Goal: Communication & Community: Answer question/provide support

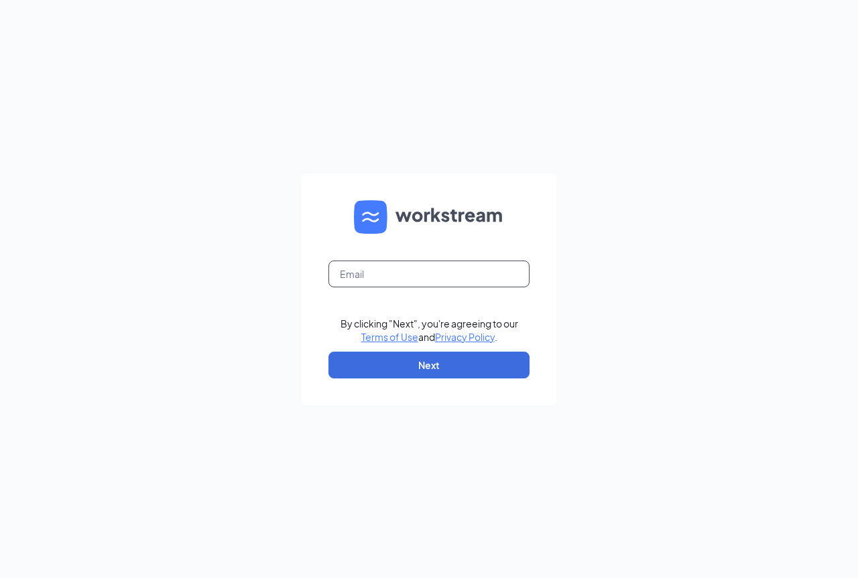
click at [427, 278] on input "text" at bounding box center [428, 274] width 201 height 27
type input "hr0271@pjunited.com"
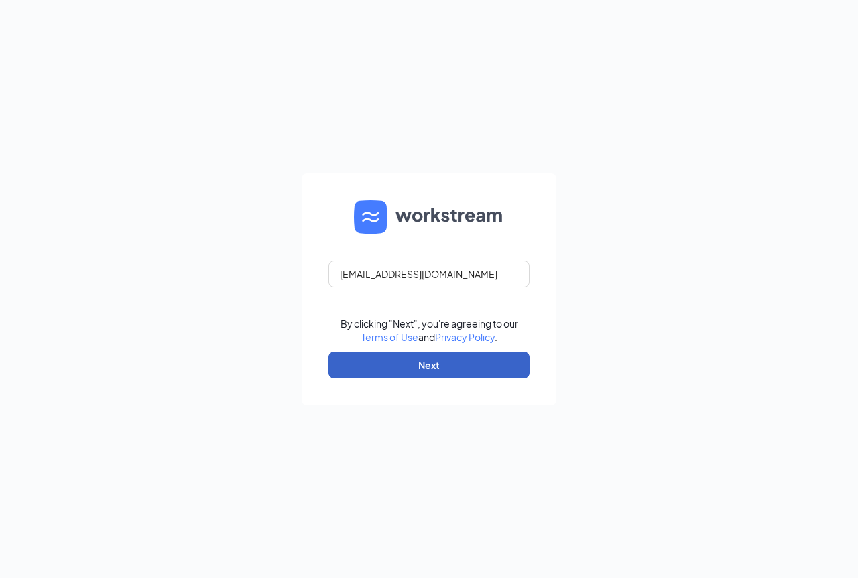
click at [443, 359] on button "Next" at bounding box center [428, 365] width 201 height 27
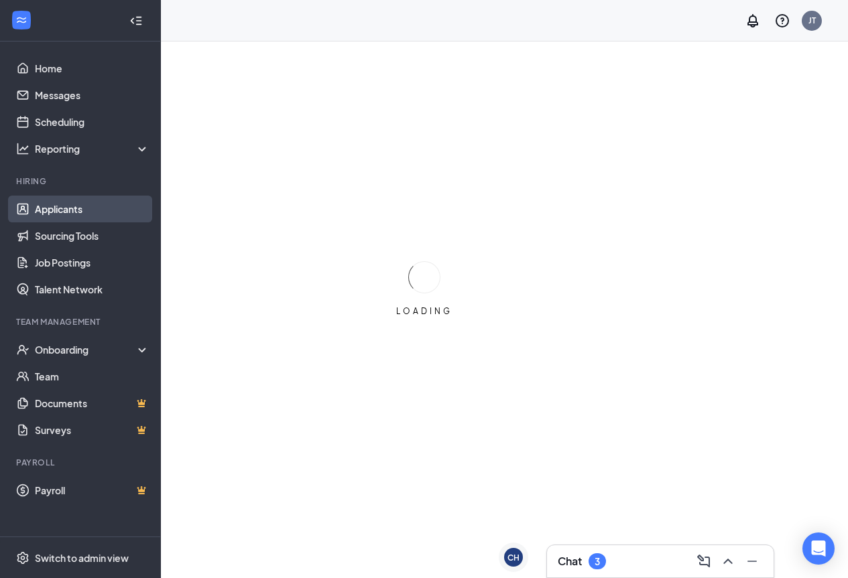
click at [48, 208] on link "Applicants" at bounding box center [92, 209] width 115 height 27
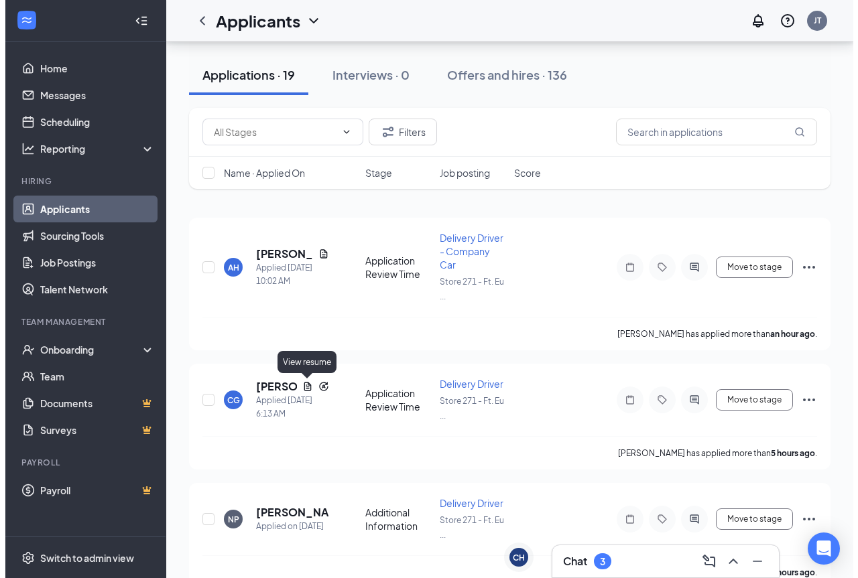
scroll to position [67, 0]
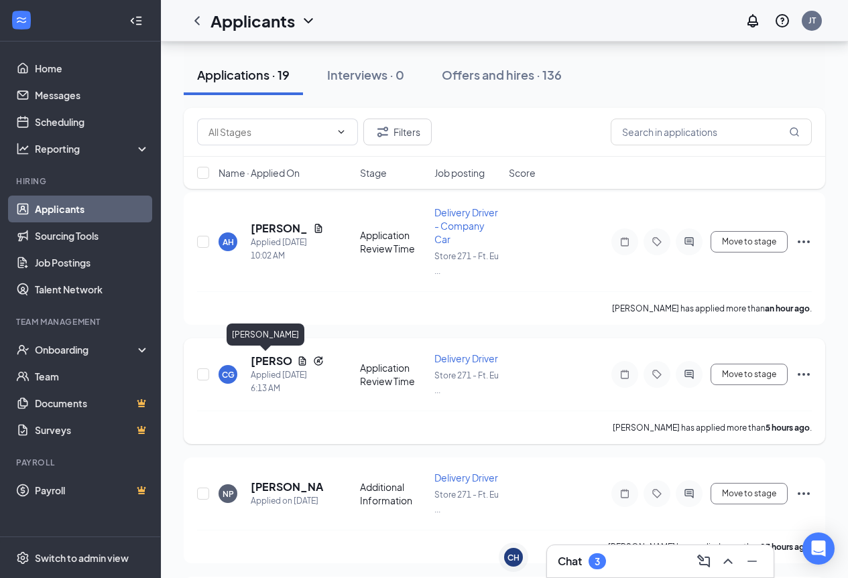
click at [267, 360] on h5 "[PERSON_NAME]" at bounding box center [271, 361] width 41 height 15
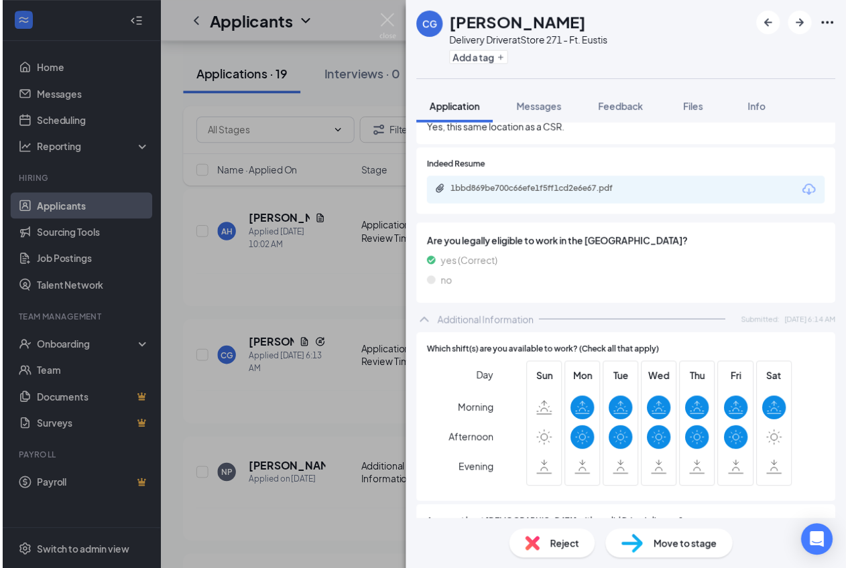
scroll to position [268, 0]
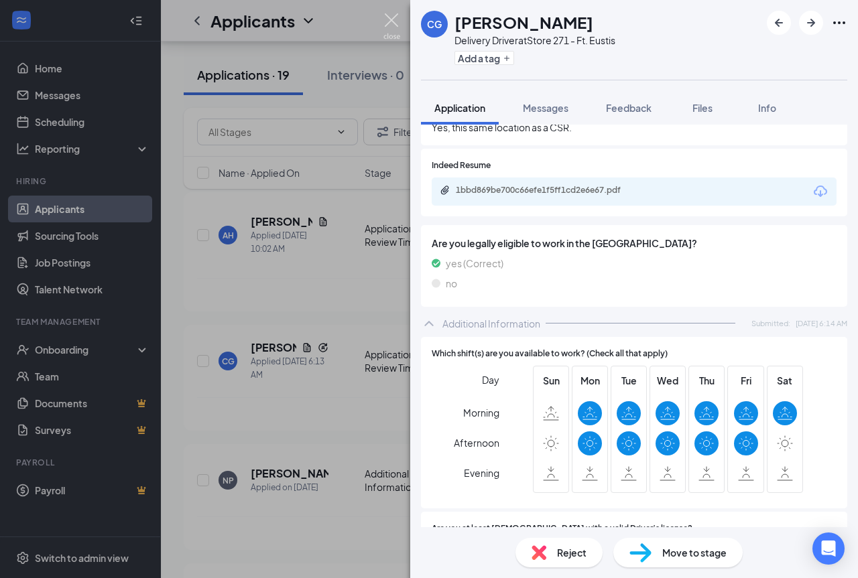
click at [388, 19] on img at bounding box center [391, 26] width 17 height 26
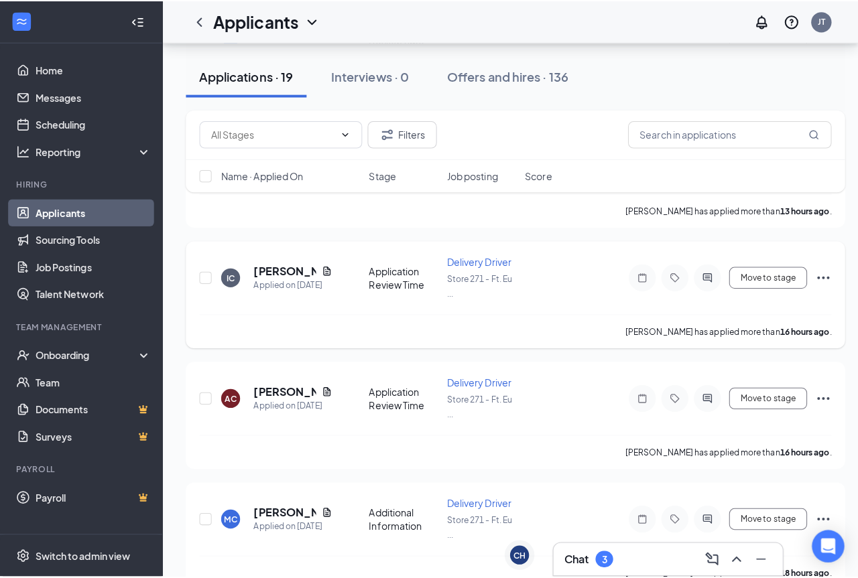
scroll to position [402, 0]
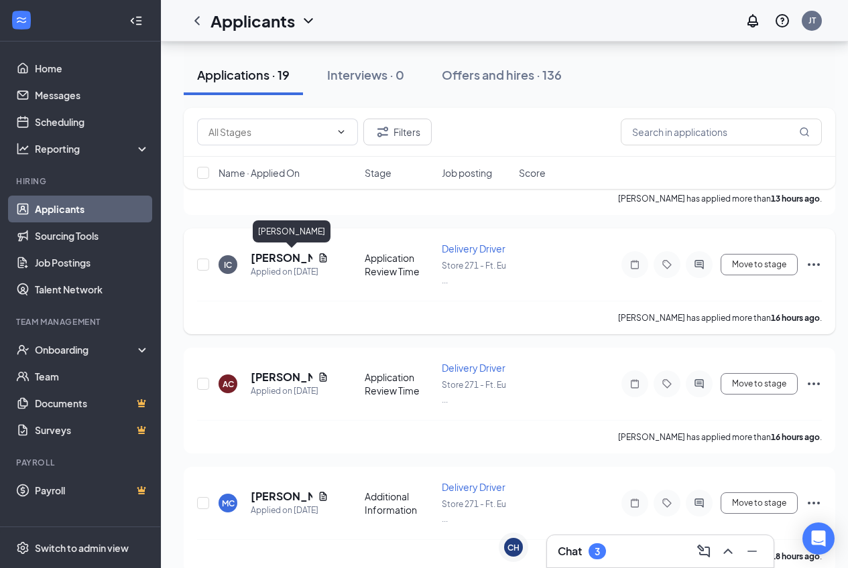
click at [258, 258] on h5 "[PERSON_NAME]" at bounding box center [282, 258] width 62 height 15
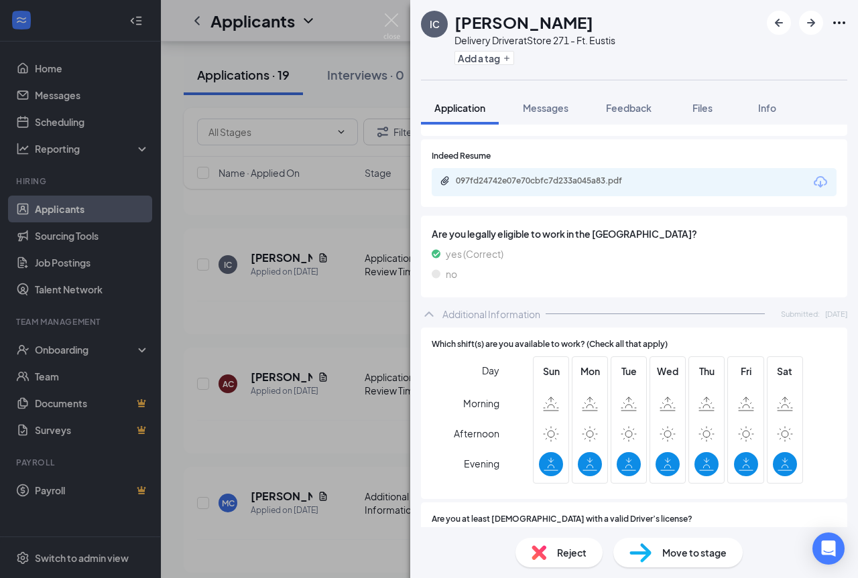
scroll to position [268, 0]
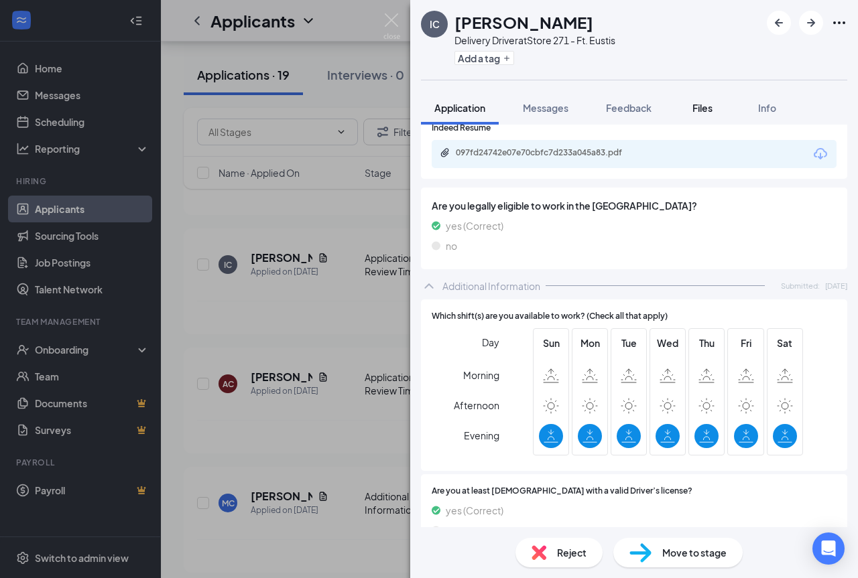
click at [699, 110] on span "Files" at bounding box center [702, 108] width 20 height 12
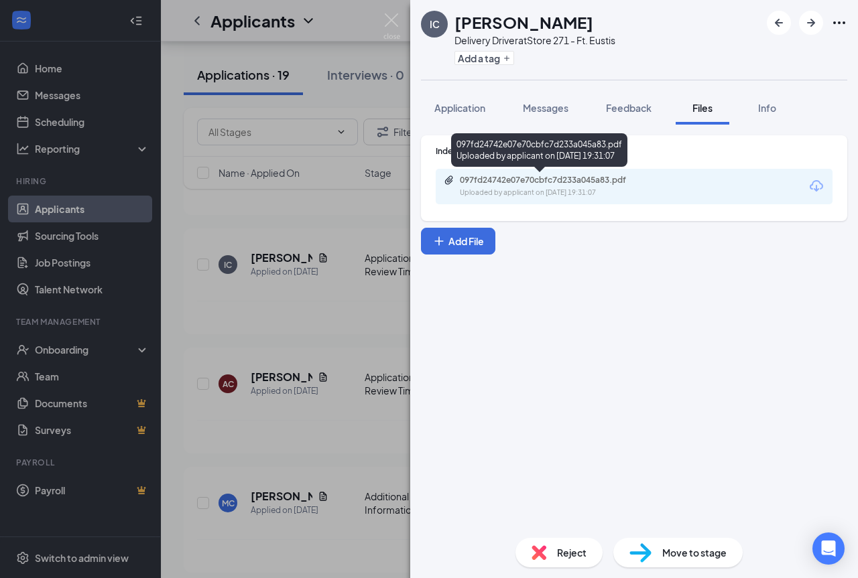
click at [595, 186] on div "097fd24742e07e70cbfc7d233a045a83.pdf Uploaded by applicant on [DATE] 19:31:07" at bounding box center [552, 186] width 217 height 23
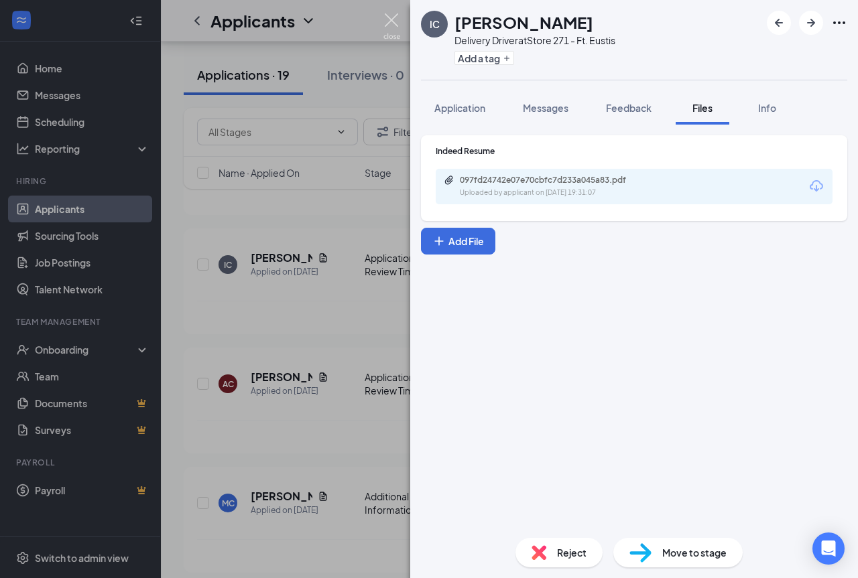
click at [394, 23] on img at bounding box center [391, 26] width 17 height 26
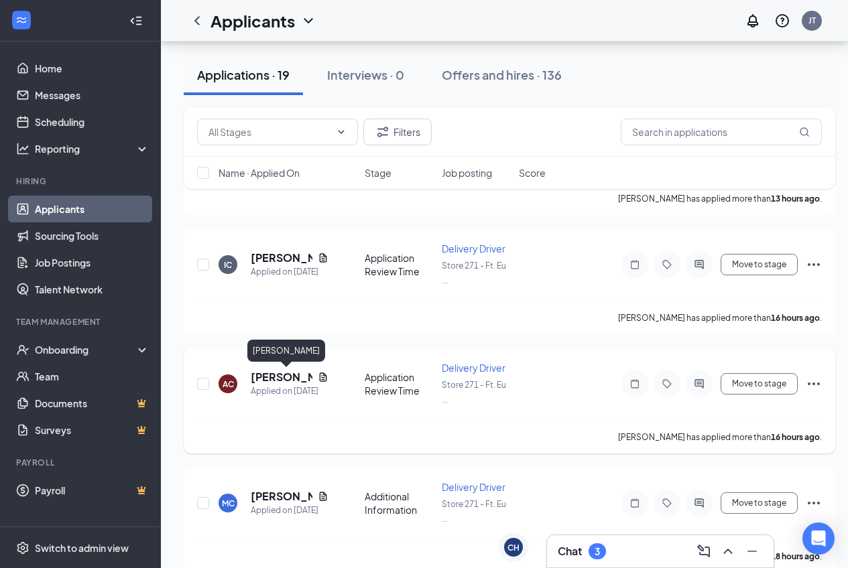
click at [279, 373] on h5 "[PERSON_NAME]" at bounding box center [282, 377] width 62 height 15
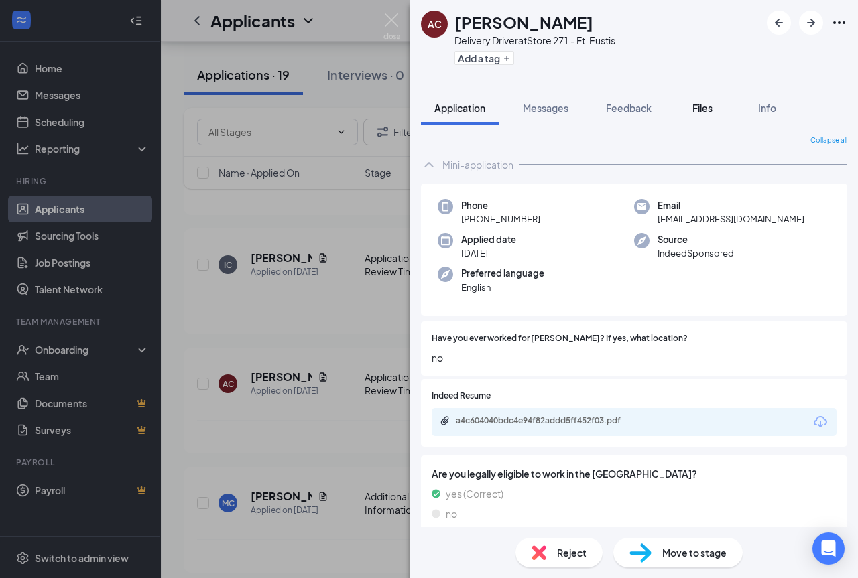
click at [713, 105] on span "Files" at bounding box center [702, 108] width 20 height 12
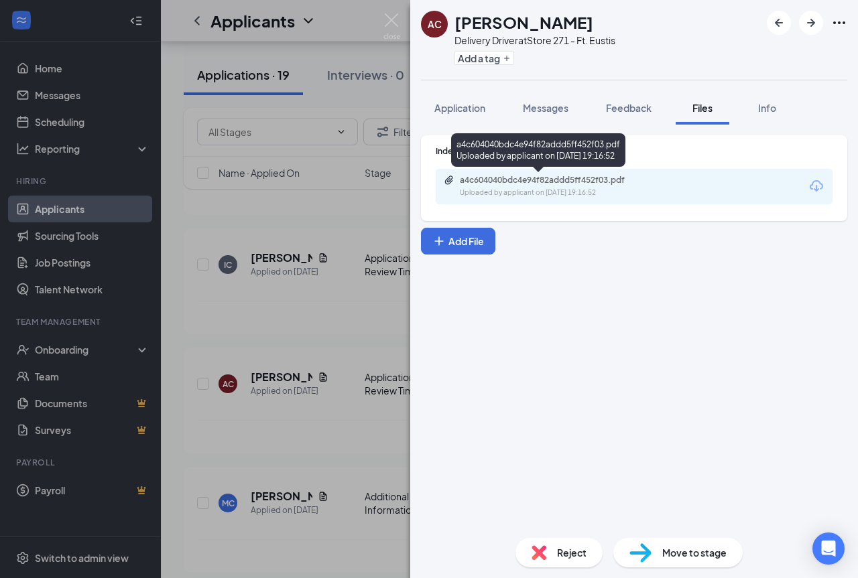
click at [578, 179] on div "a4c604040bdc4e94f82addd5ff452f03.pdf" at bounding box center [554, 180] width 188 height 11
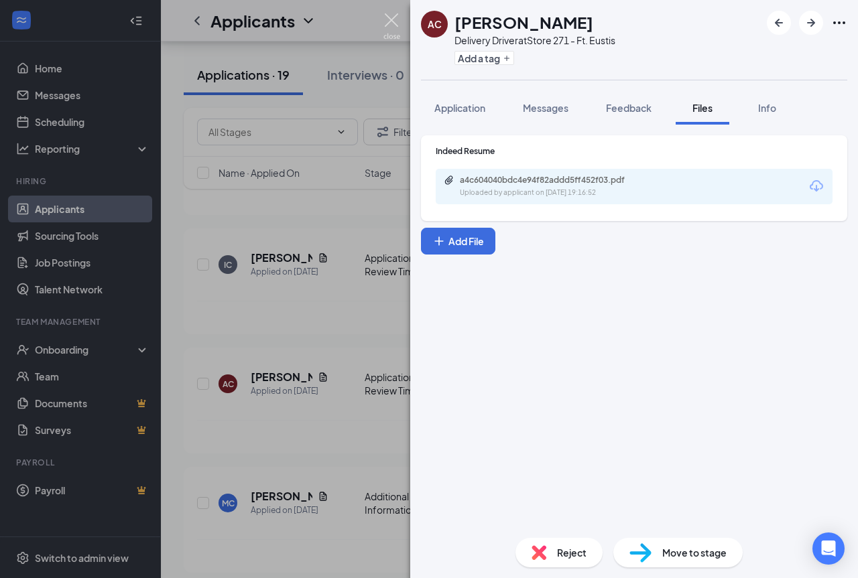
click at [388, 15] on img at bounding box center [391, 26] width 17 height 26
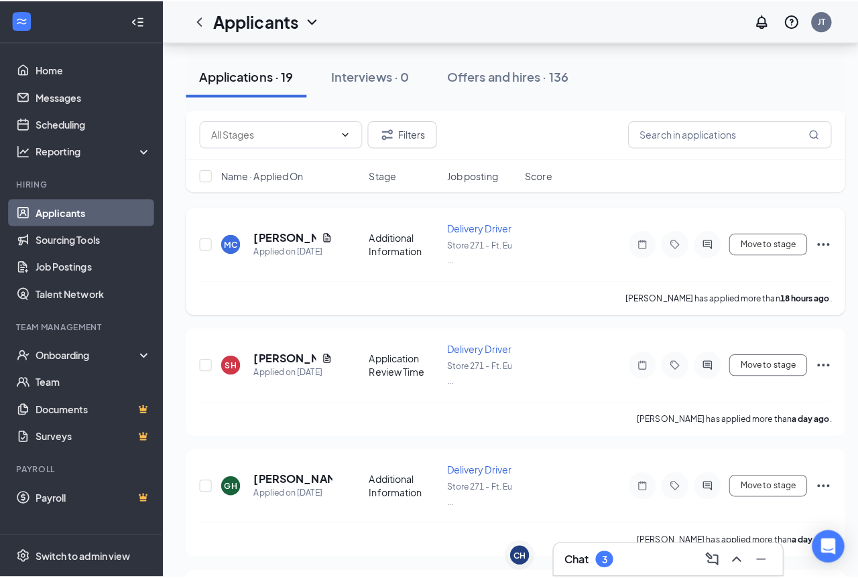
scroll to position [670, 0]
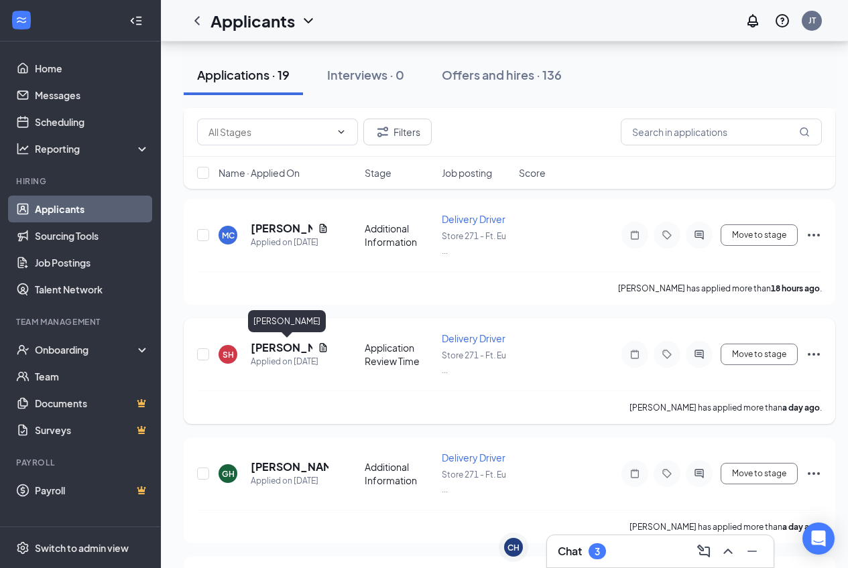
click at [280, 346] on h5 "[PERSON_NAME]" at bounding box center [282, 348] width 62 height 15
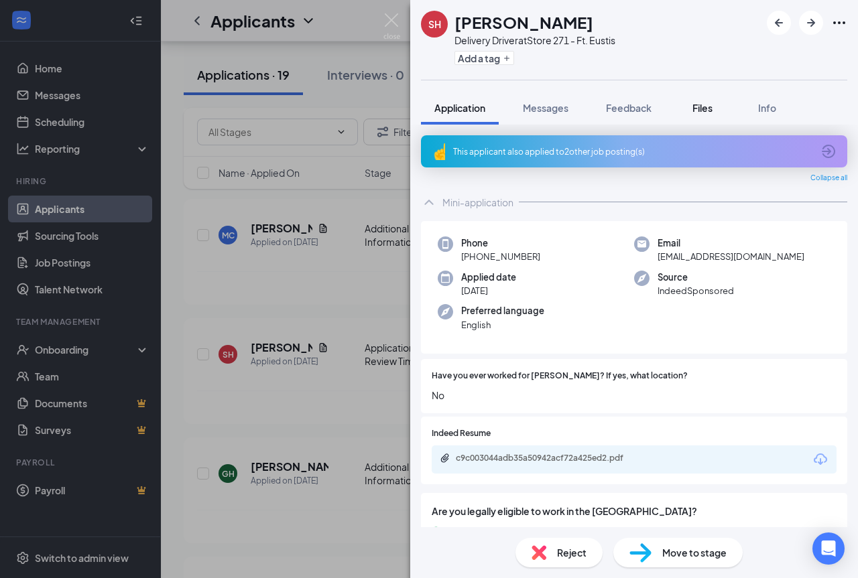
click at [713, 111] on span "Files" at bounding box center [702, 108] width 20 height 12
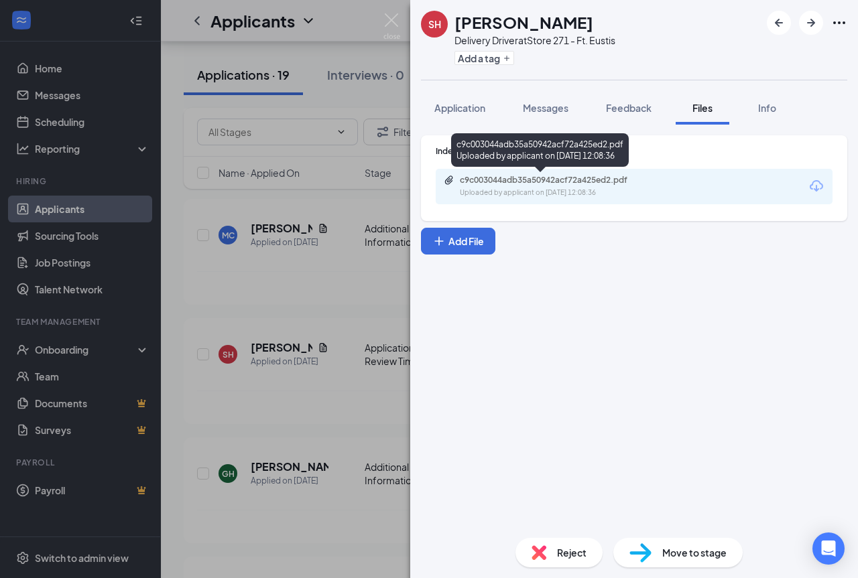
click at [596, 176] on div "c9c003044adb35a50942acf72a425ed2.pdf" at bounding box center [554, 180] width 188 height 11
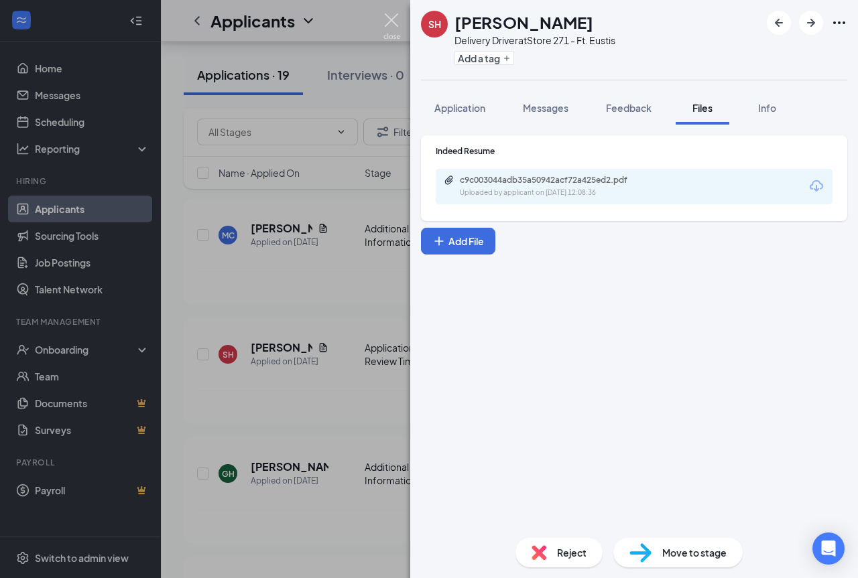
click at [386, 21] on img at bounding box center [391, 26] width 17 height 26
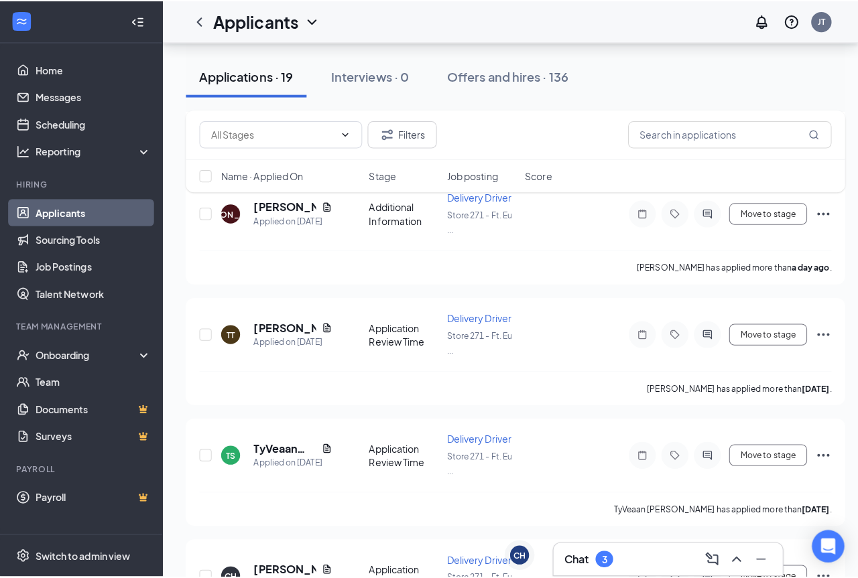
scroll to position [1207, 0]
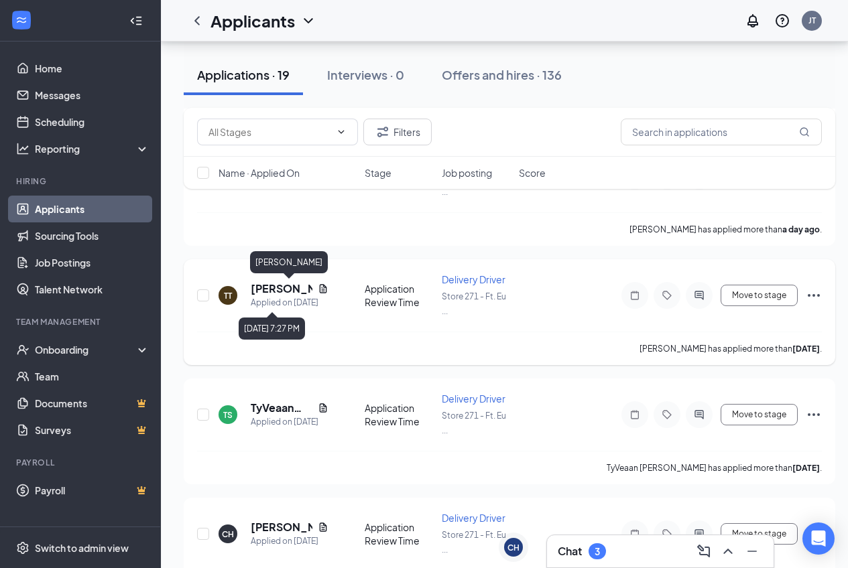
click at [284, 286] on h5 "[PERSON_NAME]" at bounding box center [282, 289] width 62 height 15
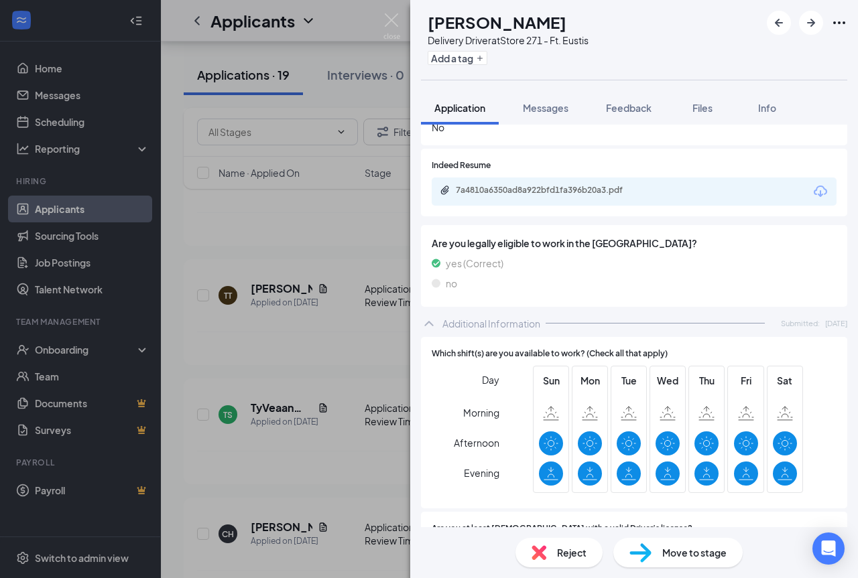
scroll to position [201, 0]
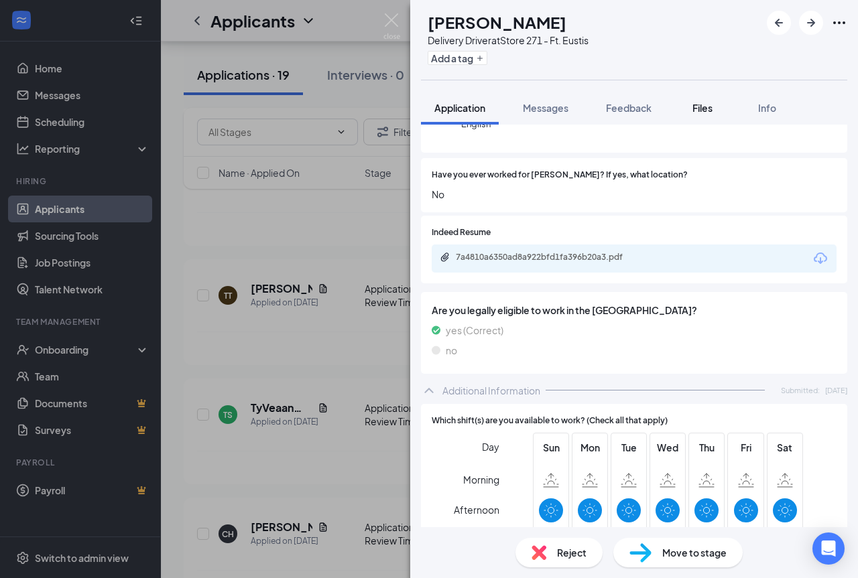
click at [699, 113] on span "Files" at bounding box center [702, 108] width 20 height 12
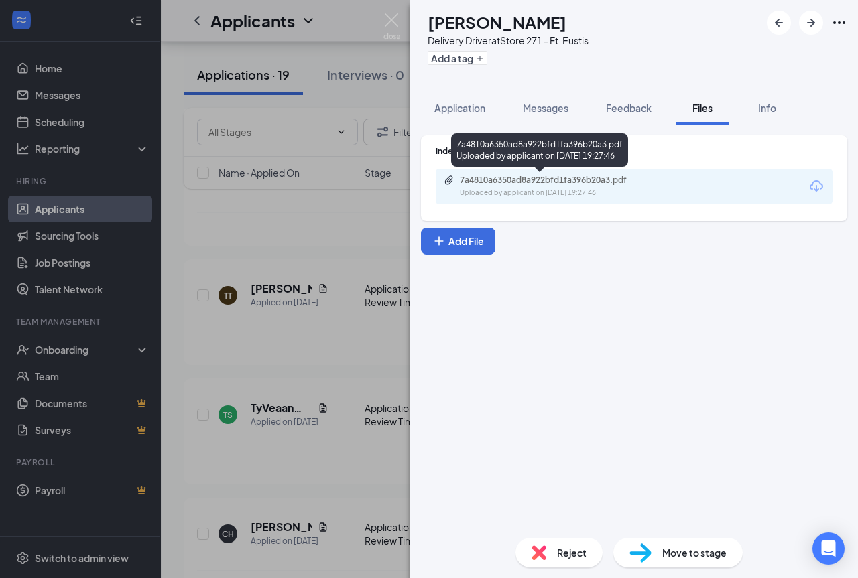
click at [595, 187] on div "7a4810a6350ad8a922bfd1fa396b20a3.pdf Uploaded by applicant on [DATE] 19:27:46" at bounding box center [552, 186] width 217 height 23
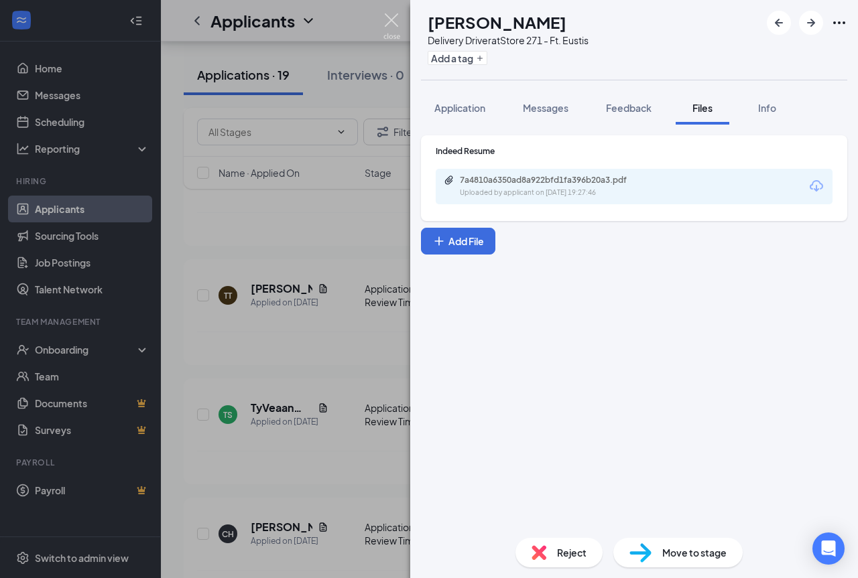
click at [395, 20] on img at bounding box center [391, 26] width 17 height 26
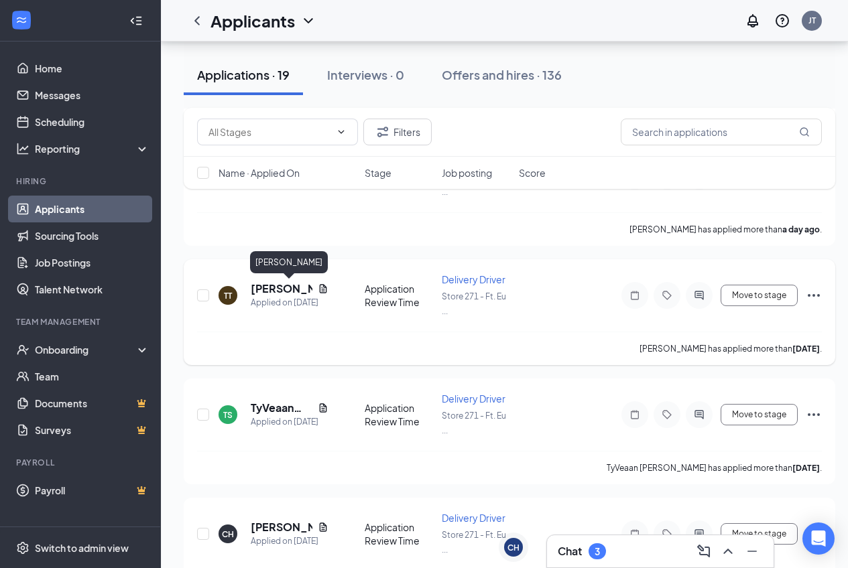
click at [270, 287] on h5 "[PERSON_NAME]" at bounding box center [282, 289] width 62 height 15
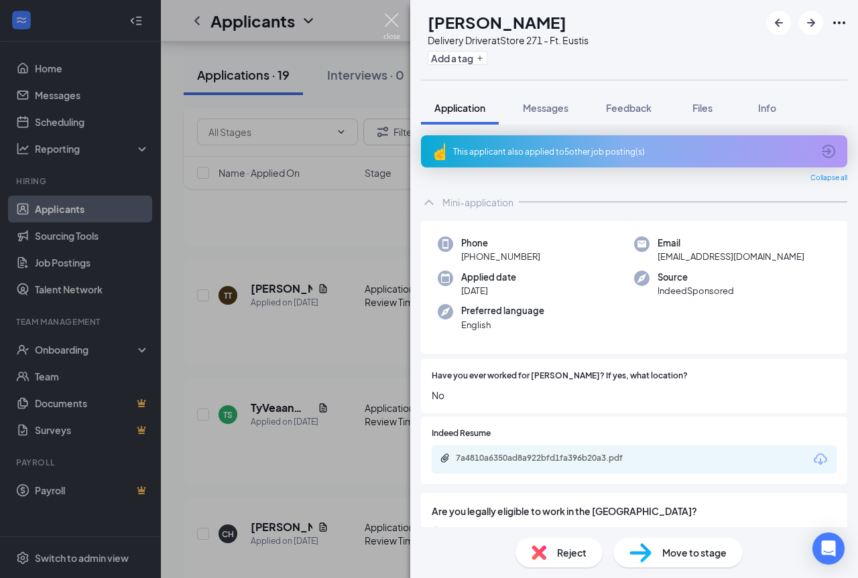
click at [389, 19] on img at bounding box center [391, 26] width 17 height 26
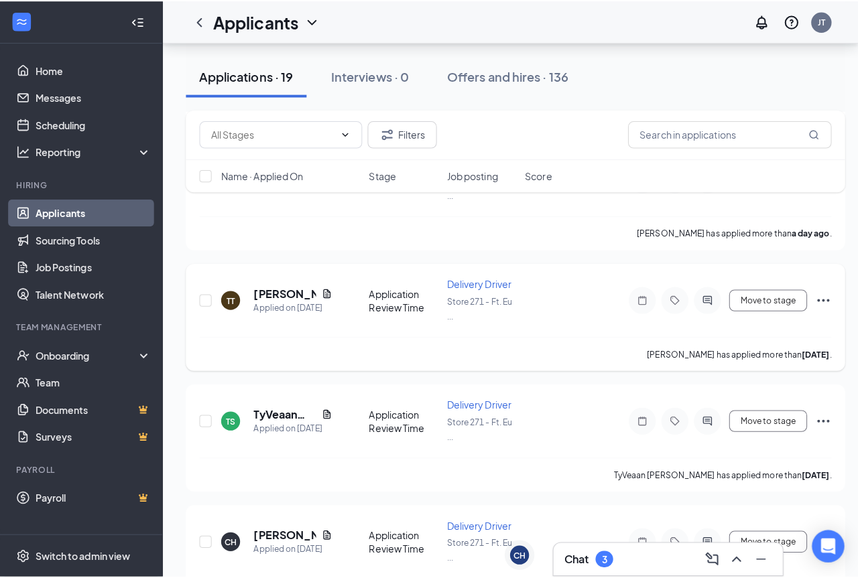
scroll to position [1274, 0]
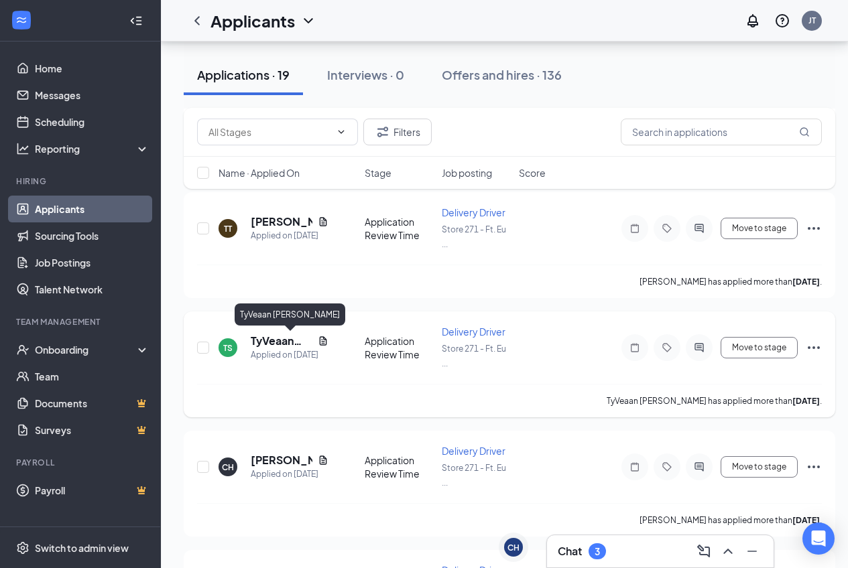
click at [282, 342] on h5 "TyVeaan [PERSON_NAME]" at bounding box center [282, 341] width 62 height 15
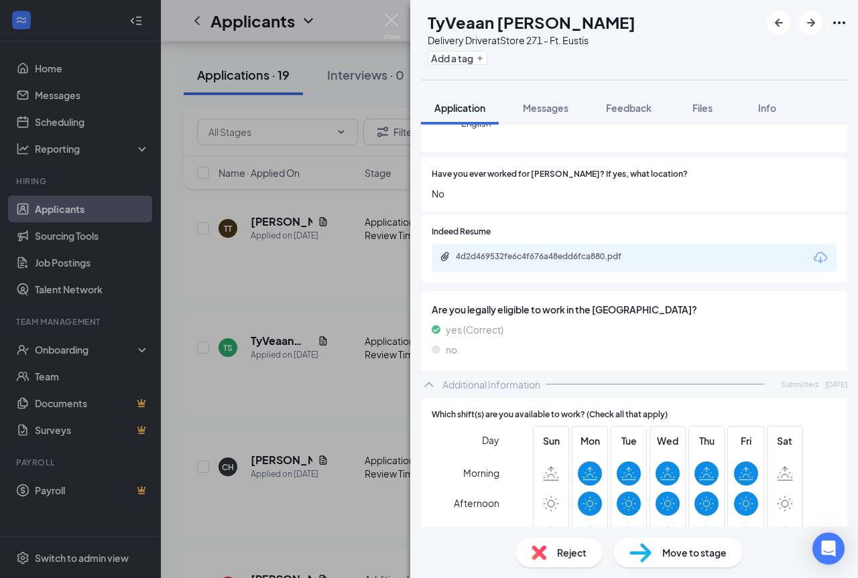
scroll to position [268, 0]
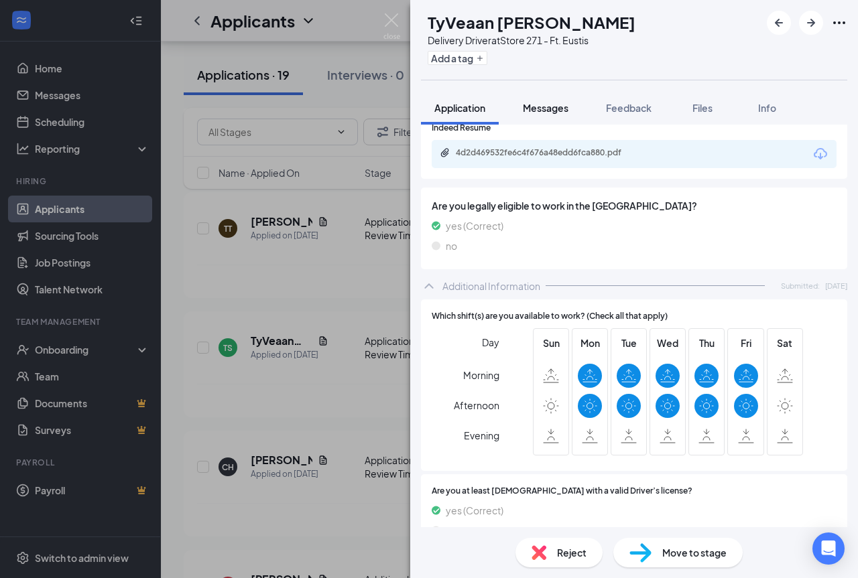
click at [550, 113] on span "Messages" at bounding box center [546, 108] width 46 height 12
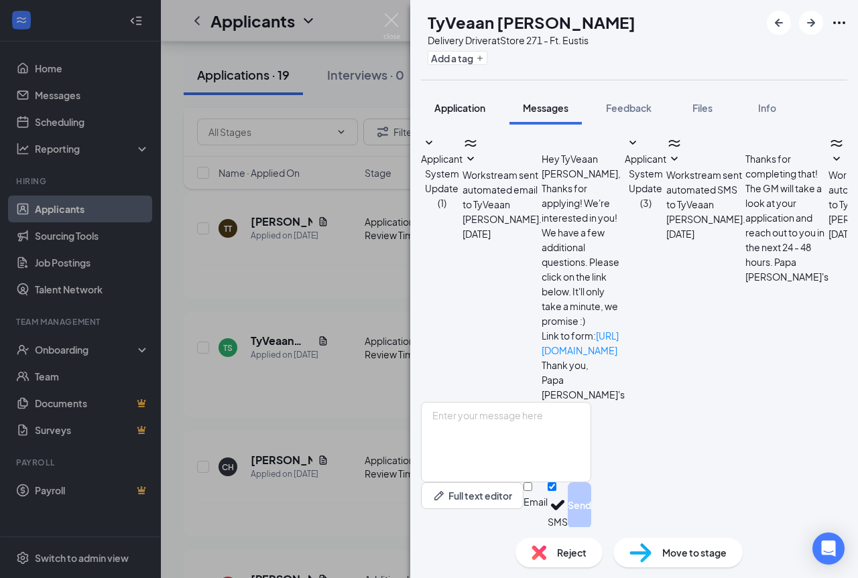
click at [473, 114] on div "Application" at bounding box center [459, 107] width 51 height 13
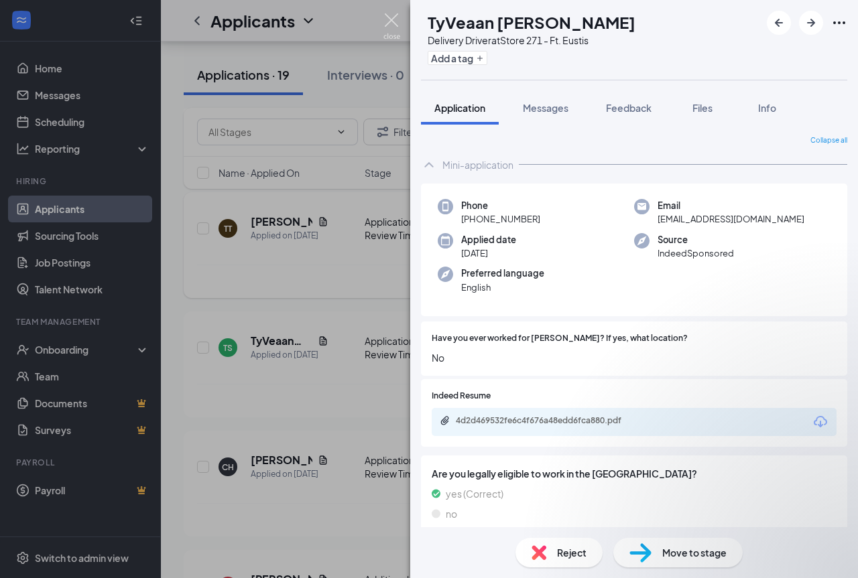
click at [395, 22] on img at bounding box center [391, 26] width 17 height 26
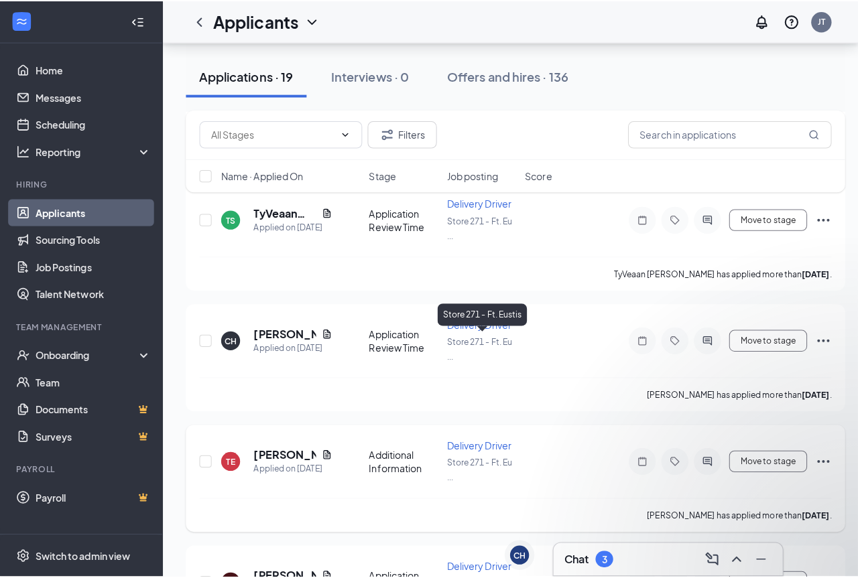
scroll to position [1408, 0]
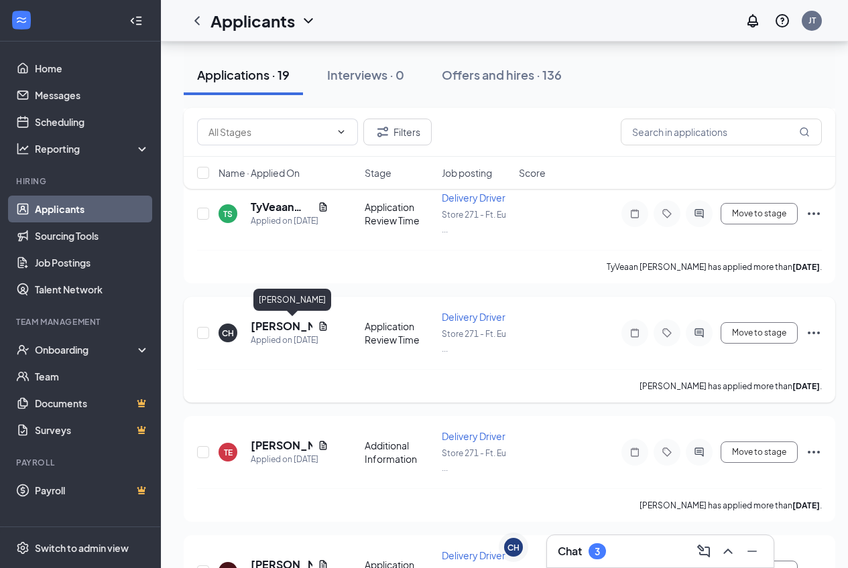
click at [290, 324] on h5 "[PERSON_NAME]" at bounding box center [282, 326] width 62 height 15
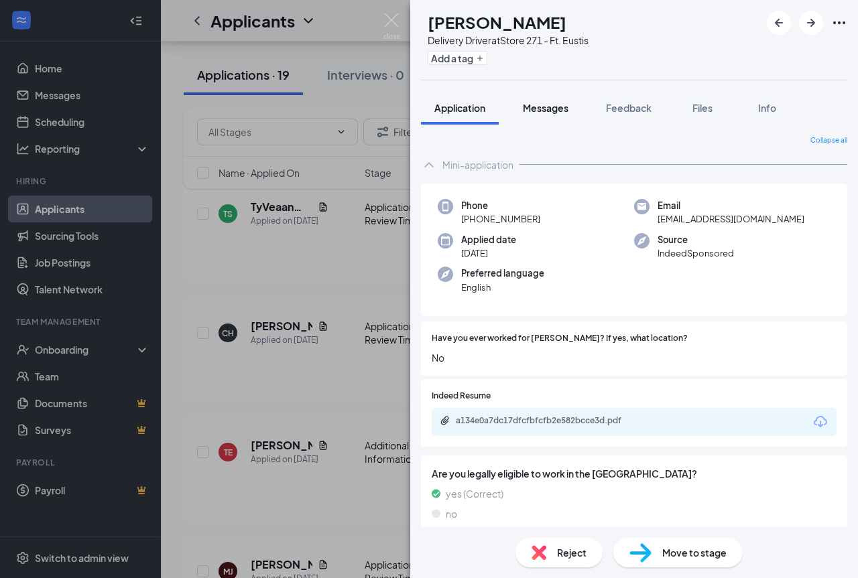
click at [558, 103] on span "Messages" at bounding box center [546, 108] width 46 height 12
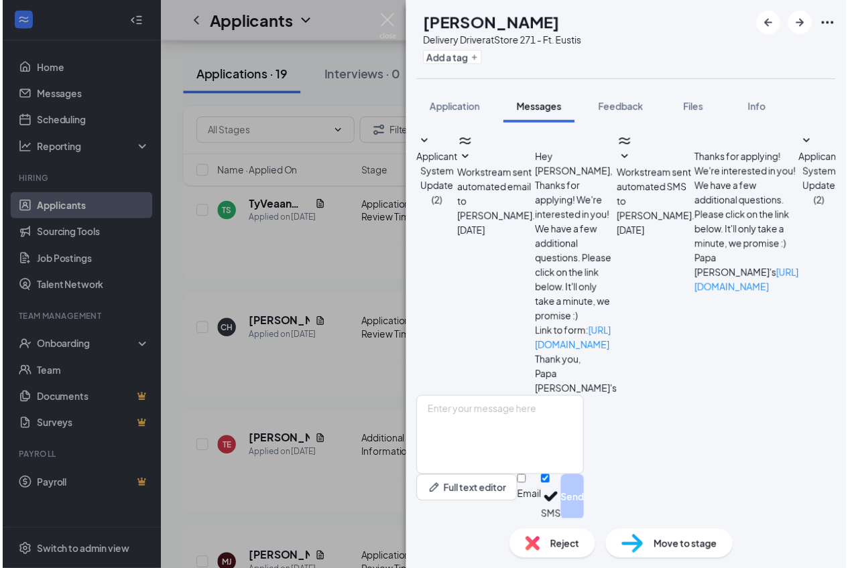
scroll to position [264, 0]
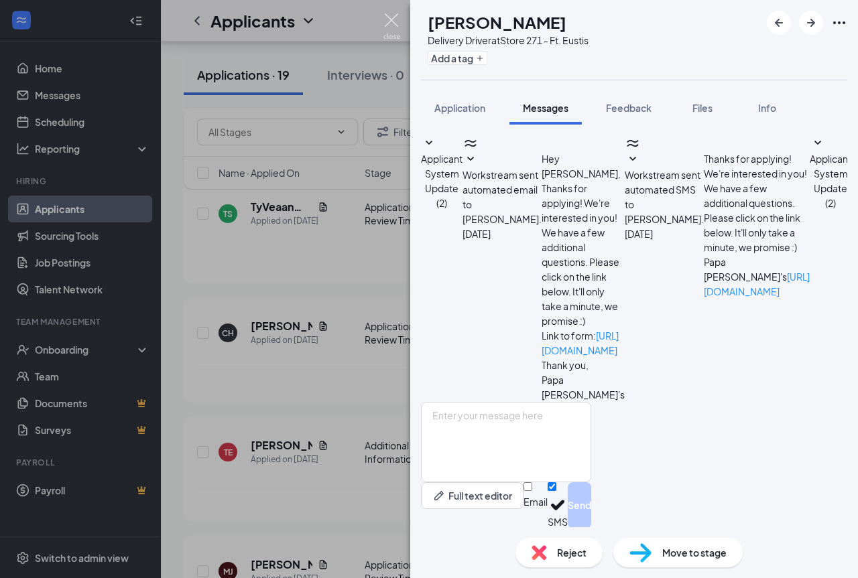
click at [390, 19] on img at bounding box center [391, 26] width 17 height 26
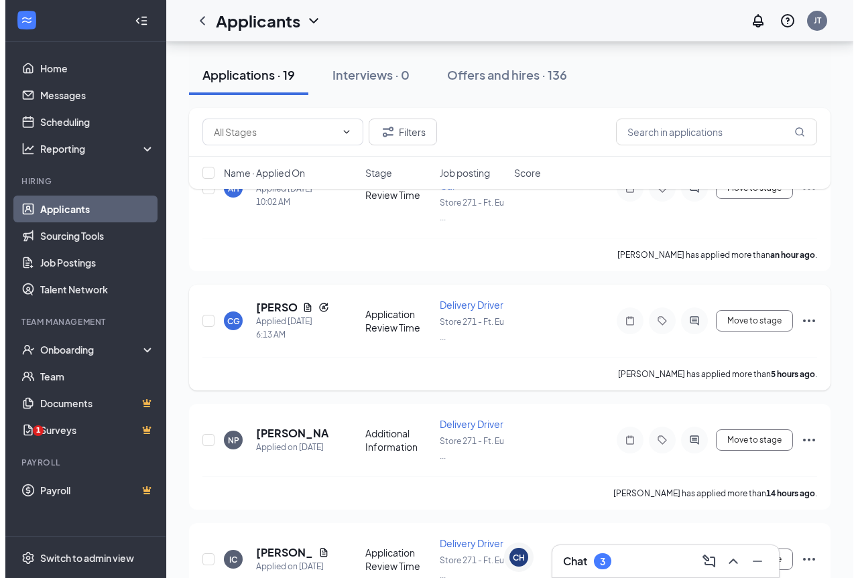
scroll to position [134, 0]
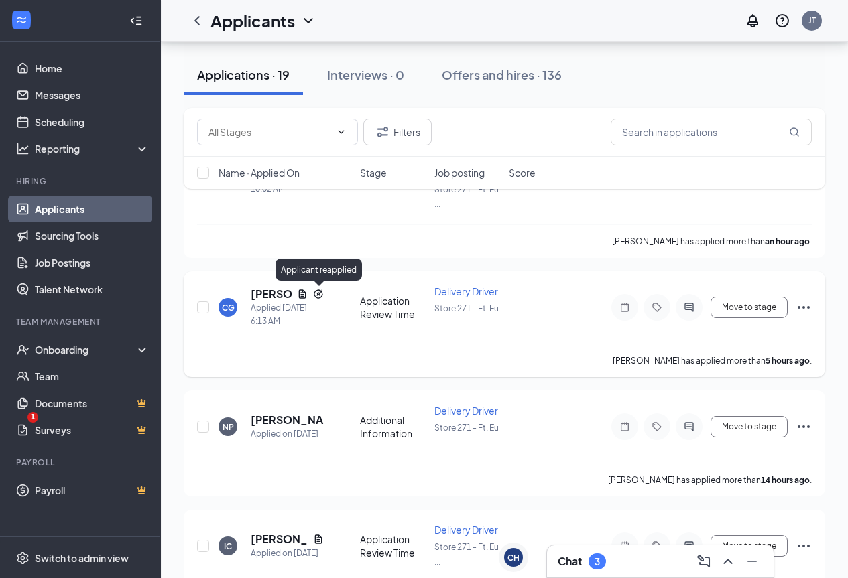
click at [318, 295] on icon "Reapply" at bounding box center [318, 294] width 9 height 9
click at [276, 298] on h5 "[PERSON_NAME]" at bounding box center [271, 294] width 41 height 15
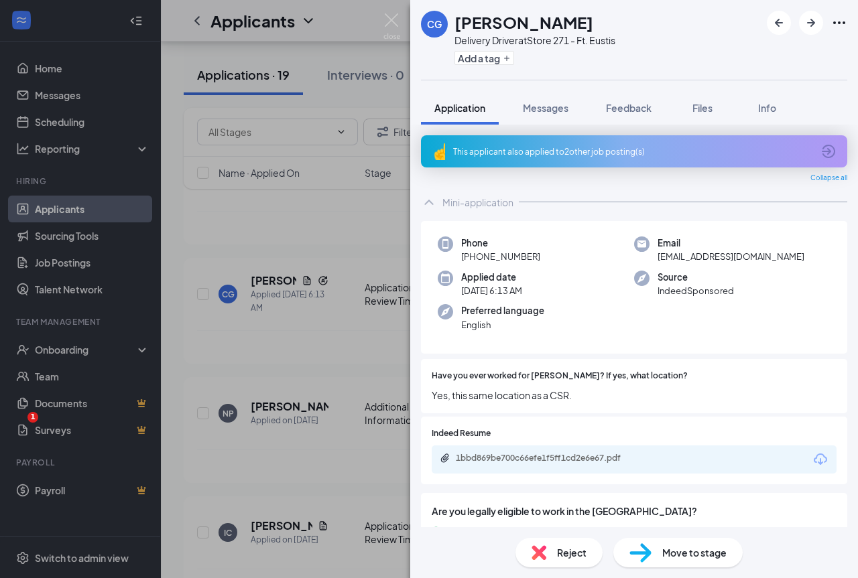
click at [604, 154] on div "This applicant also applied to 2 other job posting(s)" at bounding box center [632, 151] width 359 height 11
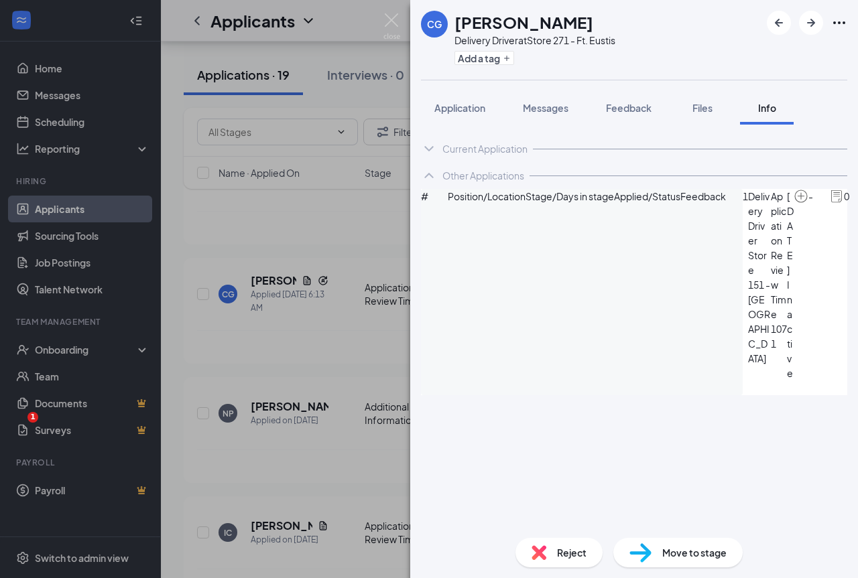
click at [456, 178] on div "Other Applications" at bounding box center [483, 175] width 82 height 13
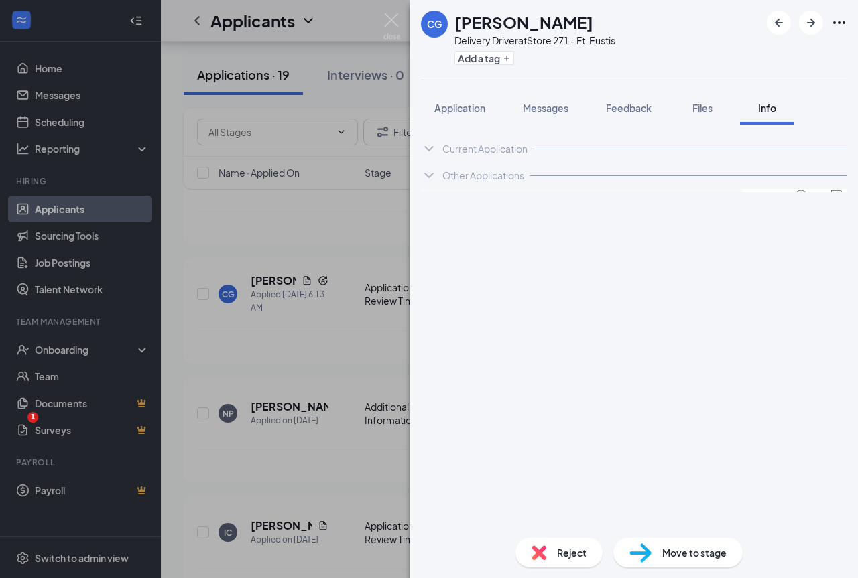
click at [444, 149] on div "Current Application" at bounding box center [484, 148] width 85 height 13
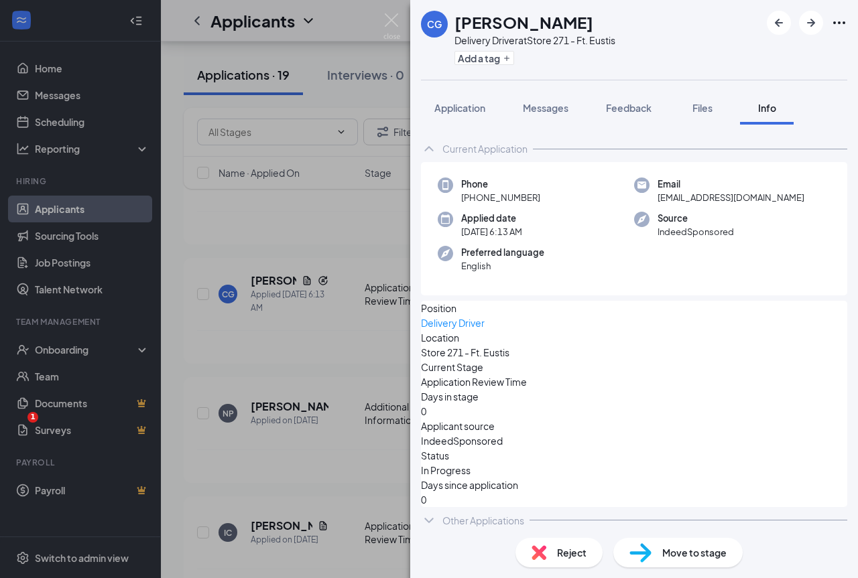
click at [445, 148] on div "Current Application" at bounding box center [484, 148] width 85 height 13
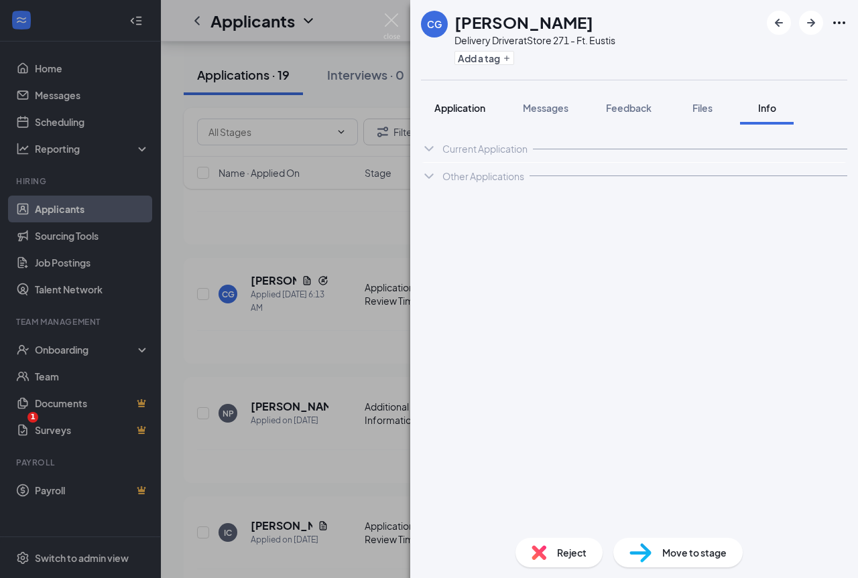
click at [467, 103] on span "Application" at bounding box center [459, 108] width 51 height 12
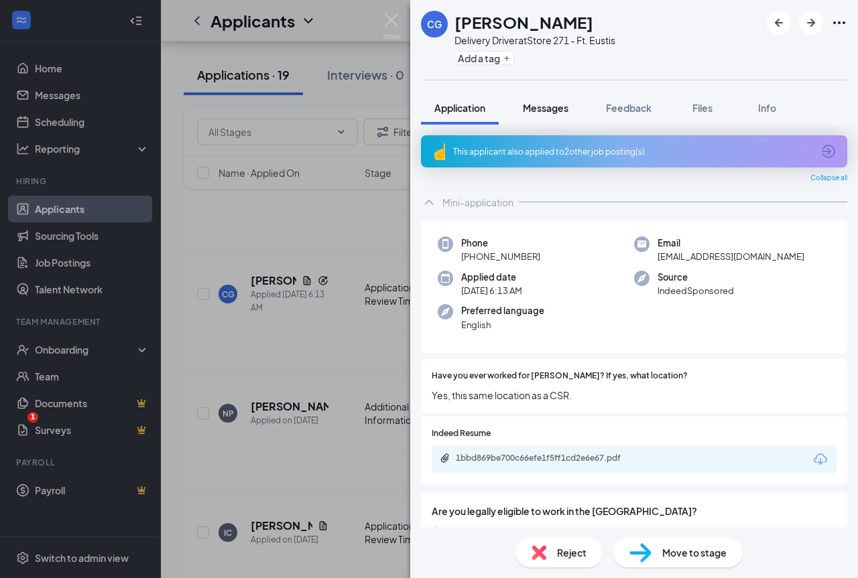
click at [560, 109] on span "Messages" at bounding box center [546, 108] width 46 height 12
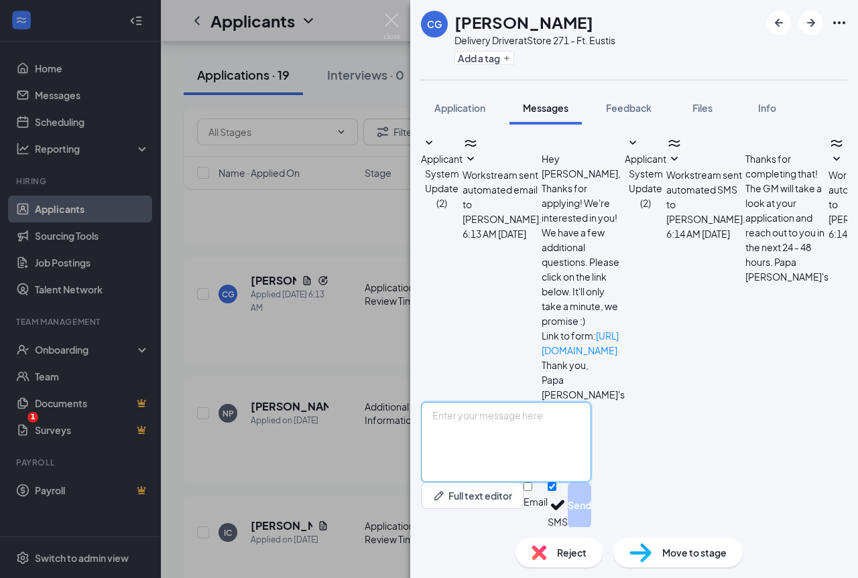
scroll to position [12, 0]
click at [574, 424] on textarea at bounding box center [506, 442] width 170 height 80
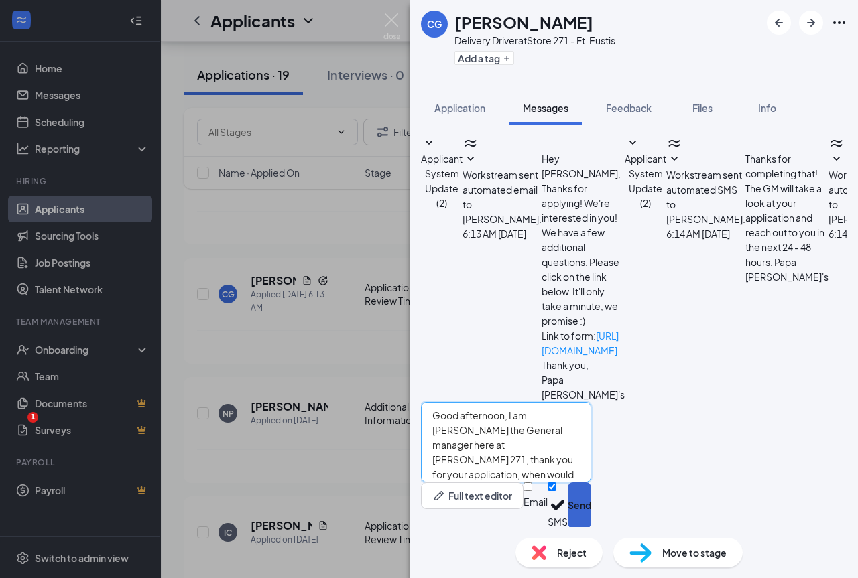
type textarea "Good afternoon, I am [PERSON_NAME] the General manager here at [PERSON_NAME] 27…"
click at [591, 497] on button "Send" at bounding box center [579, 506] width 23 height 46
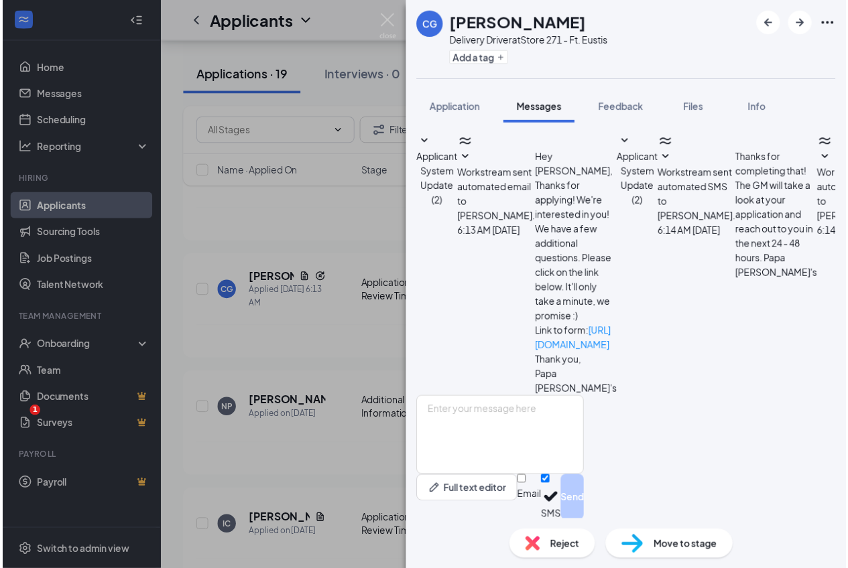
scroll to position [127, 0]
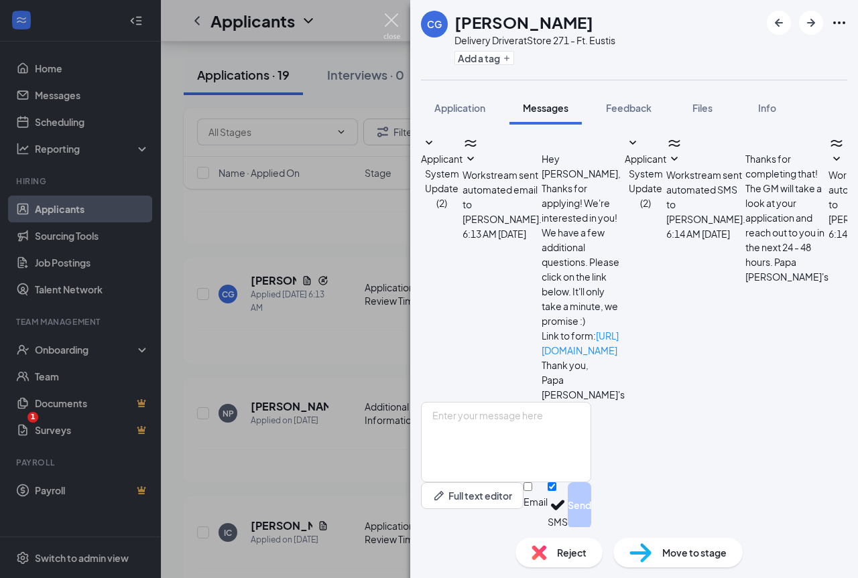
click at [392, 24] on img at bounding box center [391, 26] width 17 height 26
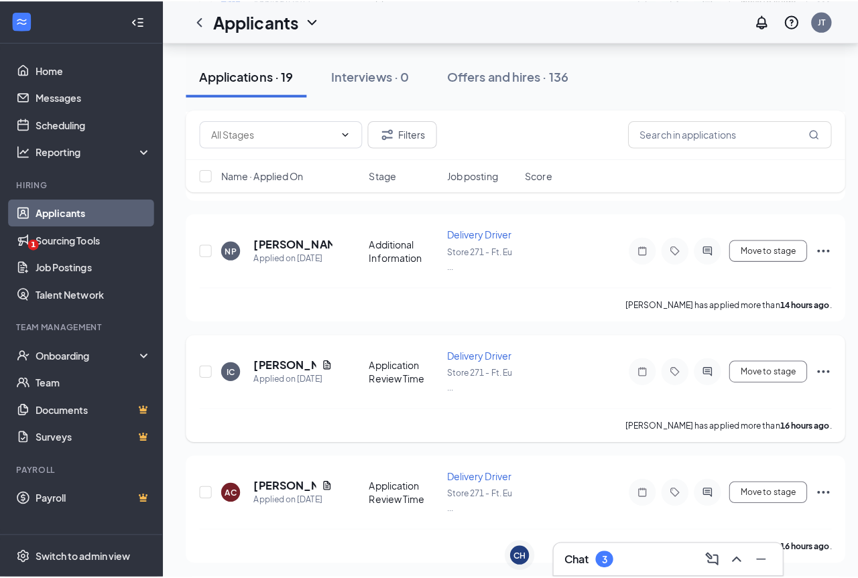
scroll to position [335, 0]
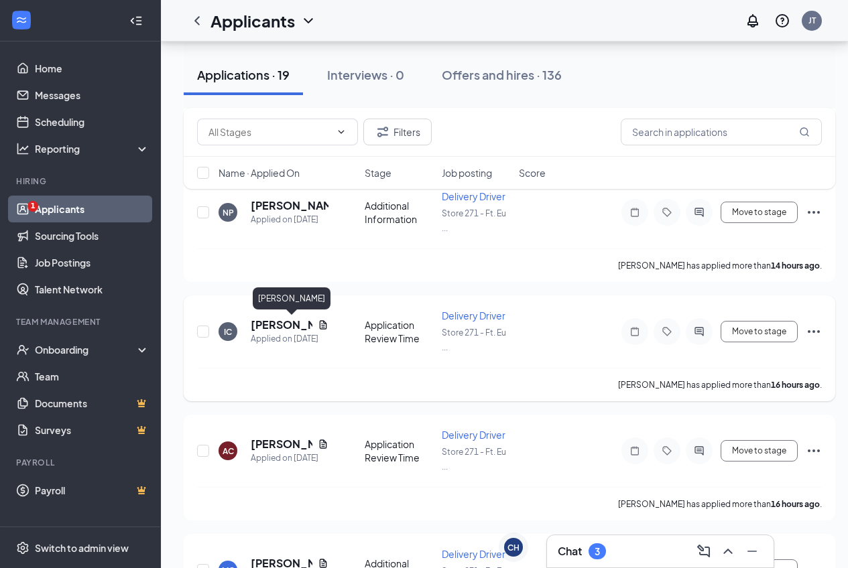
click at [266, 323] on h5 "[PERSON_NAME]" at bounding box center [282, 325] width 62 height 15
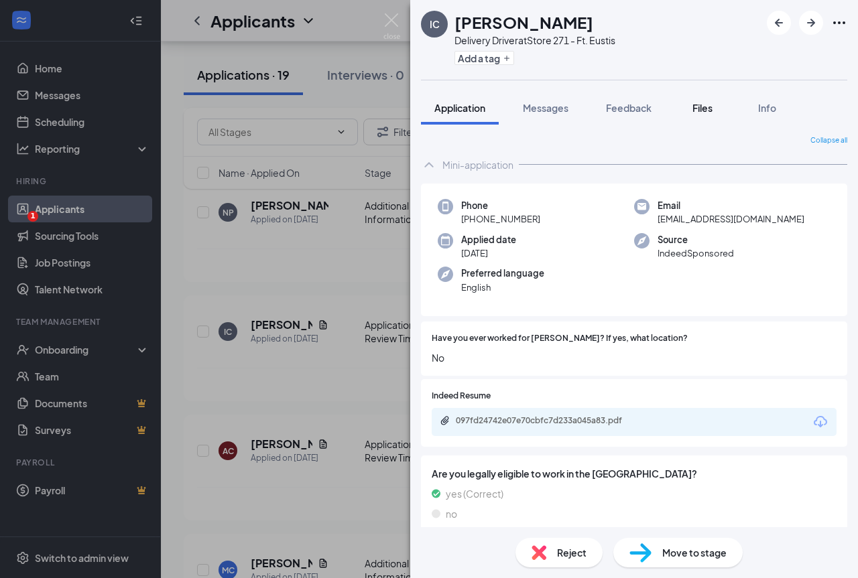
click at [716, 109] on div "Files" at bounding box center [702, 107] width 27 height 13
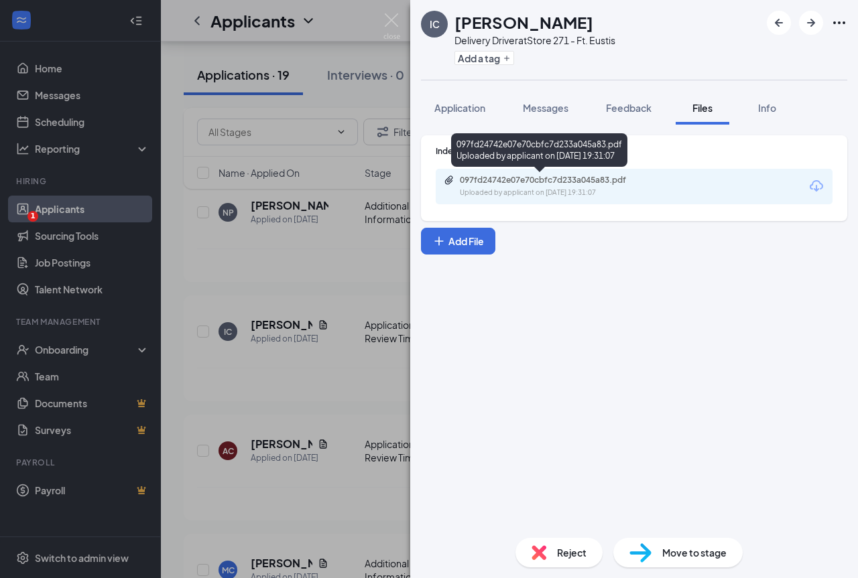
click at [601, 186] on div "097fd24742e07e70cbfc7d233a045a83.pdf Uploaded by applicant on [DATE] 19:31:07" at bounding box center [552, 186] width 217 height 23
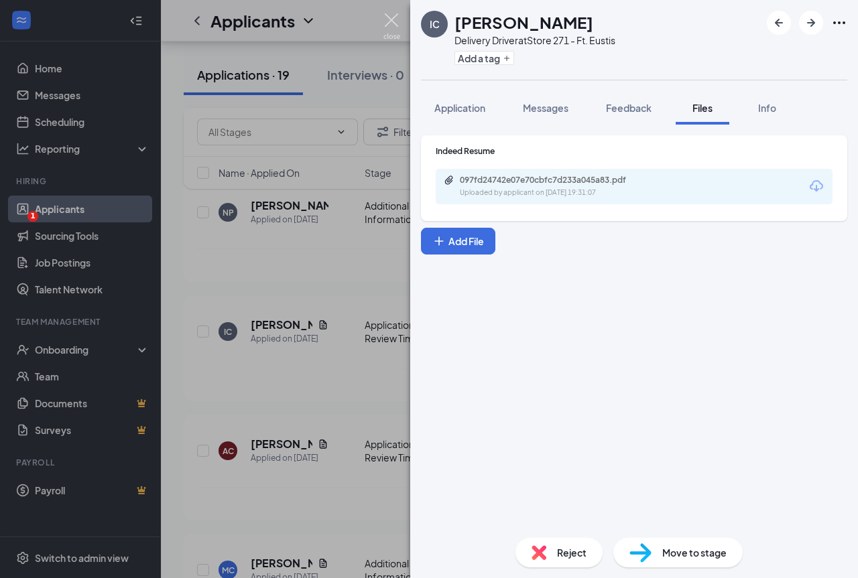
click at [393, 19] on img at bounding box center [391, 26] width 17 height 26
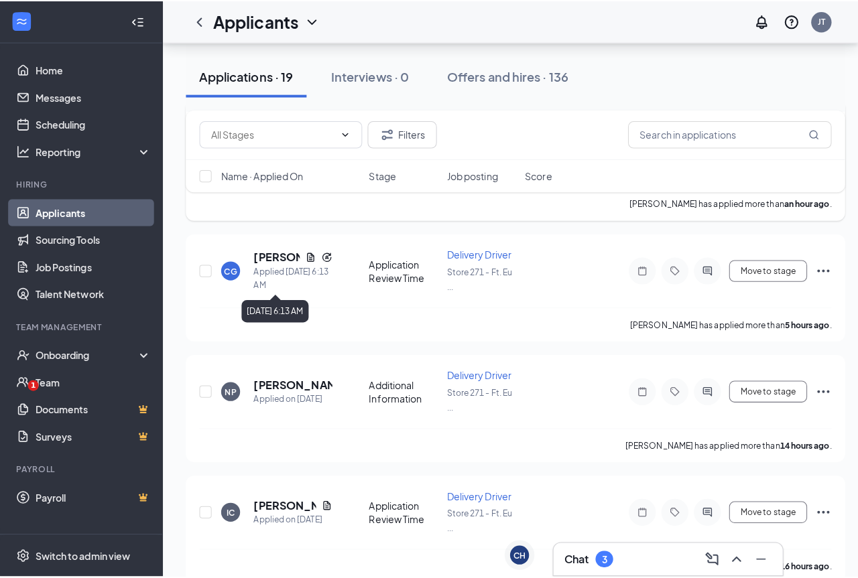
scroll to position [134, 0]
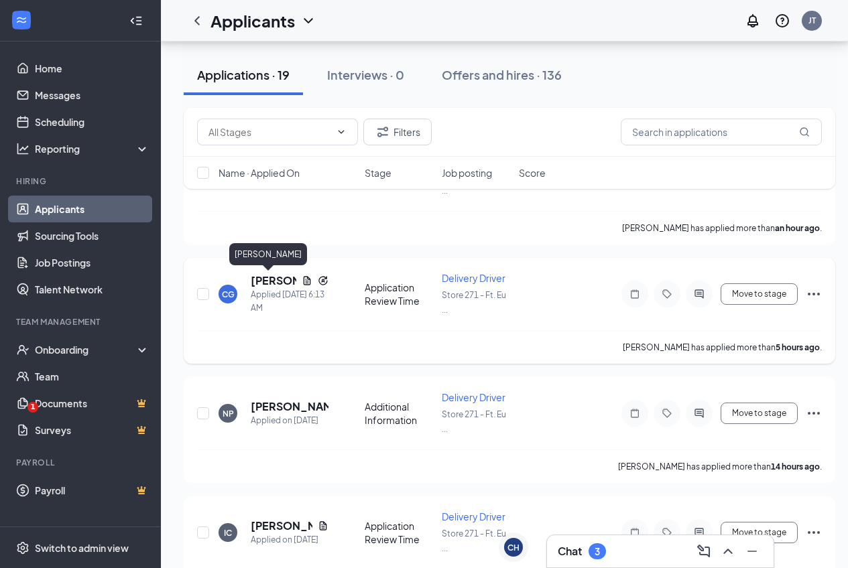
click at [268, 279] on h5 "[PERSON_NAME]" at bounding box center [274, 280] width 46 height 15
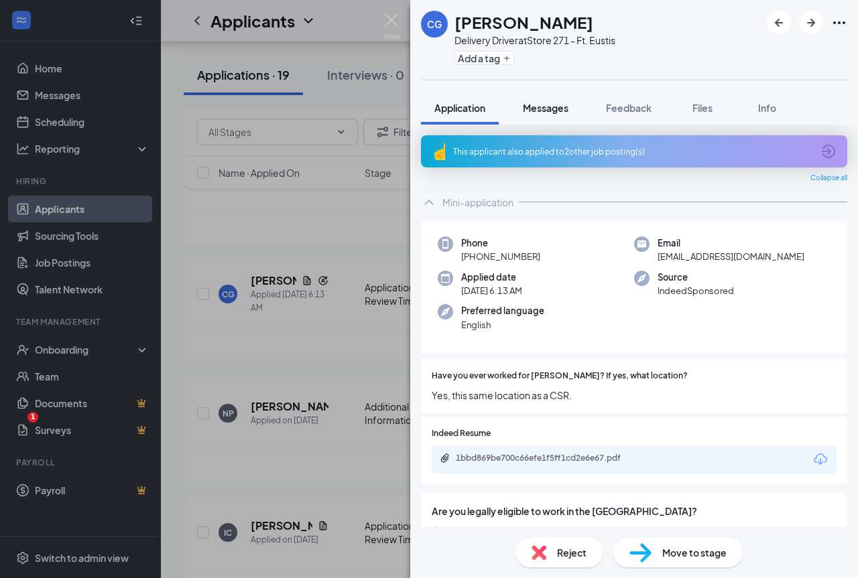
click at [543, 109] on span "Messages" at bounding box center [546, 108] width 46 height 12
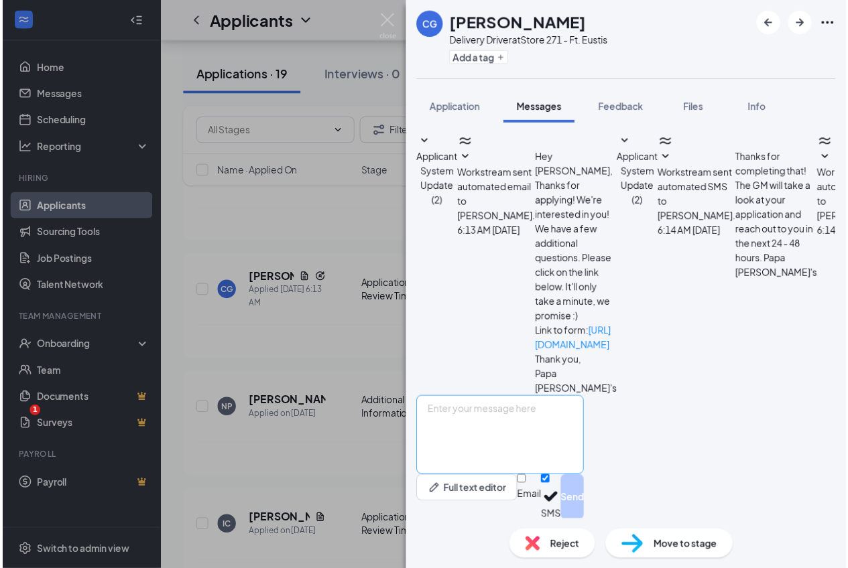
scroll to position [127, 0]
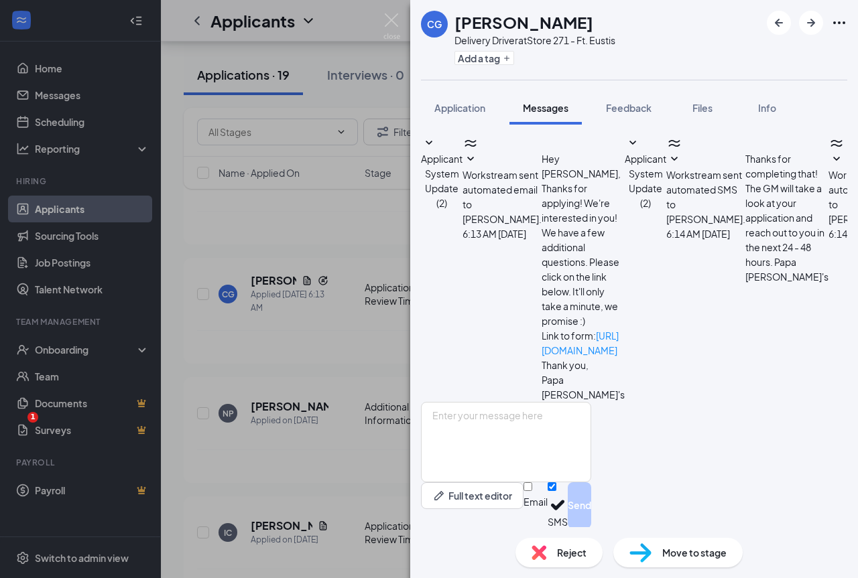
drag, startPoint x: 509, startPoint y: 333, endPoint x: 763, endPoint y: 359, distance: 256.1
copy span "Good afternoon, I am [PERSON_NAME] the General manager here at [PERSON_NAME] 27…"
click at [397, 28] on img at bounding box center [391, 26] width 17 height 26
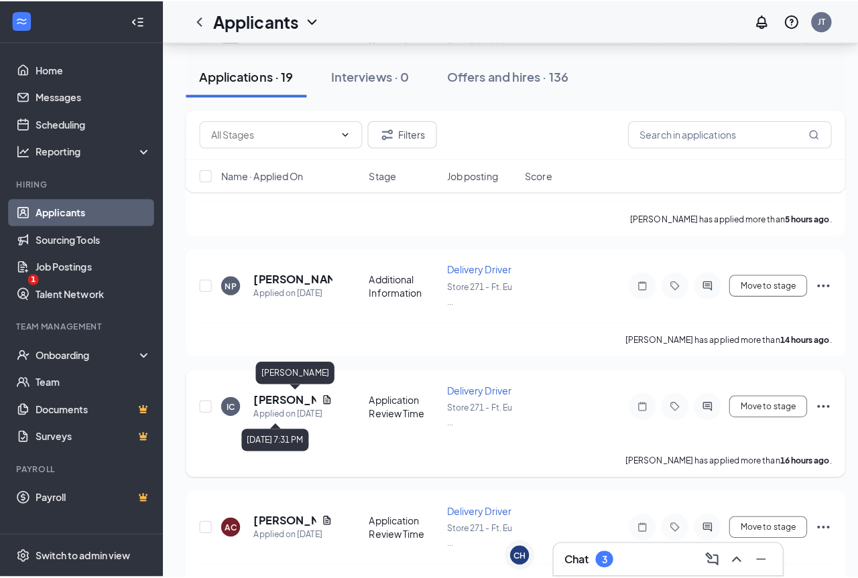
scroll to position [268, 0]
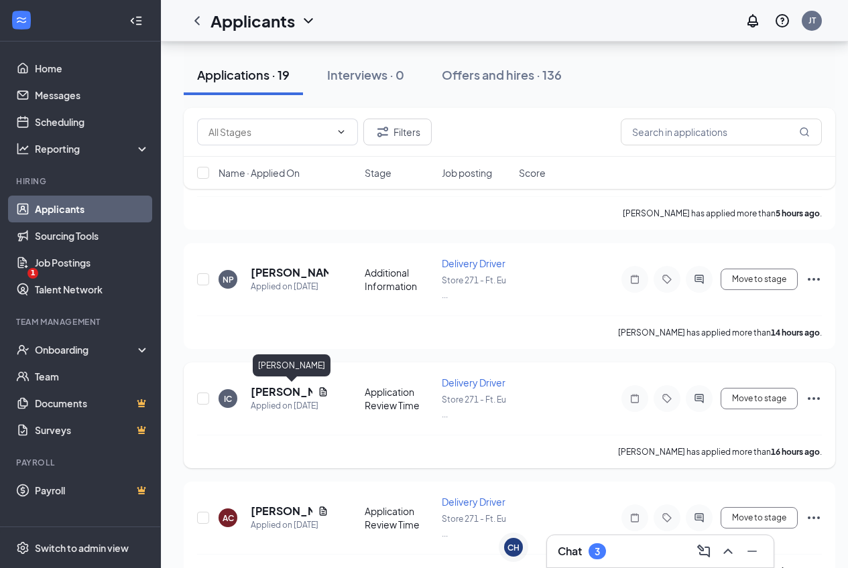
click at [260, 387] on h5 "[PERSON_NAME]" at bounding box center [282, 392] width 62 height 15
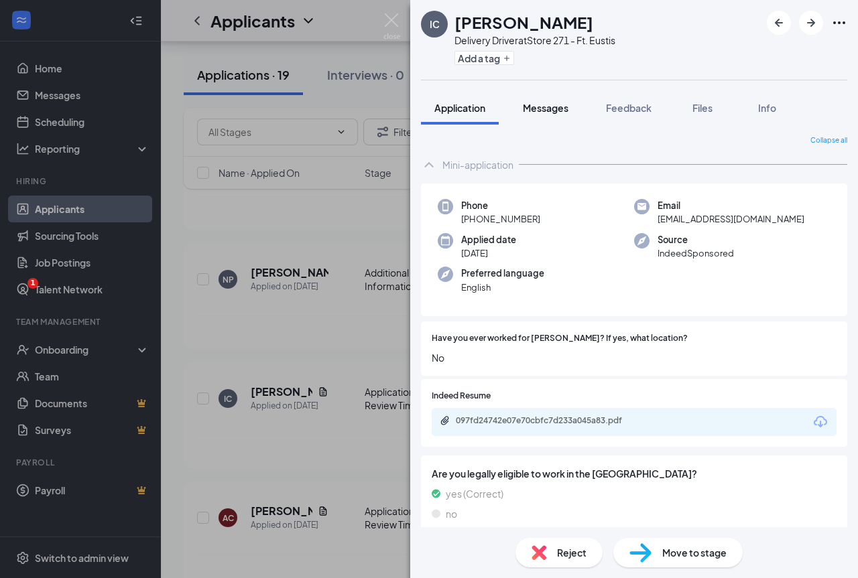
click at [546, 109] on span "Messages" at bounding box center [546, 108] width 46 height 12
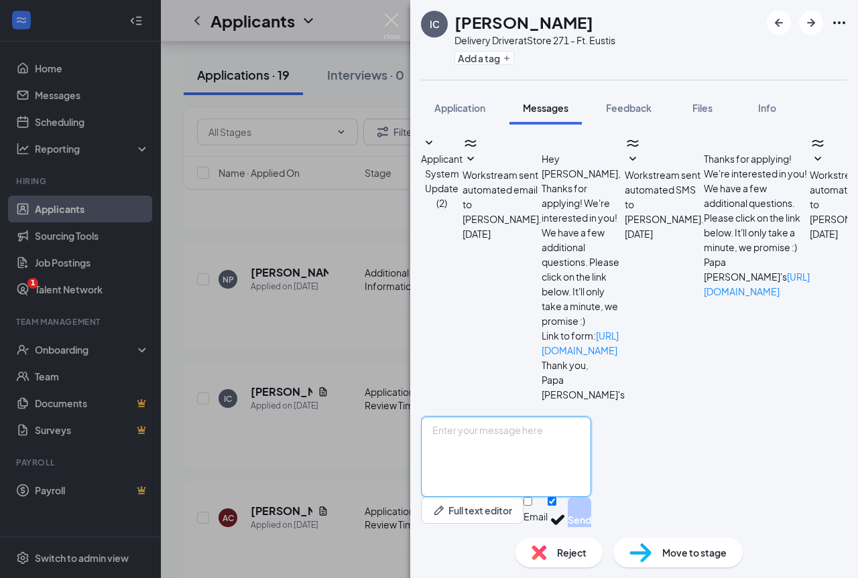
click at [591, 433] on textarea at bounding box center [506, 457] width 170 height 80
click at [550, 423] on textarea at bounding box center [506, 457] width 170 height 80
paste textarea "Good afternoon, I am [PERSON_NAME] the General manager here at [PERSON_NAME] 27…"
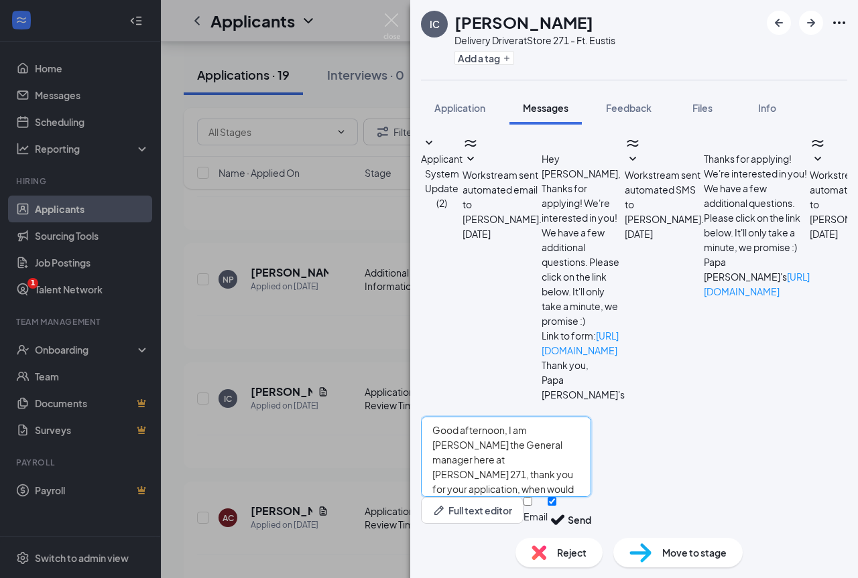
type textarea "Good afternoon, I am [PERSON_NAME] the General manager here at [PERSON_NAME] 27…"
click at [591, 500] on button "Send" at bounding box center [579, 520] width 23 height 46
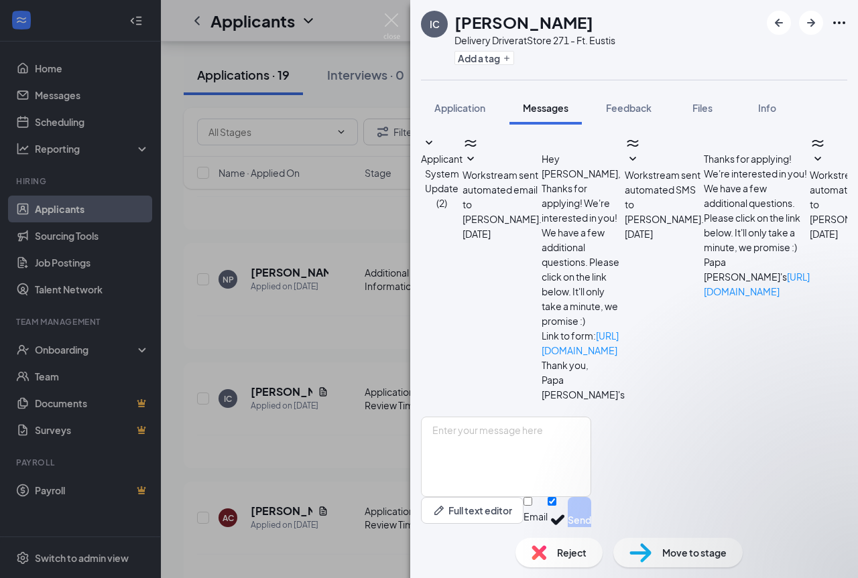
scroll to position [303, 0]
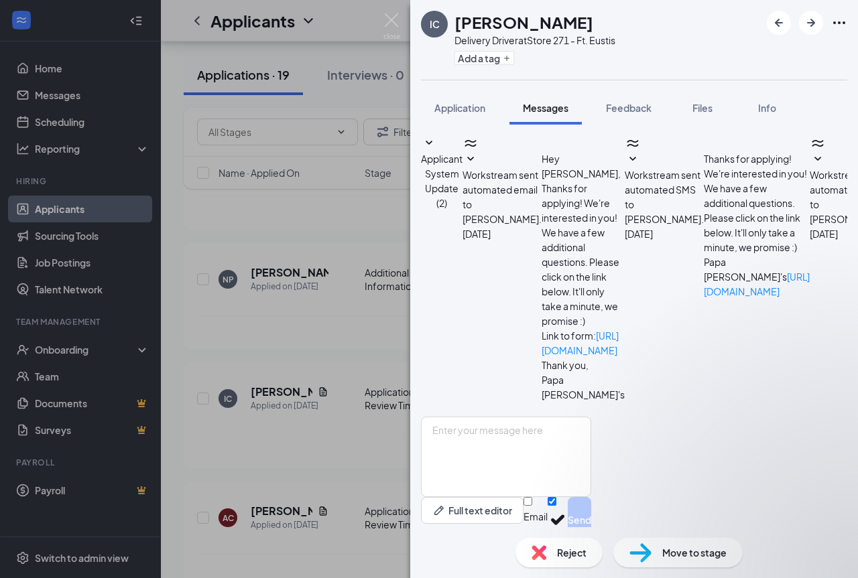
type textarea "sorry, we are all et i no longer need help"
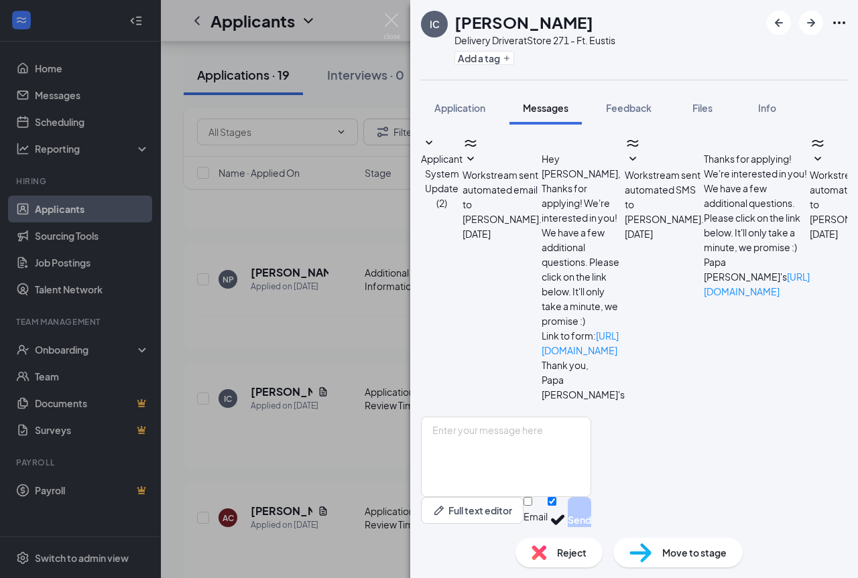
click at [390, 24] on img at bounding box center [391, 26] width 17 height 26
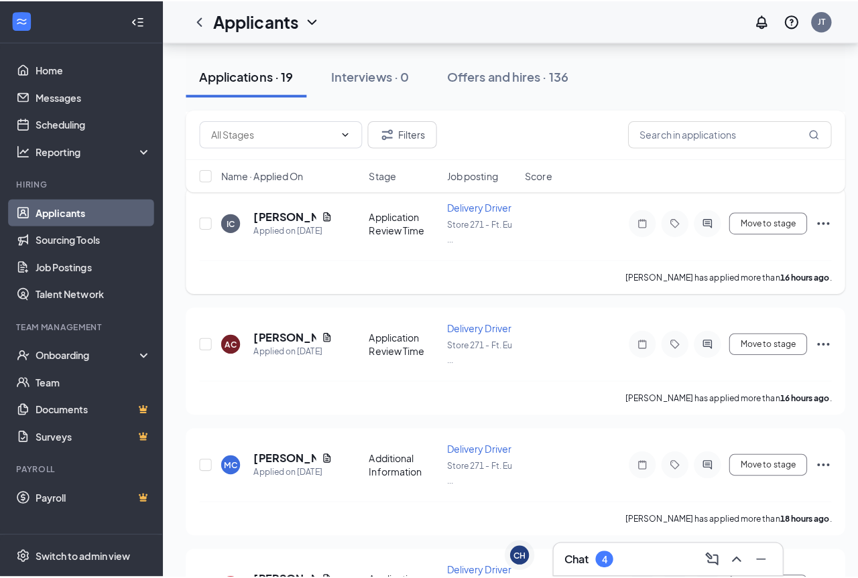
scroll to position [469, 0]
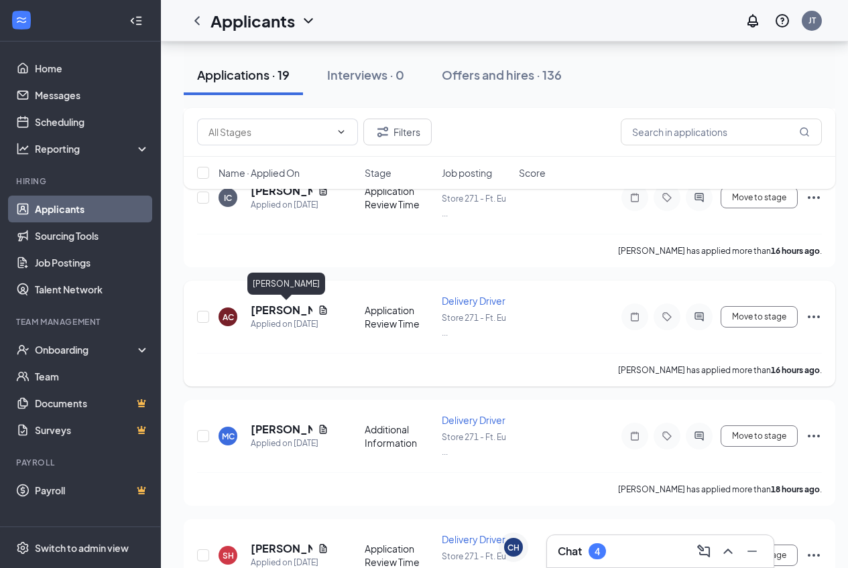
click at [284, 312] on h5 "[PERSON_NAME]" at bounding box center [282, 310] width 62 height 15
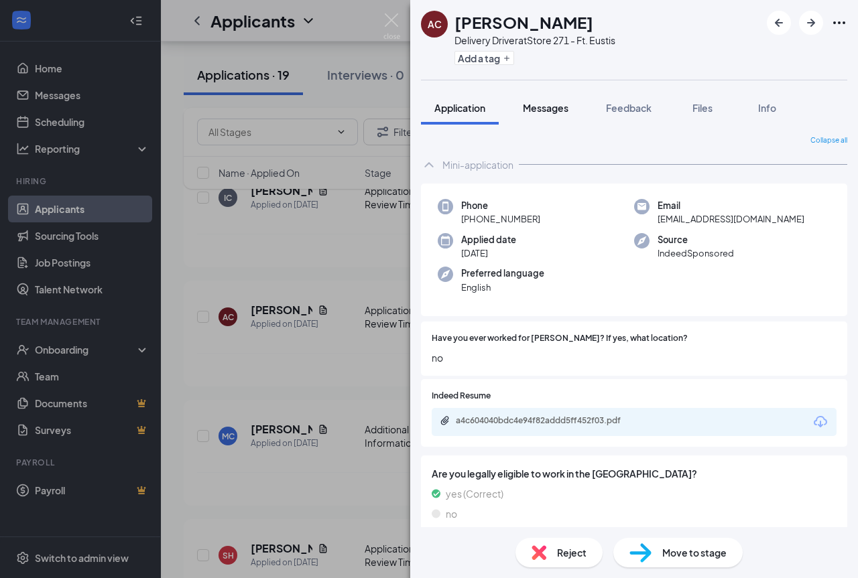
click at [562, 111] on span "Messages" at bounding box center [546, 108] width 46 height 12
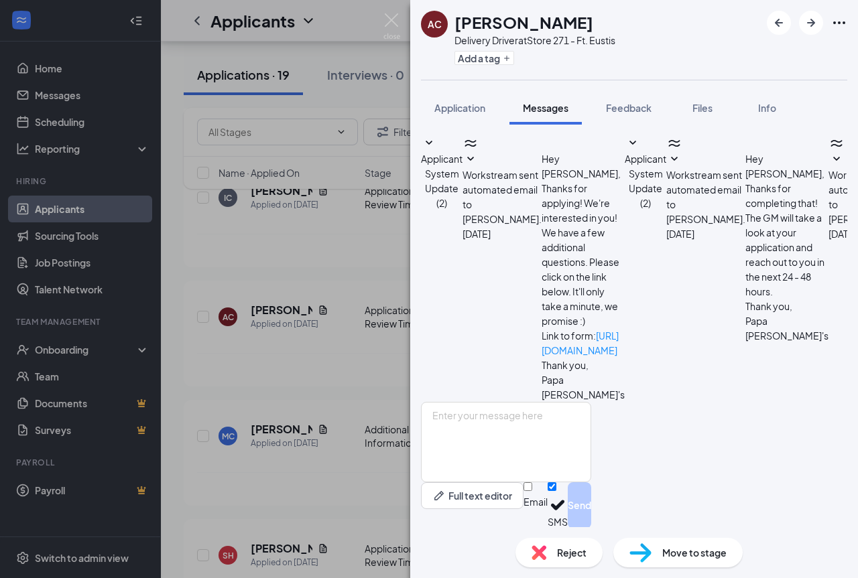
scroll to position [1057, 0]
click at [696, 107] on span "Files" at bounding box center [702, 108] width 20 height 12
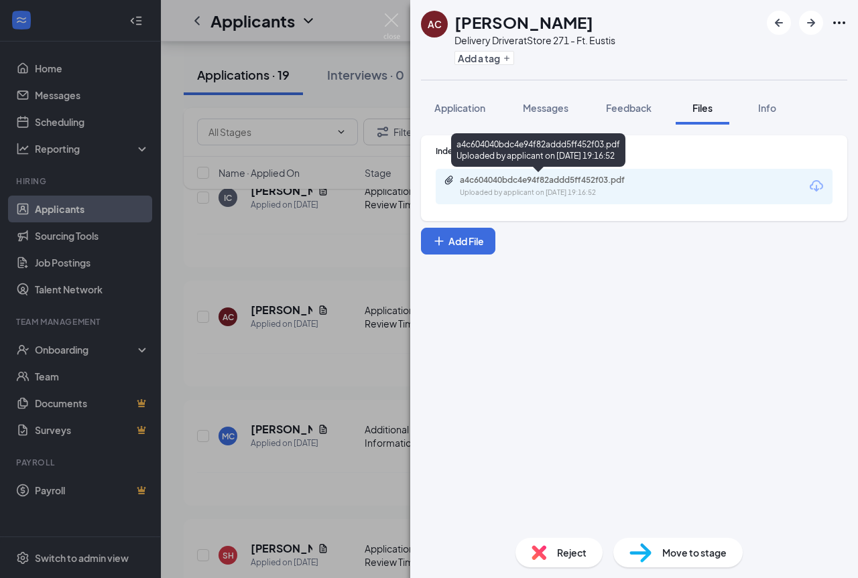
click at [605, 188] on div "Uploaded by applicant on [DATE] 19:16:52" at bounding box center [560, 193] width 201 height 11
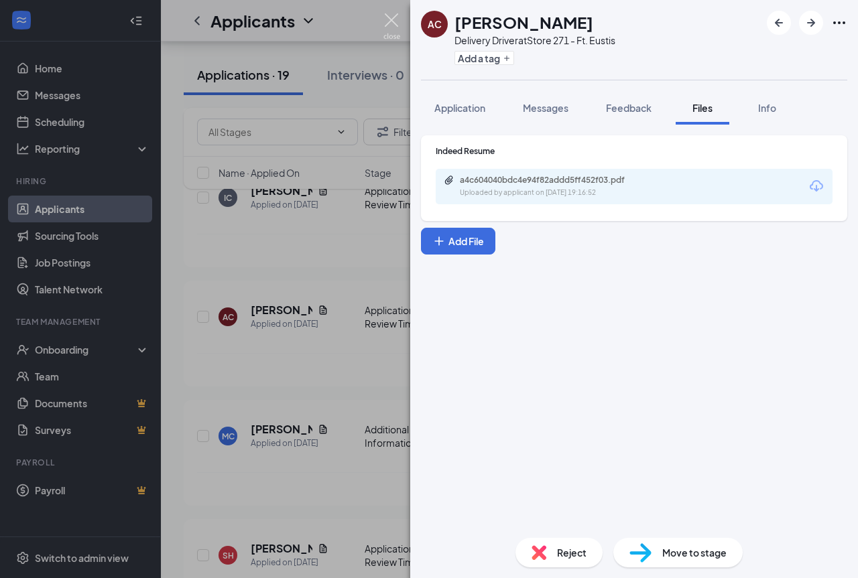
click at [396, 17] on img at bounding box center [391, 26] width 17 height 26
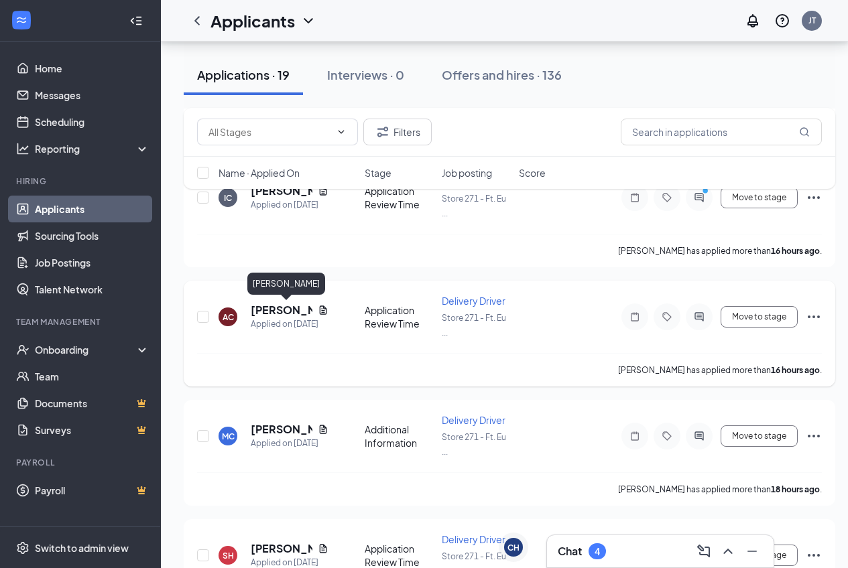
click at [271, 308] on h5 "[PERSON_NAME]" at bounding box center [282, 310] width 62 height 15
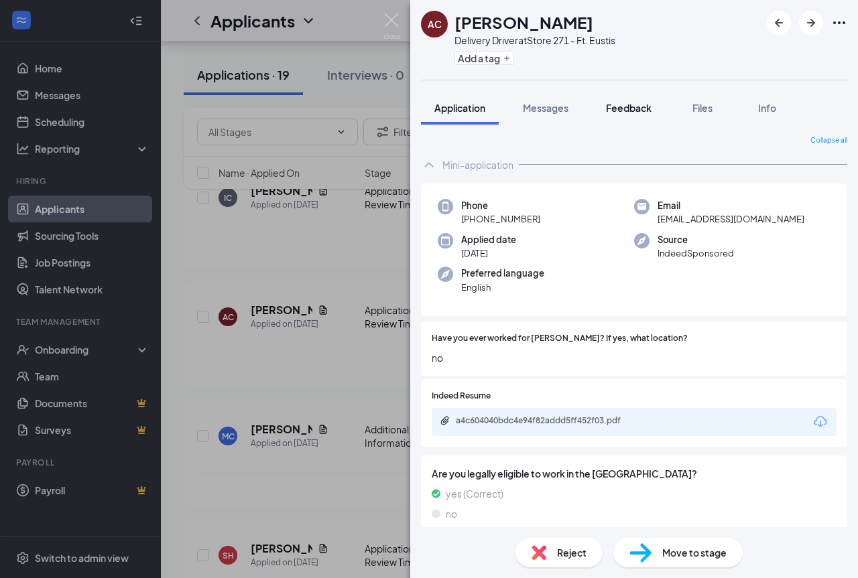
click at [630, 109] on span "Feedback" at bounding box center [629, 108] width 46 height 12
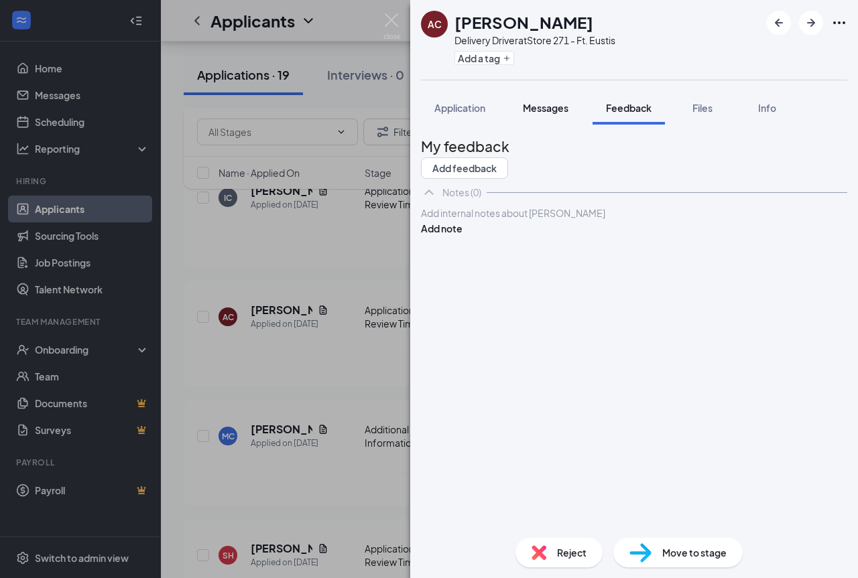
click at [550, 111] on span "Messages" at bounding box center [546, 108] width 46 height 12
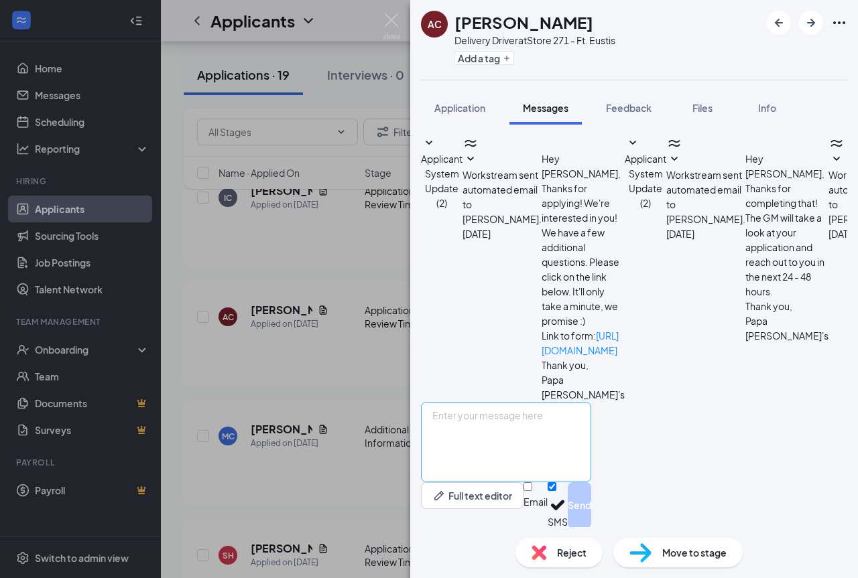
scroll to position [12, 0]
click at [591, 437] on textarea at bounding box center [506, 442] width 170 height 80
paste textarea "Good afternoon, I am [PERSON_NAME] the General manager here at [PERSON_NAME] 27…"
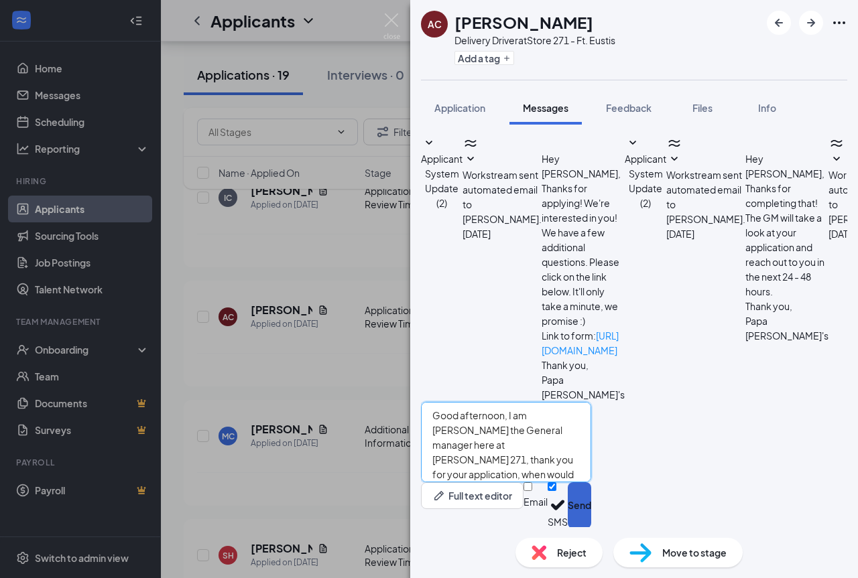
type textarea "Good afternoon, I am [PERSON_NAME] the General manager here at [PERSON_NAME] 27…"
click at [591, 501] on button "Send" at bounding box center [579, 506] width 23 height 46
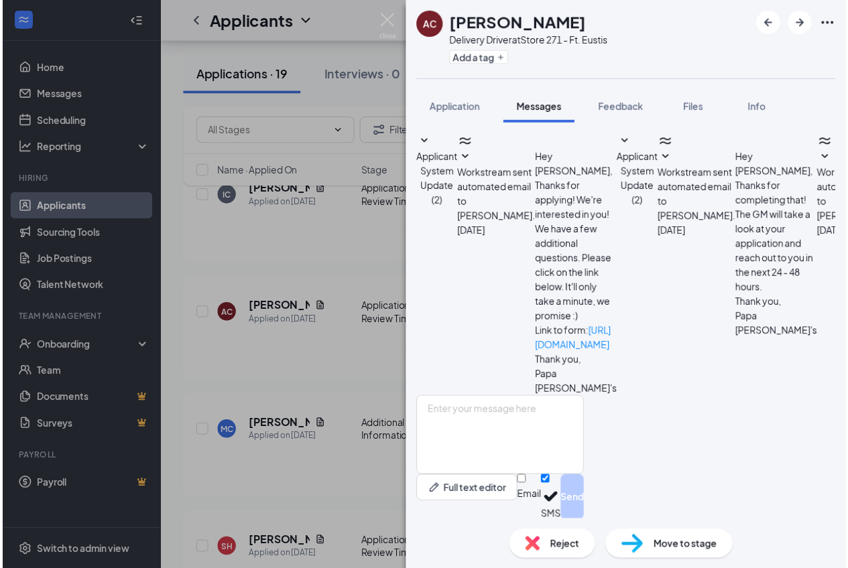
scroll to position [127, 0]
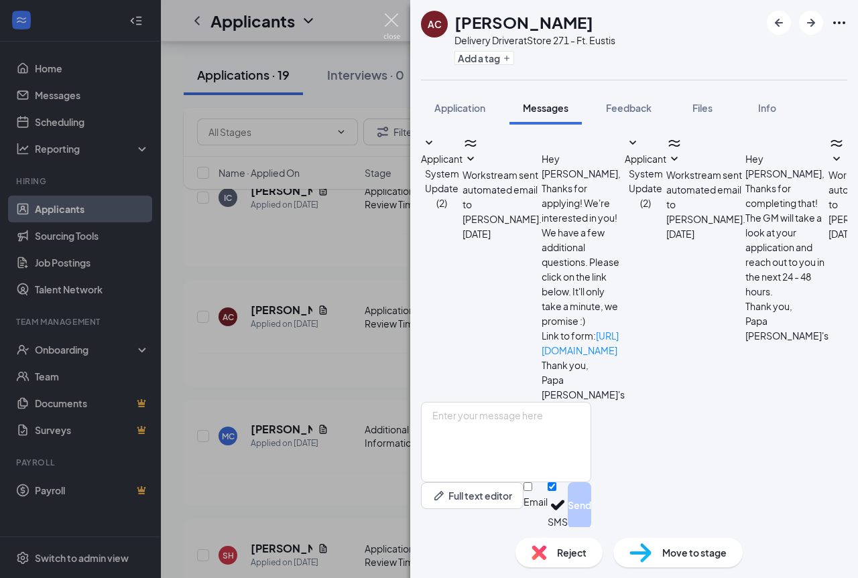
click at [393, 18] on img at bounding box center [391, 26] width 17 height 26
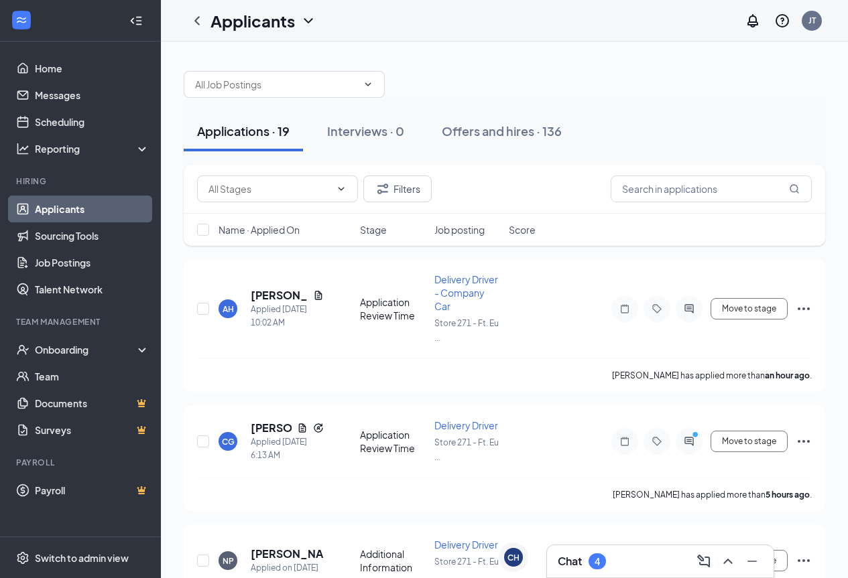
click at [618, 567] on div "Chat 4" at bounding box center [660, 561] width 205 height 21
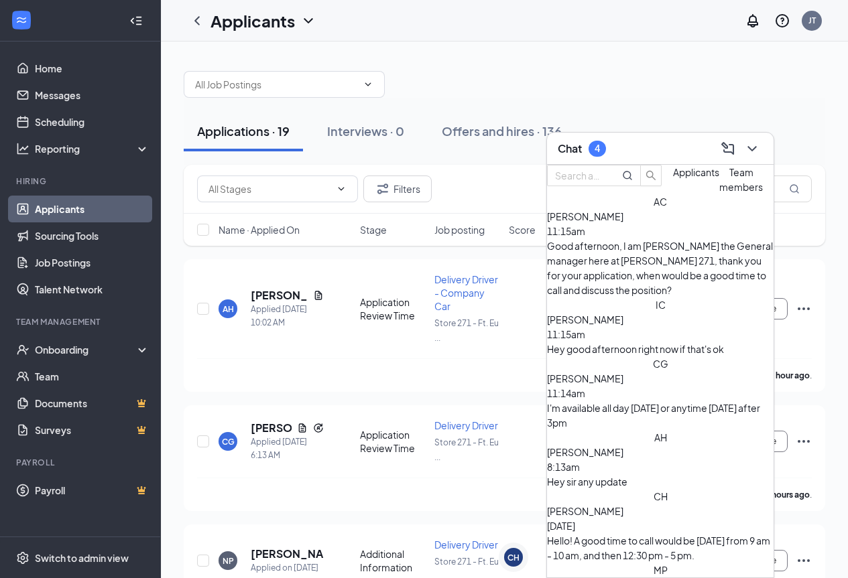
click at [649, 401] on div "I'm available all day [DATE] or anytime [DATE] after 3pm" at bounding box center [660, 415] width 227 height 29
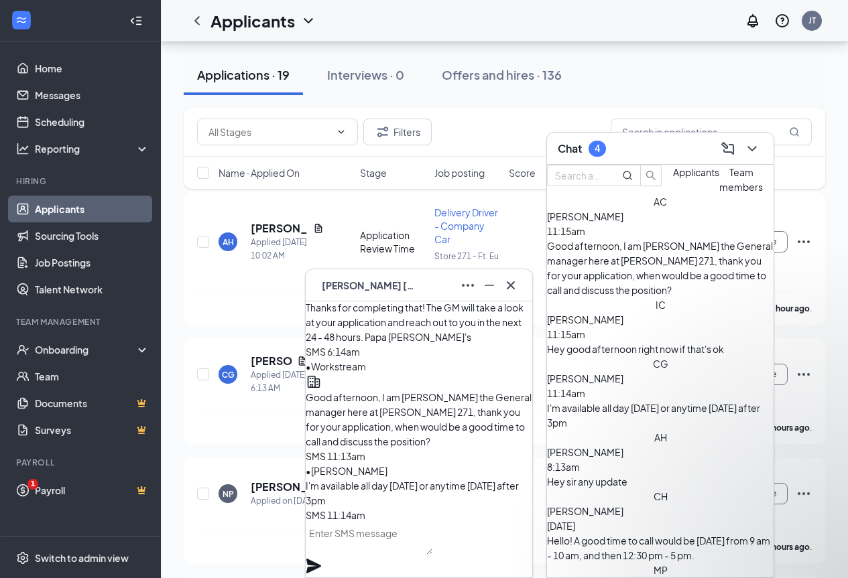
scroll to position [1184, 0]
click at [405, 548] on textarea at bounding box center [369, 539] width 127 height 32
click at [660, 342] on div "Hey good afternoon right now if that's ok" at bounding box center [660, 349] width 227 height 15
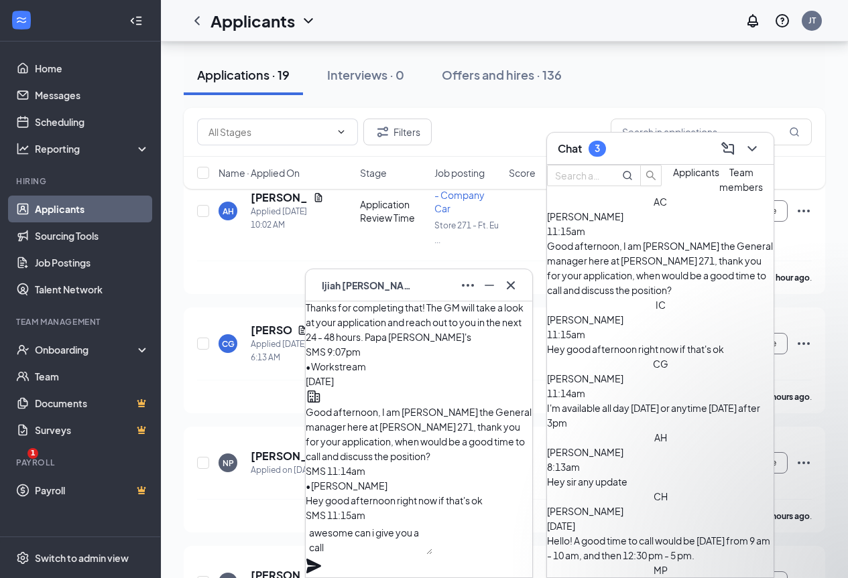
scroll to position [134, 0]
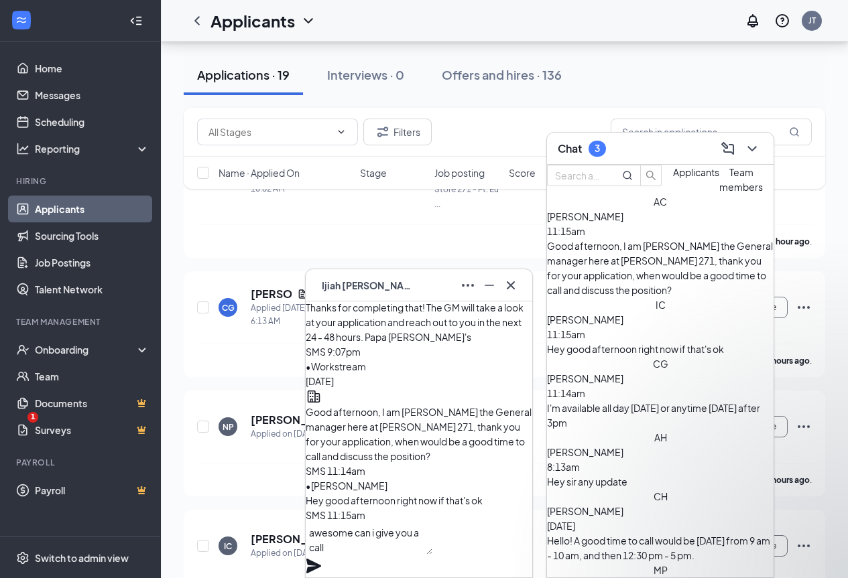
click at [425, 554] on textarea "awesome can i give you a call" at bounding box center [369, 539] width 127 height 32
drag, startPoint x: 473, startPoint y: 550, endPoint x: 461, endPoint y: 545, distance: 13.2
click at [432, 545] on textarea "awesome can i give you a call" at bounding box center [369, 539] width 127 height 32
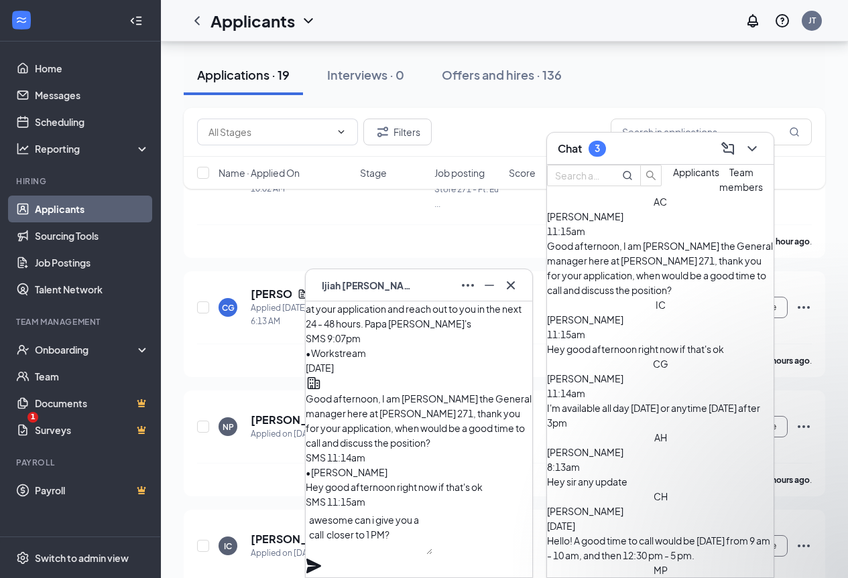
type textarea "awesome can i give you a call closer to 1 PM?"
click at [321, 559] on icon "Plane" at bounding box center [313, 566] width 15 height 15
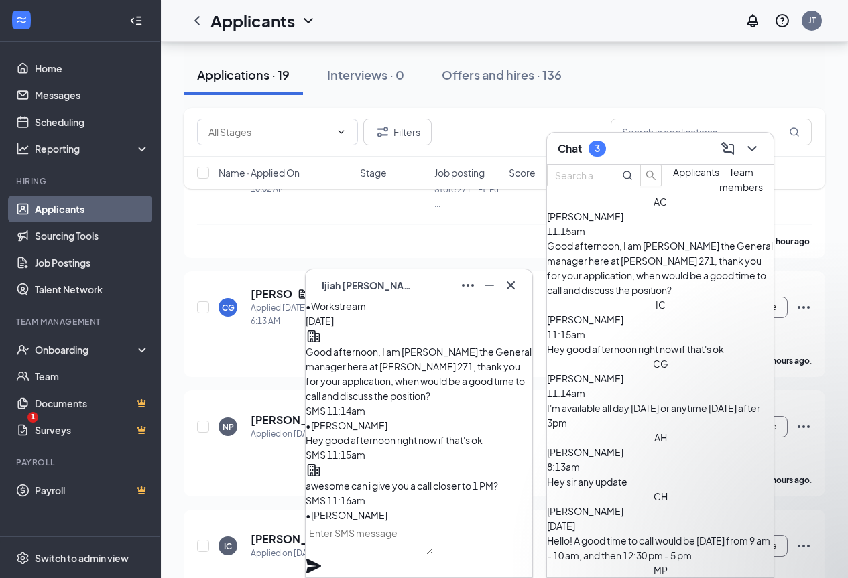
scroll to position [0, 0]
click at [681, 475] on div "Hey sir any update" at bounding box center [660, 482] width 227 height 15
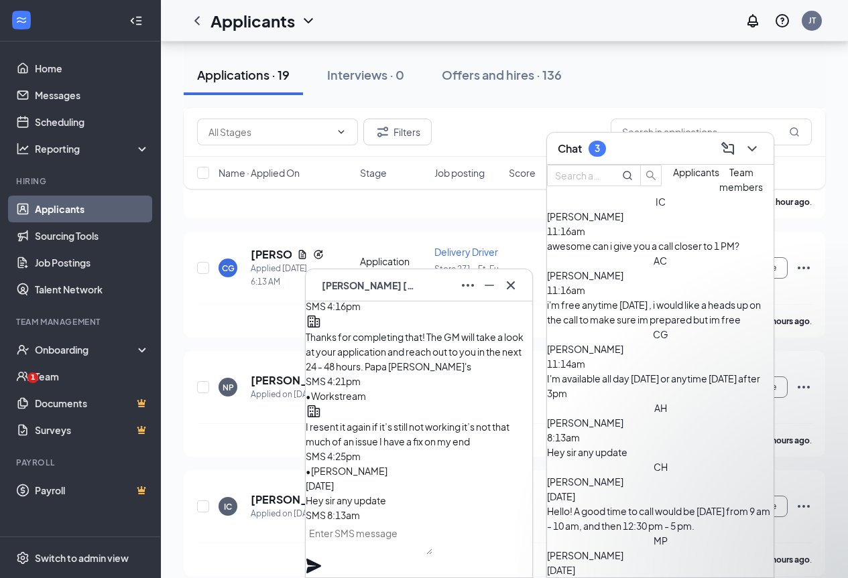
scroll to position [201, 0]
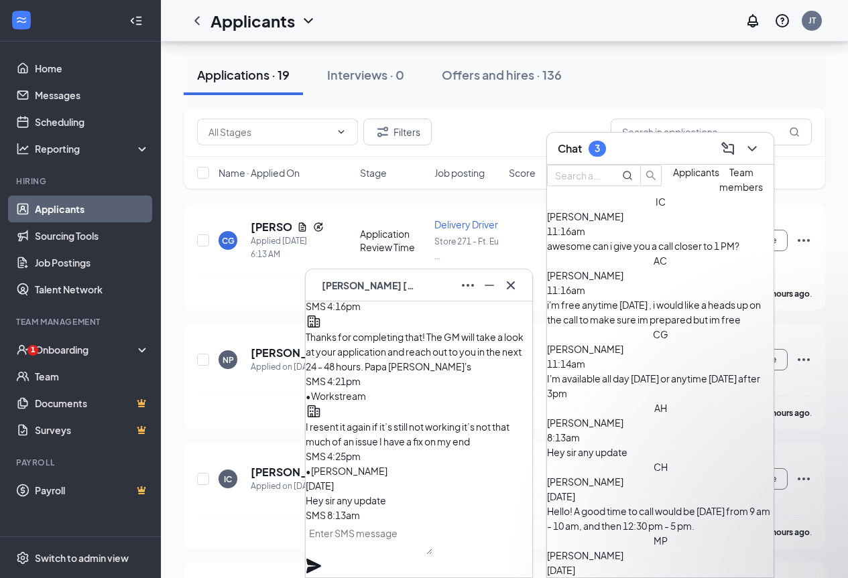
click at [402, 555] on textarea at bounding box center [369, 539] width 127 height 32
click at [758, 145] on icon "ChevronDown" at bounding box center [752, 149] width 16 height 16
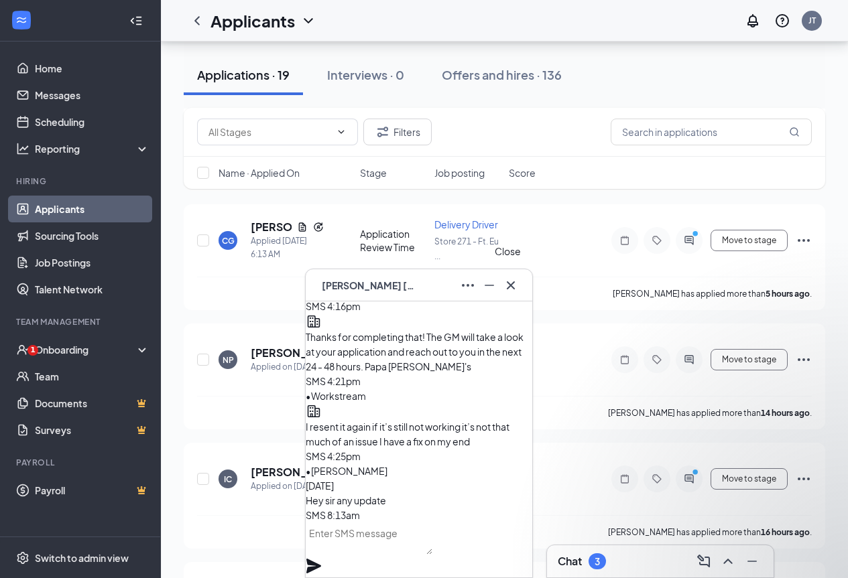
click at [509, 282] on icon "Cross" at bounding box center [511, 286] width 16 height 16
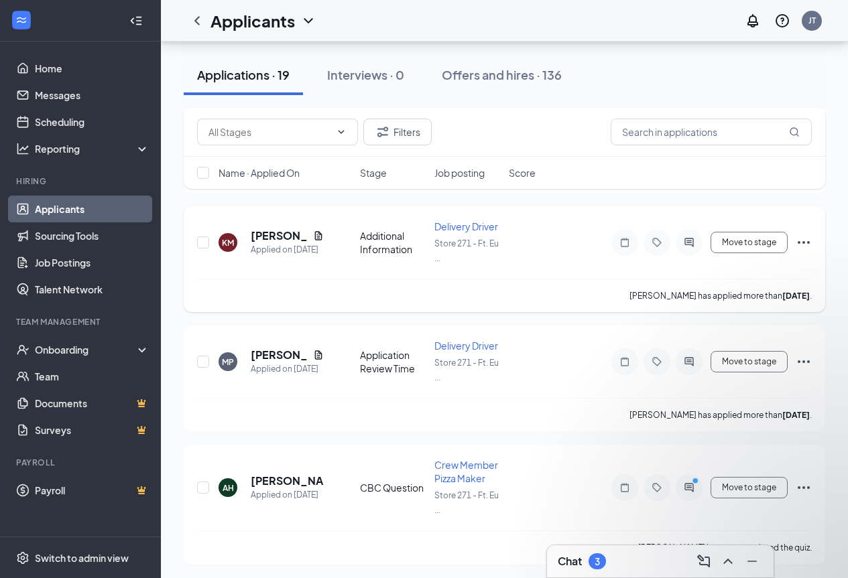
scroll to position [1991, 0]
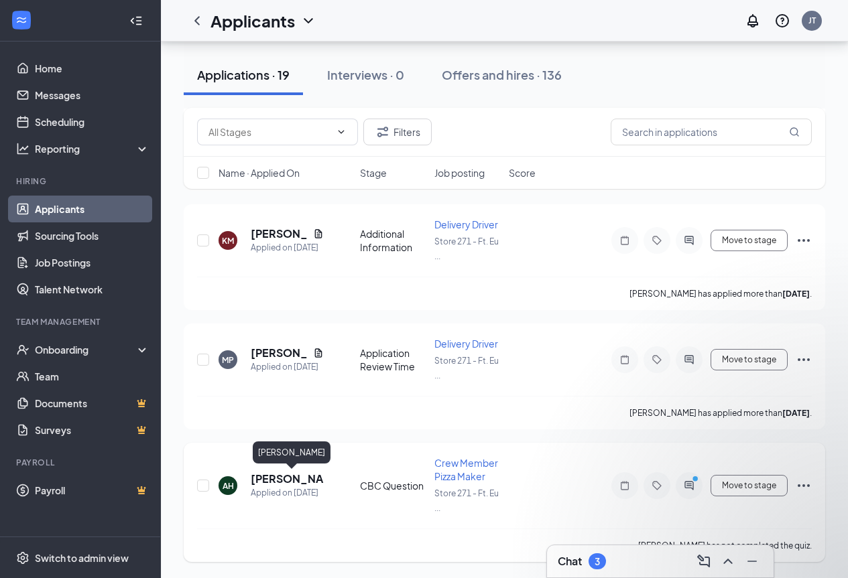
click at [266, 484] on h5 "[PERSON_NAME]" at bounding box center [287, 479] width 73 height 15
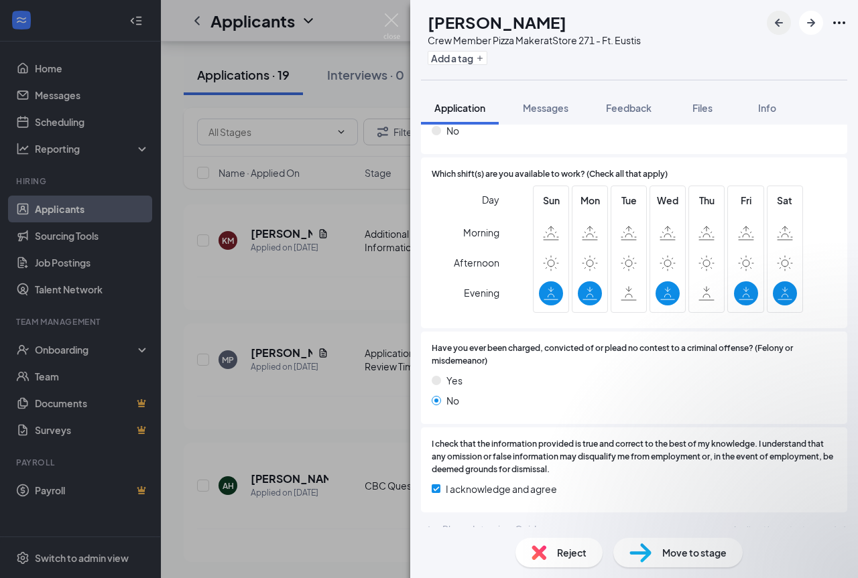
scroll to position [562, 0]
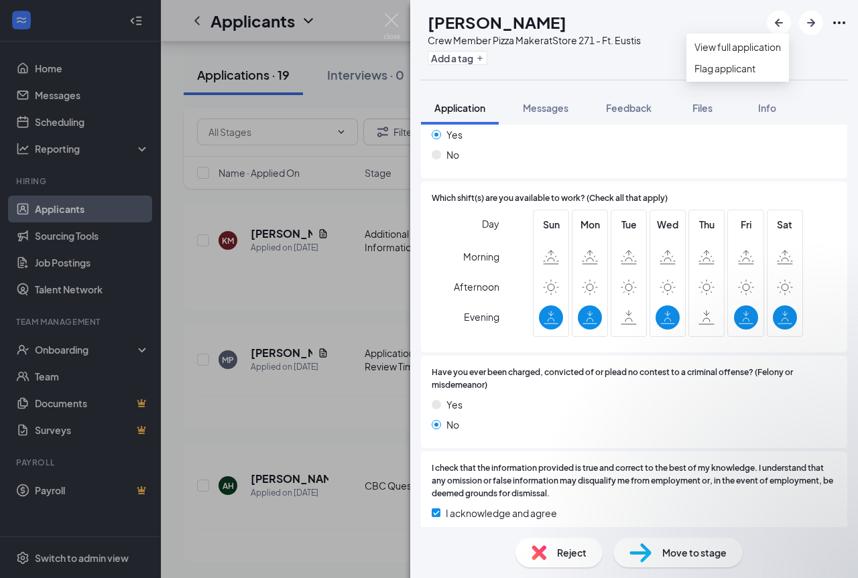
click at [839, 19] on icon "Ellipses" at bounding box center [839, 23] width 16 height 16
click at [833, 22] on icon "Ellipses" at bounding box center [839, 23] width 16 height 16
click at [768, 50] on link "View full application" at bounding box center [737, 47] width 86 height 15
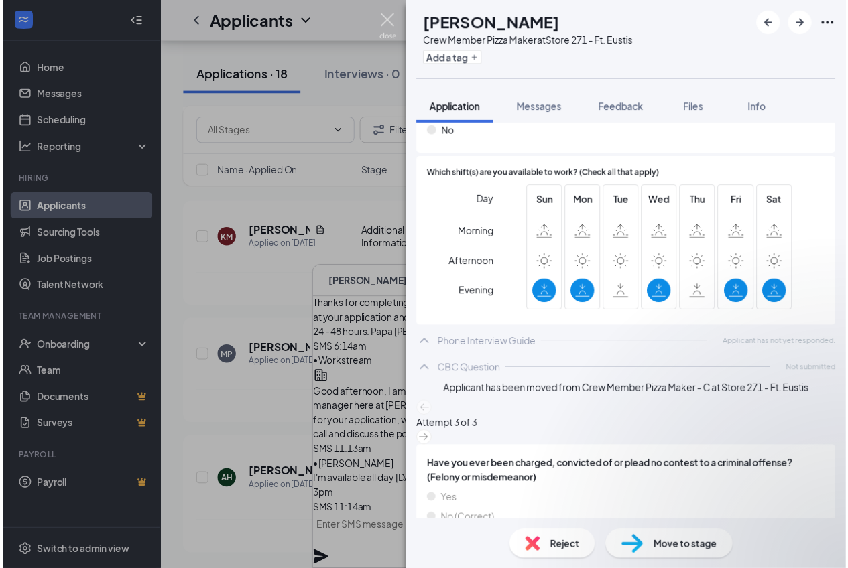
scroll to position [0, 0]
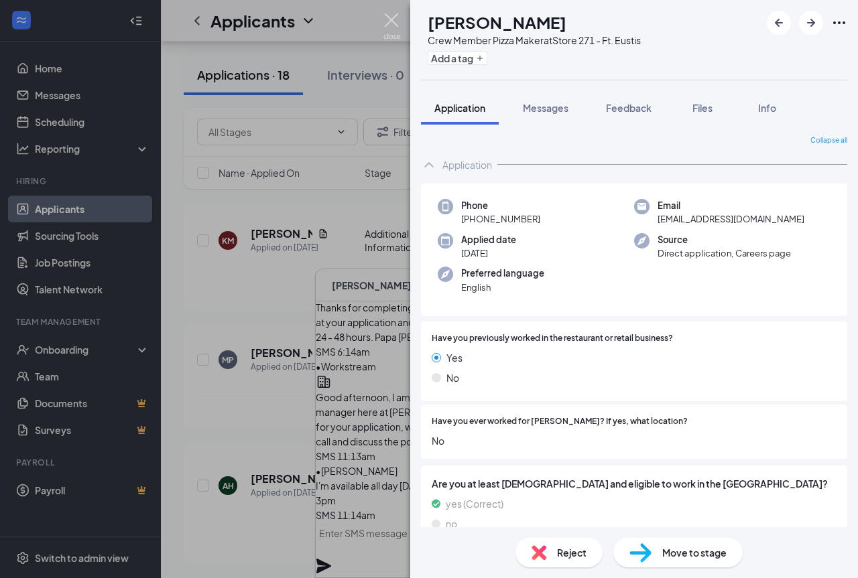
click at [396, 25] on img at bounding box center [391, 26] width 17 height 26
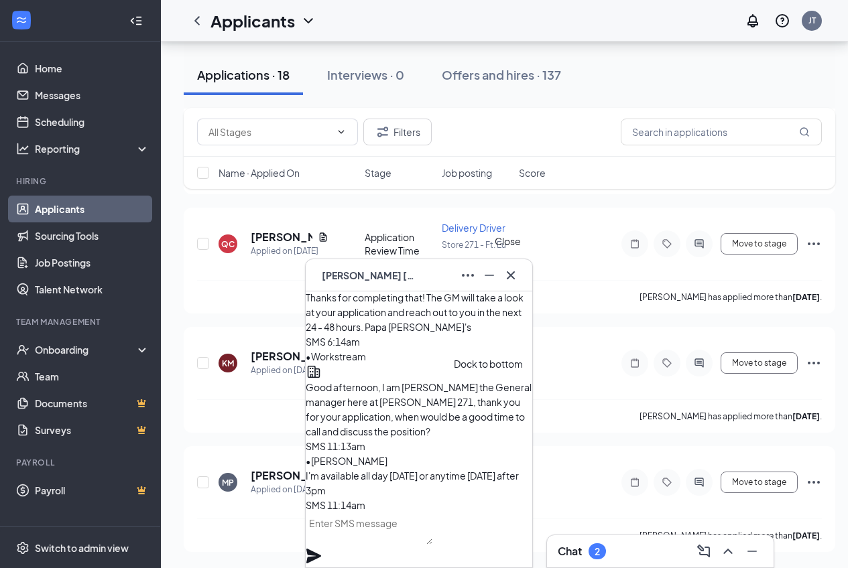
click at [510, 278] on icon "Cross" at bounding box center [511, 275] width 16 height 16
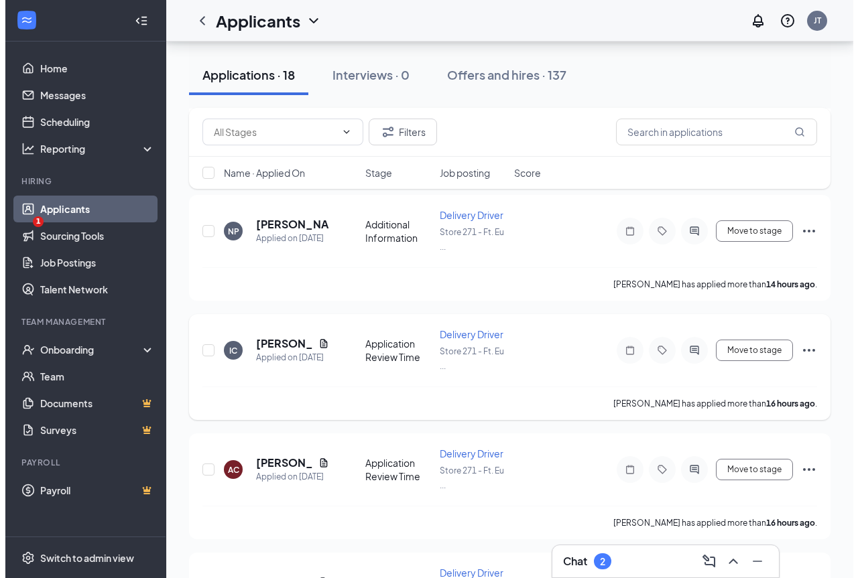
scroll to position [335, 0]
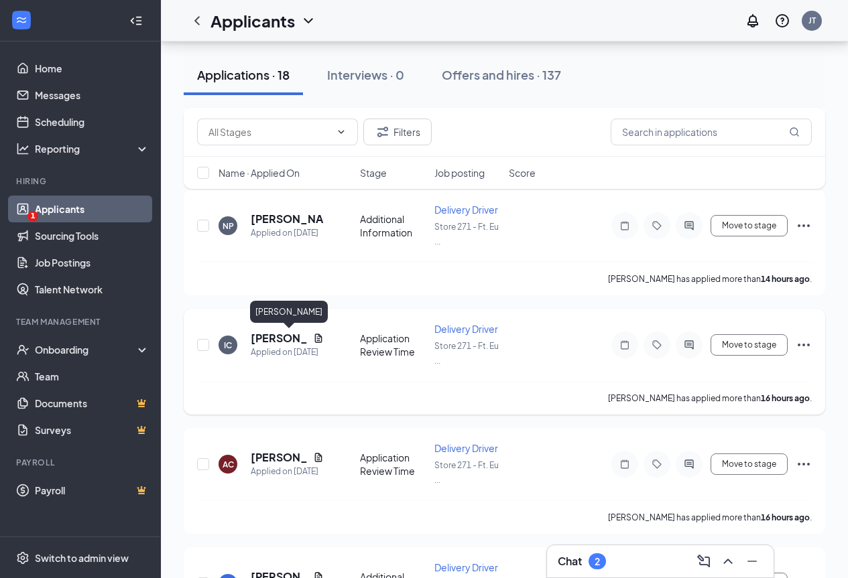
click at [263, 341] on h5 "[PERSON_NAME]" at bounding box center [279, 338] width 57 height 15
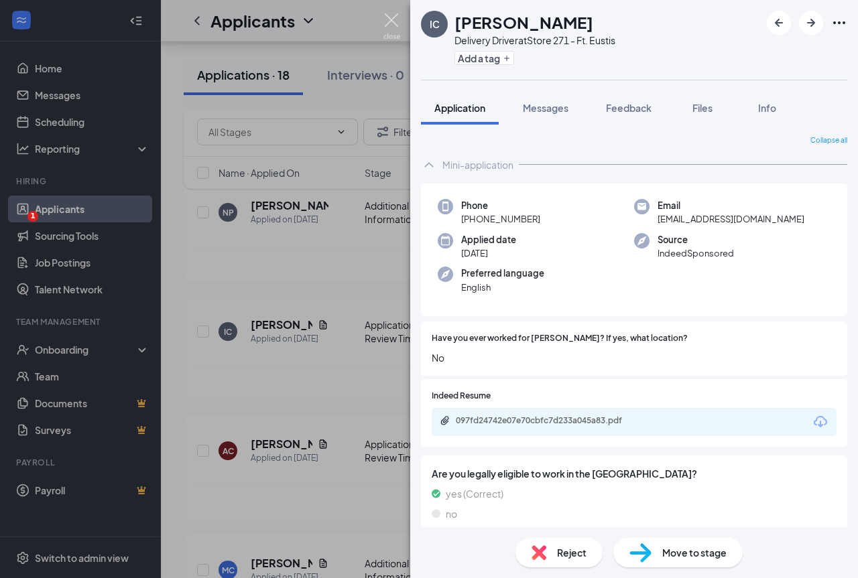
click at [396, 23] on img at bounding box center [391, 26] width 17 height 26
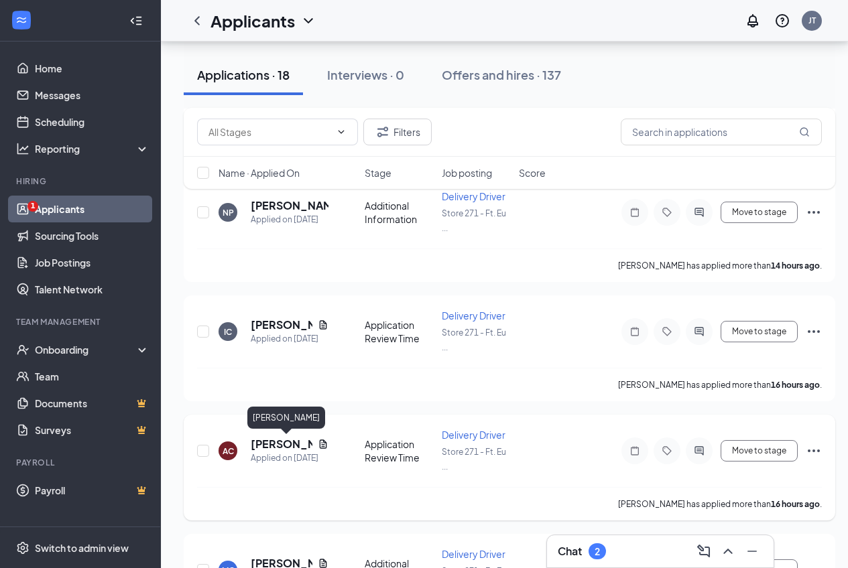
click at [273, 447] on h5 "[PERSON_NAME]" at bounding box center [282, 444] width 62 height 15
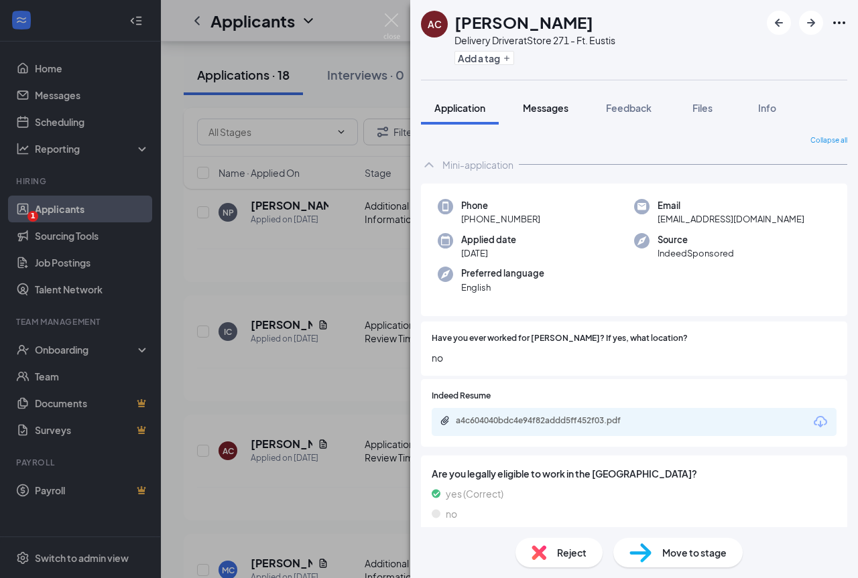
click at [549, 108] on span "Messages" at bounding box center [546, 108] width 46 height 12
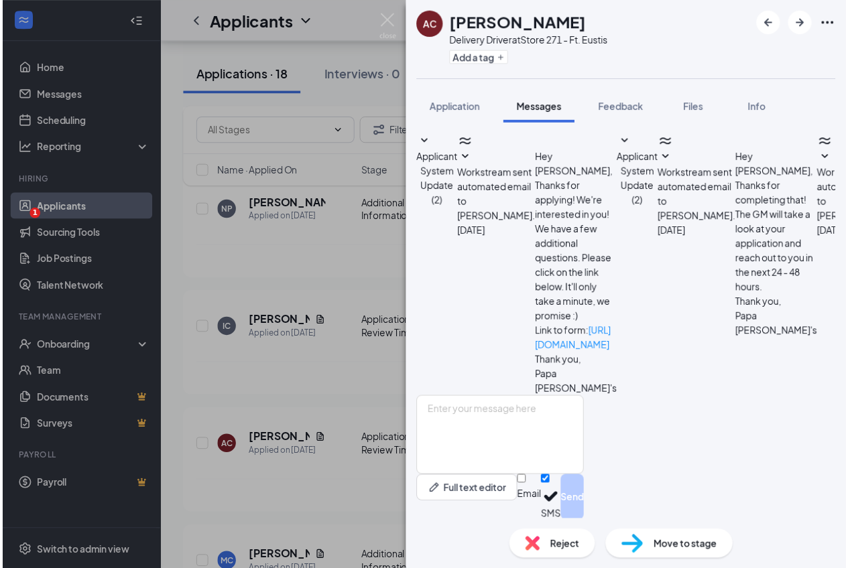
scroll to position [300, 0]
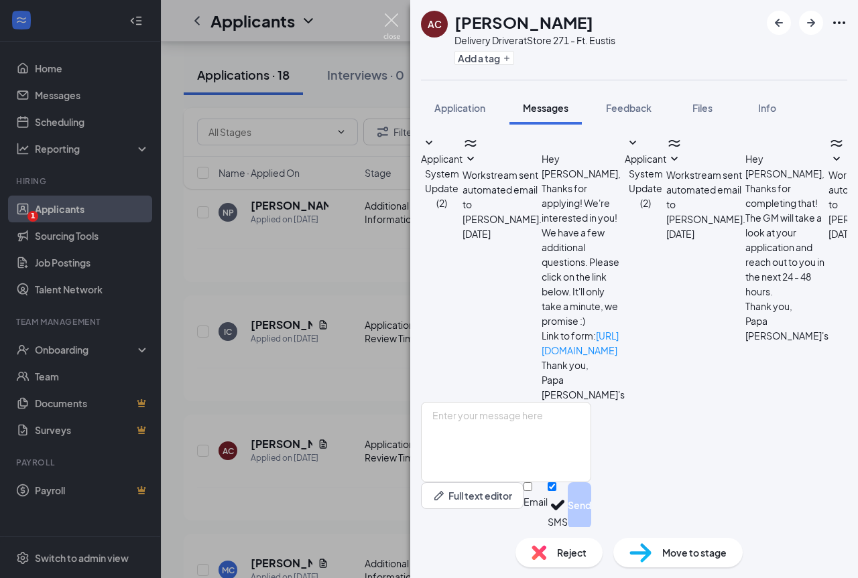
click at [394, 19] on img at bounding box center [391, 26] width 17 height 26
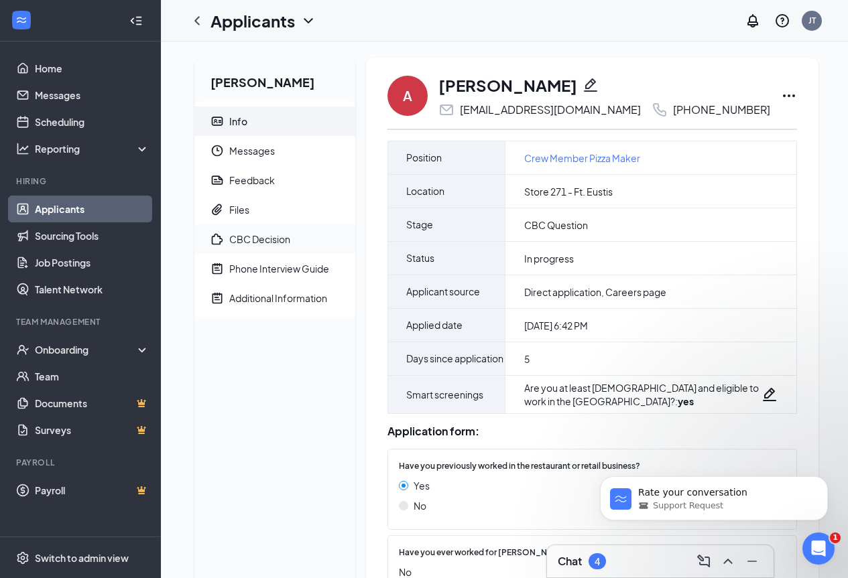
click at [259, 236] on div "CBC Decision" at bounding box center [259, 239] width 61 height 13
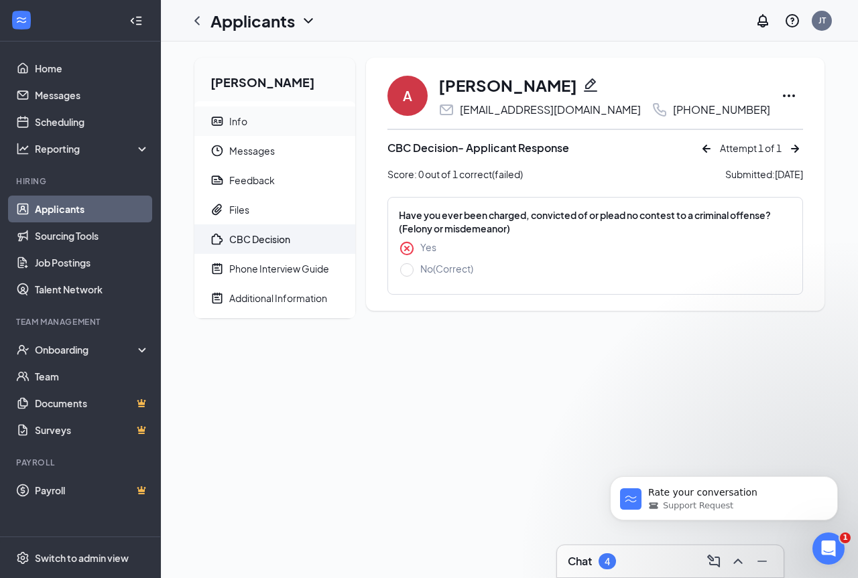
click at [228, 120] on li "Info" at bounding box center [274, 121] width 161 height 29
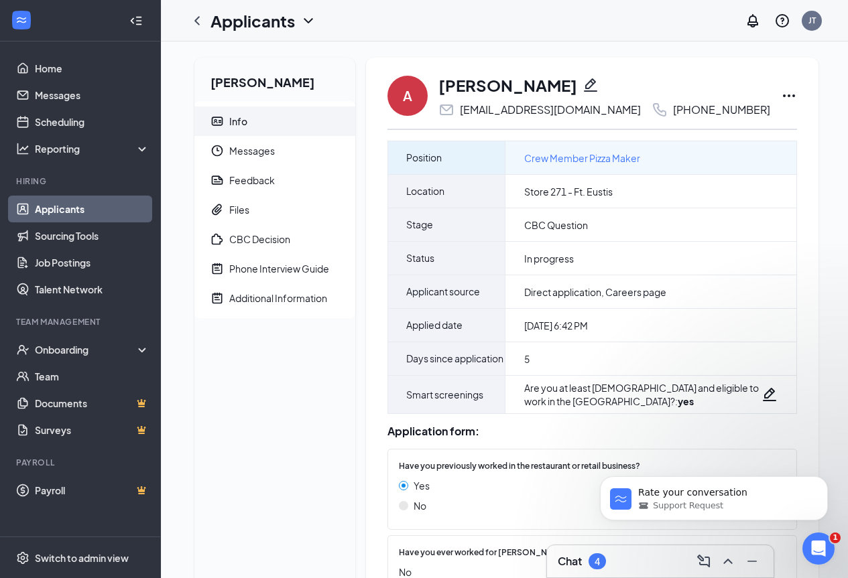
click at [576, 156] on span "Crew Member Pizza Maker" at bounding box center [582, 158] width 116 height 15
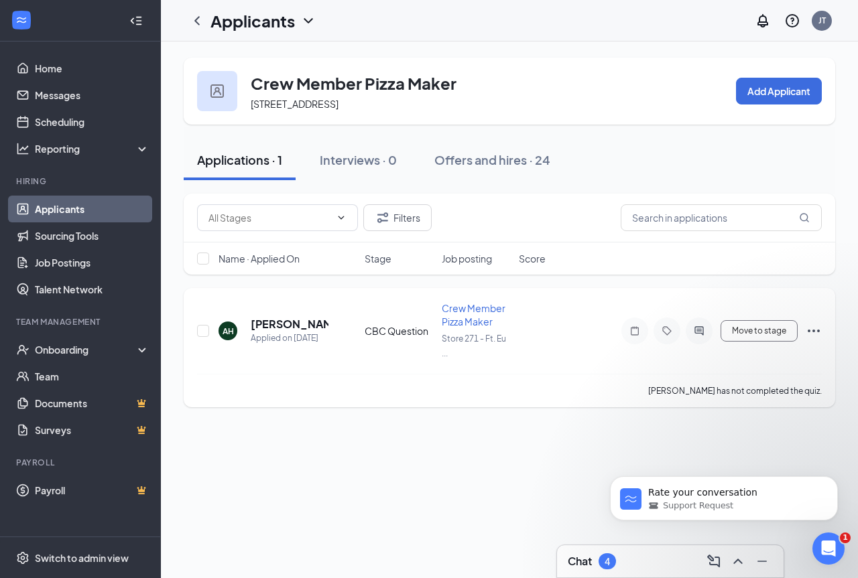
click at [465, 328] on span "Crew Member Pizza Maker" at bounding box center [474, 314] width 64 height 25
click at [814, 336] on icon "Ellipses" at bounding box center [814, 331] width 16 height 16
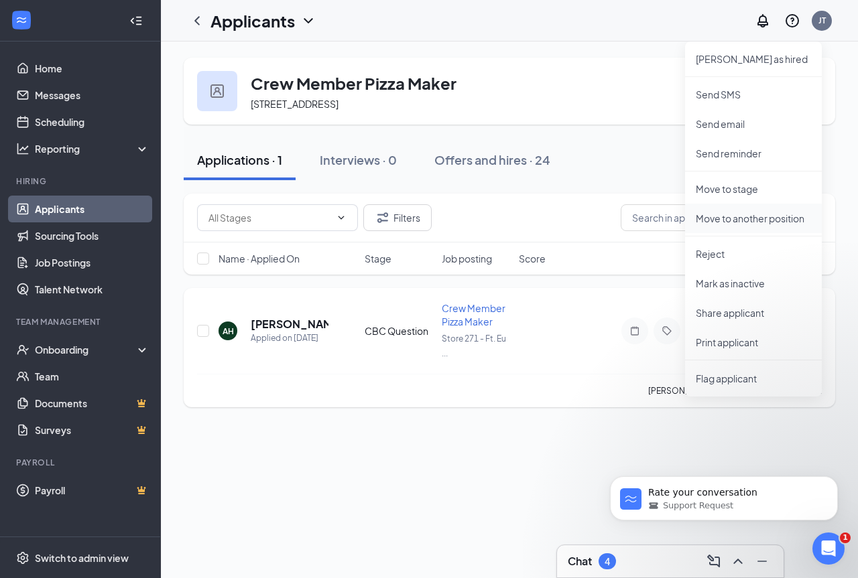
click at [752, 220] on p "Move to another position" at bounding box center [753, 218] width 115 height 13
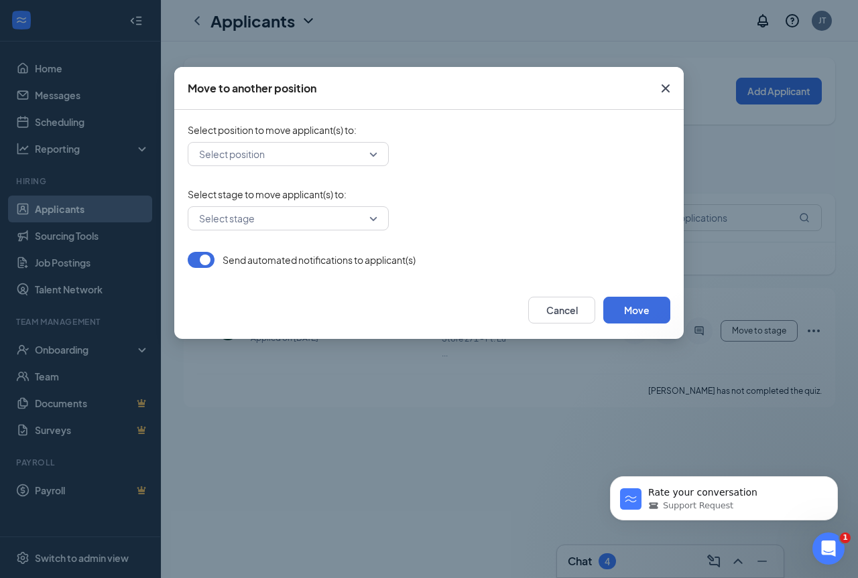
click at [322, 153] on input "search" at bounding box center [284, 154] width 176 height 23
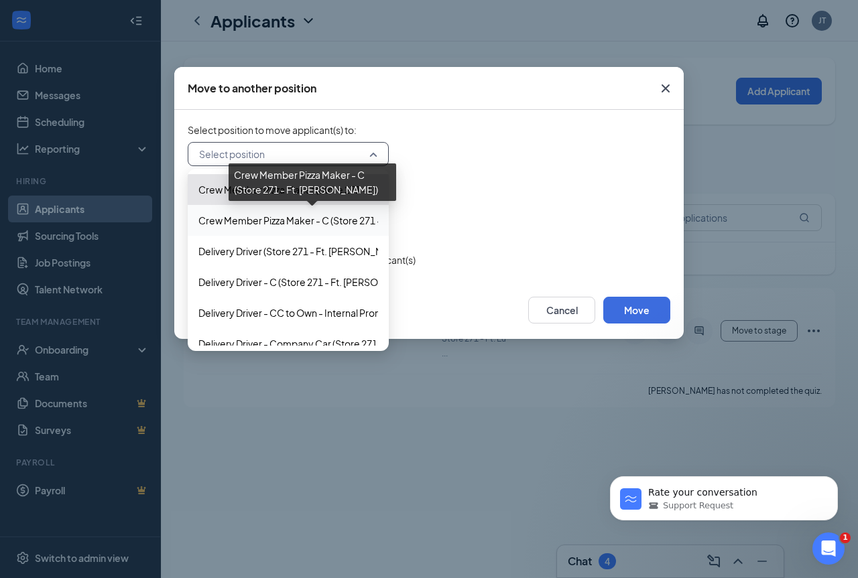
click at [332, 221] on span "Crew Member Pizza Maker - C (Store 271 - Ft. Eustis)" at bounding box center [336, 220] width 276 height 15
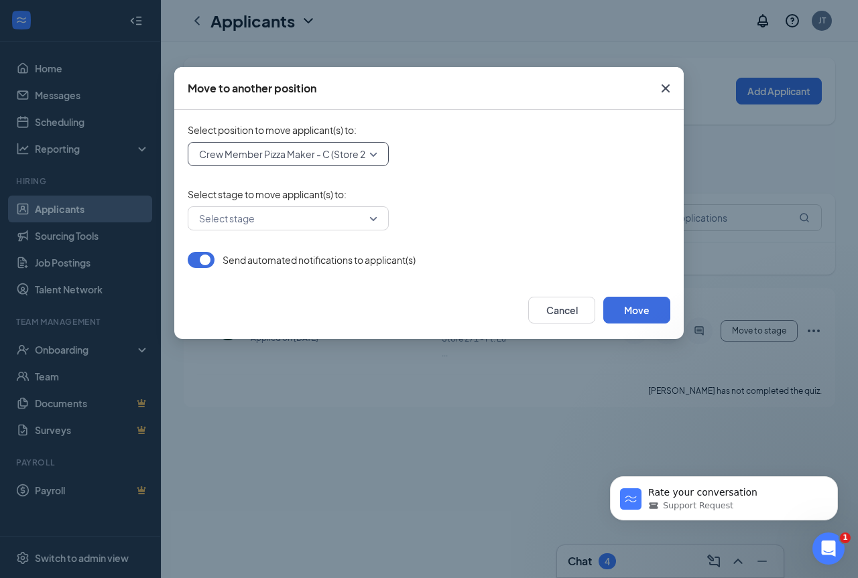
click at [352, 221] on input "search" at bounding box center [284, 218] width 176 height 23
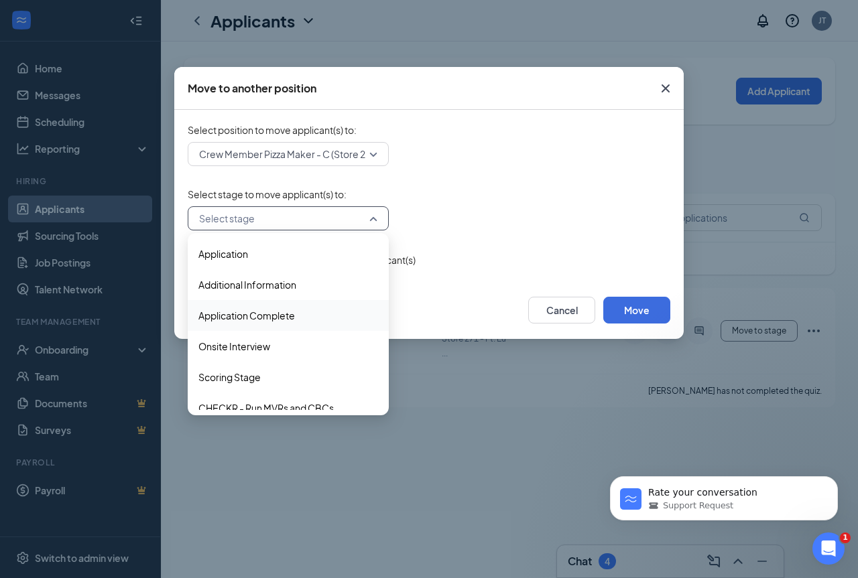
scroll to position [44, 0]
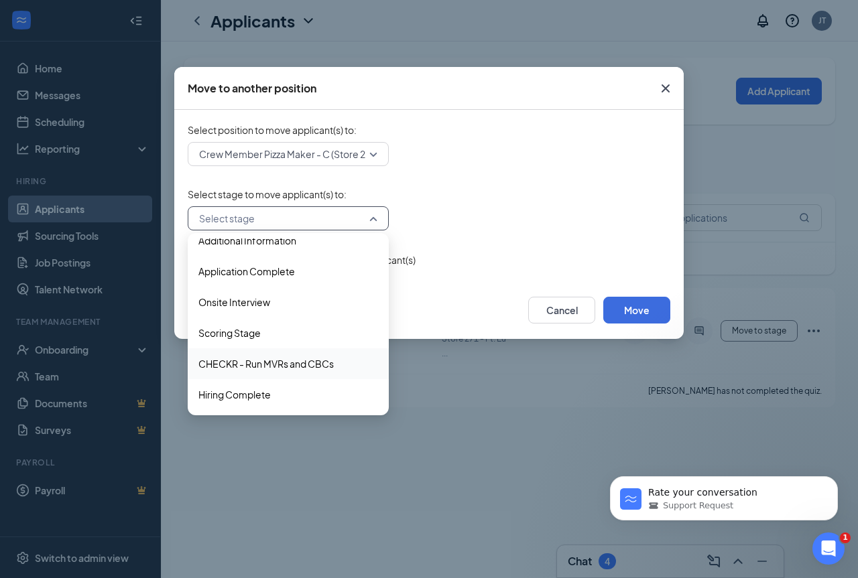
click at [294, 362] on span "CHECKR - Run MVRs and CBCs" at bounding box center [265, 364] width 135 height 15
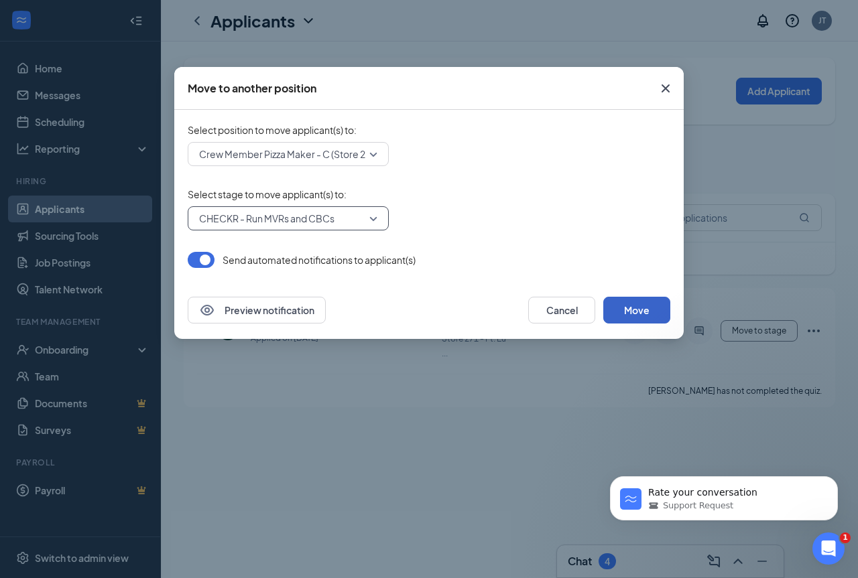
click at [650, 314] on button "Move" at bounding box center [636, 310] width 67 height 27
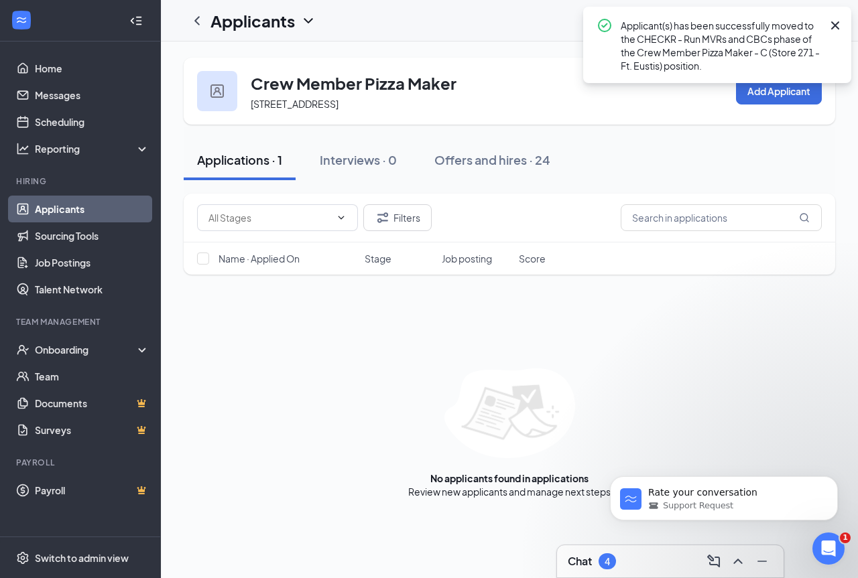
click at [629, 557] on div "Chat 4" at bounding box center [670, 561] width 205 height 21
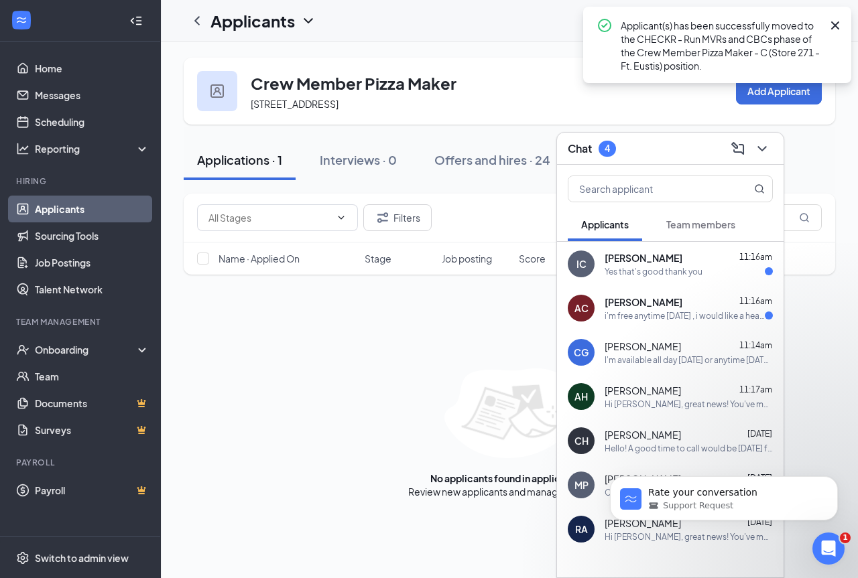
click at [673, 392] on span "[PERSON_NAME]" at bounding box center [643, 390] width 76 height 13
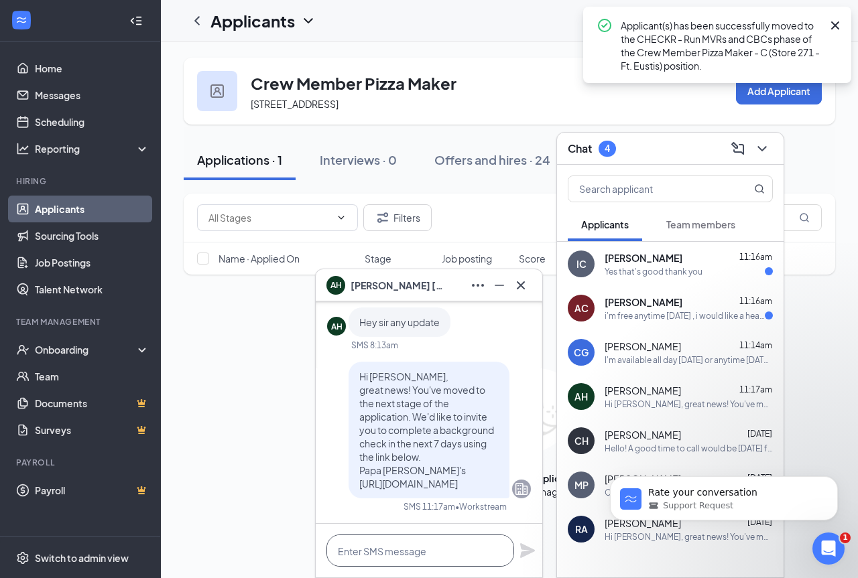
click at [391, 553] on textarea at bounding box center [420, 551] width 188 height 32
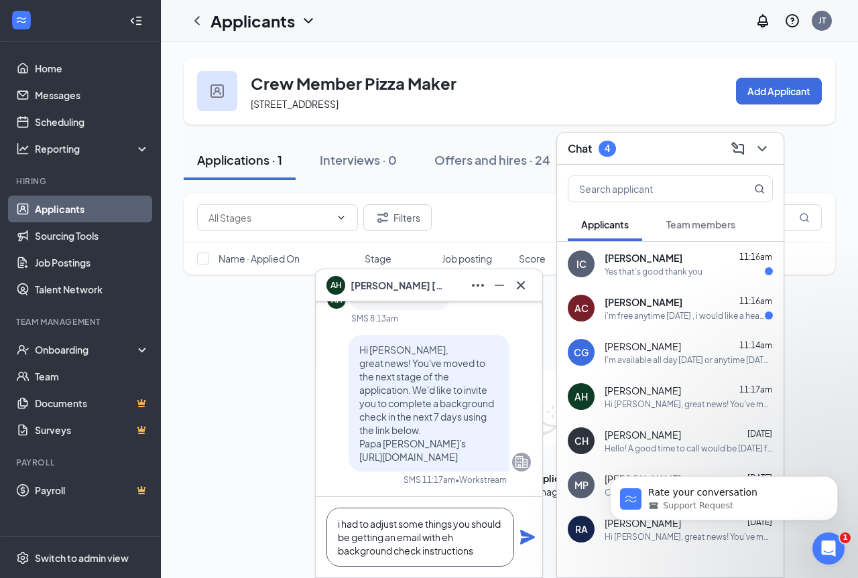
click at [477, 558] on textarea "i had to adjust some things you should be getting an email with eh background c…" at bounding box center [420, 537] width 188 height 59
click at [471, 539] on textarea "i had to adjust some things you should be getting an email with eh background c…" at bounding box center [420, 537] width 188 height 59
click at [487, 550] on textarea "i had to adjust some things you should be getting an email with the background …" at bounding box center [420, 537] width 188 height 59
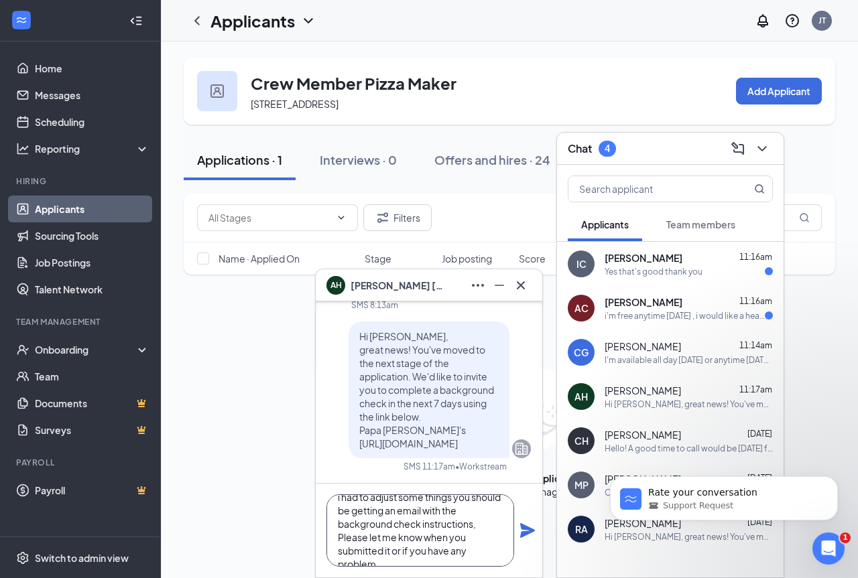
scroll to position [27, 0]
type textarea "i had to adjust some things you should be getting an email with the background …"
click at [528, 531] on icon "Plane" at bounding box center [527, 531] width 16 height 16
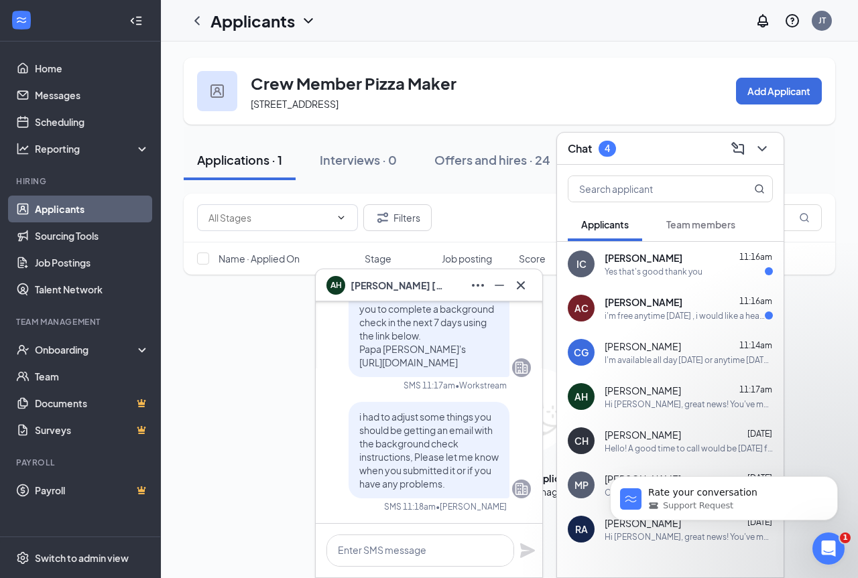
scroll to position [0, 0]
click at [524, 287] on icon "Cross" at bounding box center [521, 286] width 16 height 16
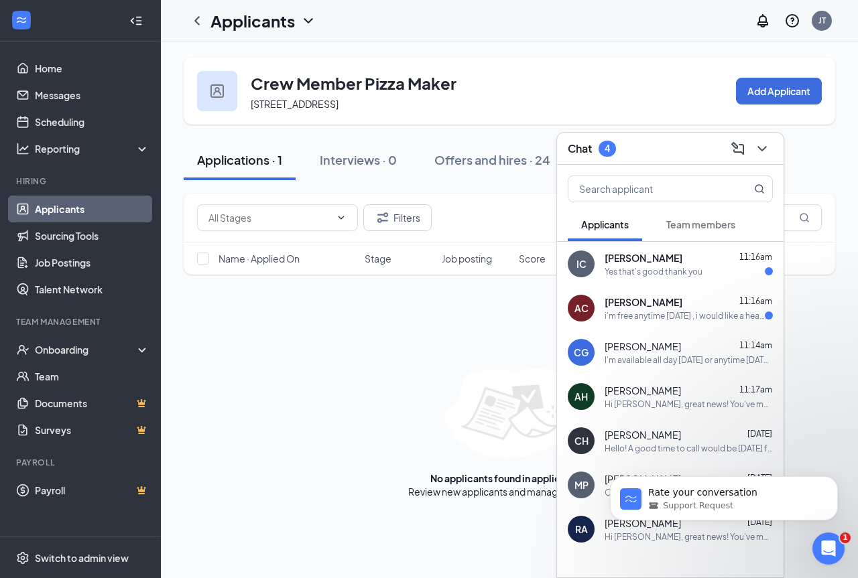
click at [653, 275] on div "Yes that's good thank you" at bounding box center [654, 271] width 98 height 11
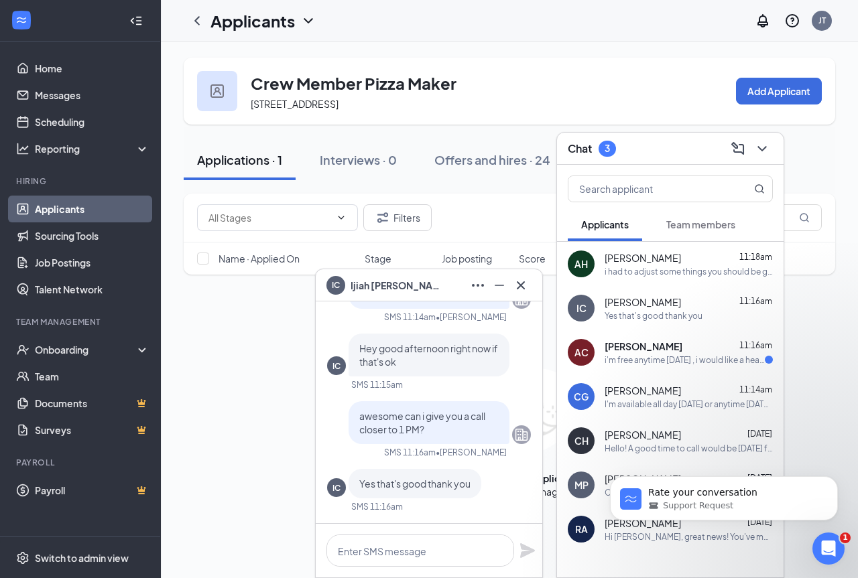
click at [656, 358] on div "i'm free anytime [DATE] , i would like a heads up on the call to make sure im p…" at bounding box center [685, 360] width 160 height 11
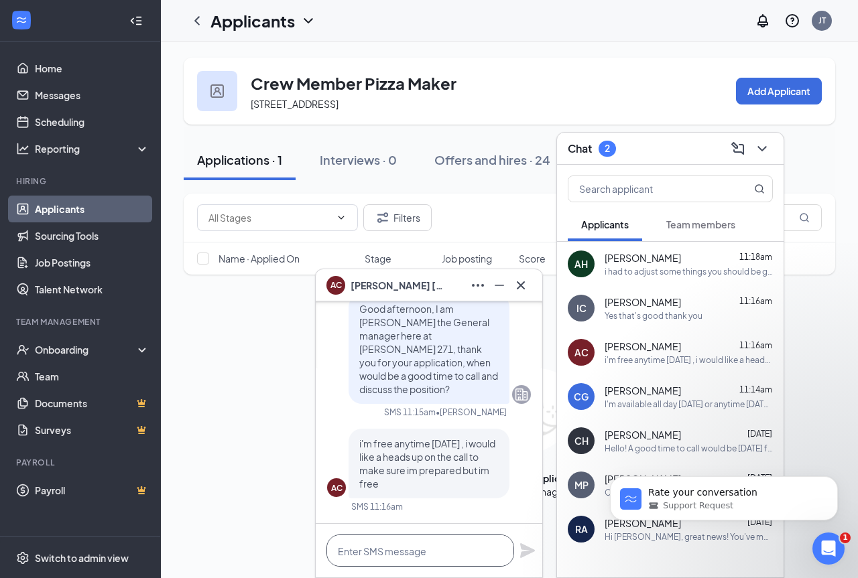
click at [420, 547] on textarea at bounding box center [420, 551] width 188 height 32
type textarea "OF course, how does 2 PM sound?"
click at [524, 554] on icon "Plane" at bounding box center [527, 551] width 15 height 15
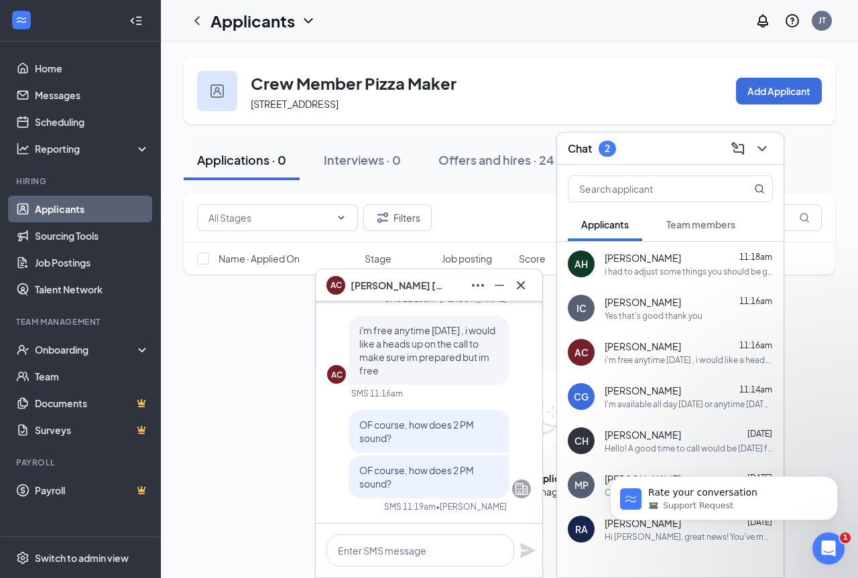
click at [688, 400] on div "I'm available all day [DATE] or anytime [DATE] after 3pm" at bounding box center [689, 404] width 168 height 11
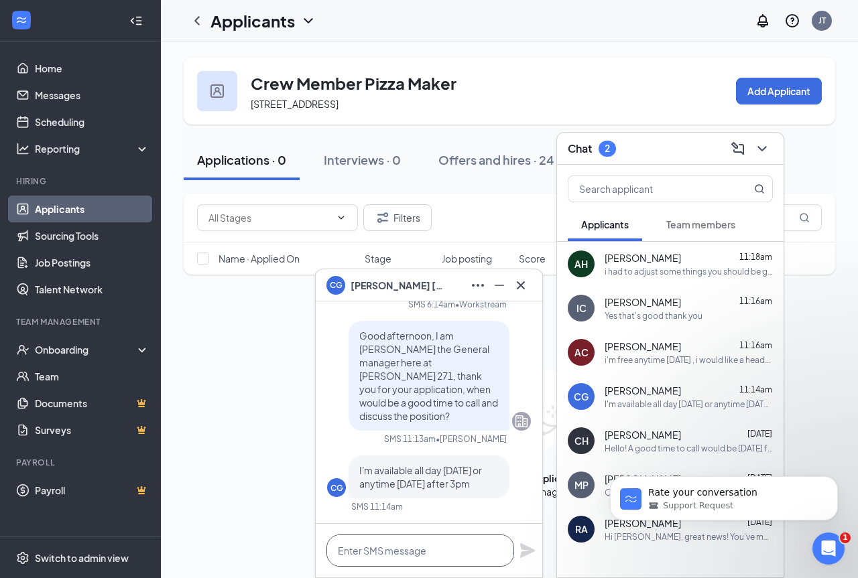
click at [414, 550] on textarea at bounding box center [420, 551] width 188 height 32
type textarea "c"
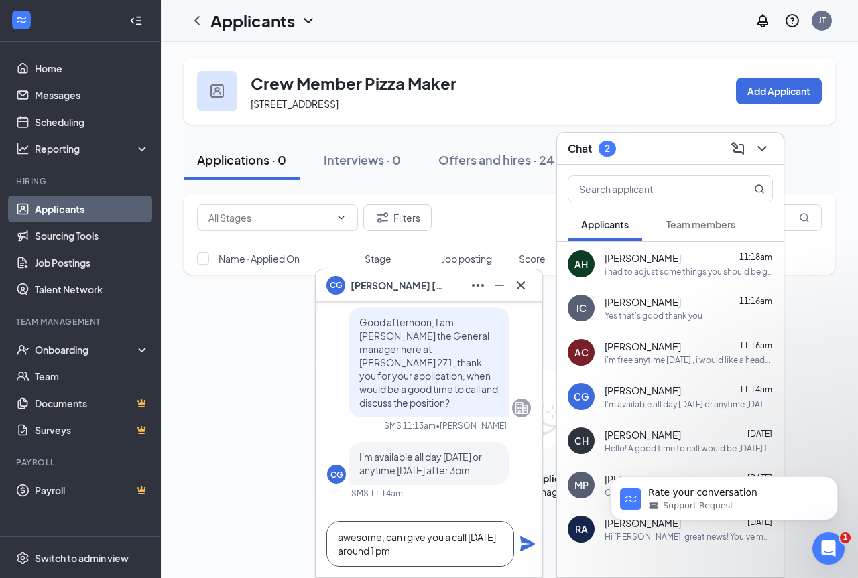
click at [448, 554] on textarea "awesome, can i give you a call tomorrow around 1 pm" at bounding box center [420, 545] width 188 height 46
type textarea "awesome, can i give you a call tomorrow around 1 pm"
click at [528, 546] on icon "Plane" at bounding box center [527, 544] width 15 height 15
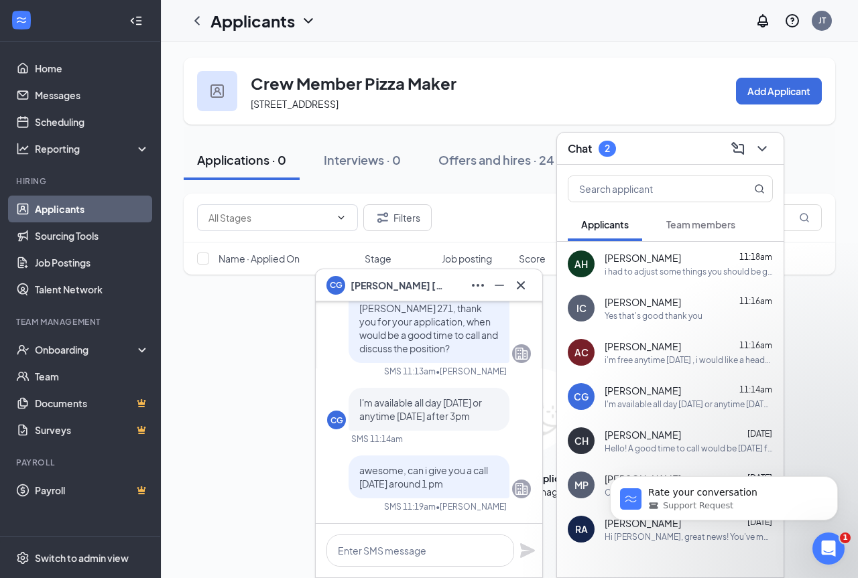
scroll to position [0, 0]
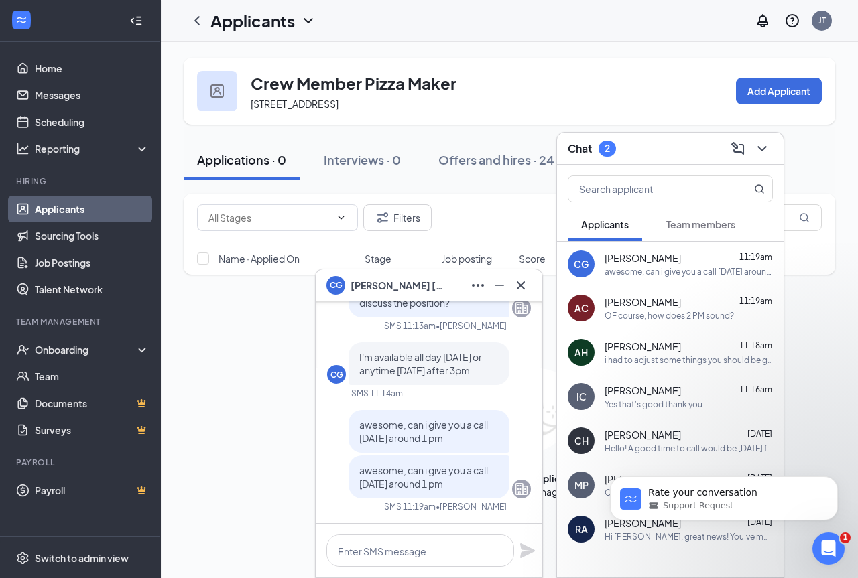
click at [690, 407] on div "Yes that's good thank you" at bounding box center [654, 404] width 98 height 11
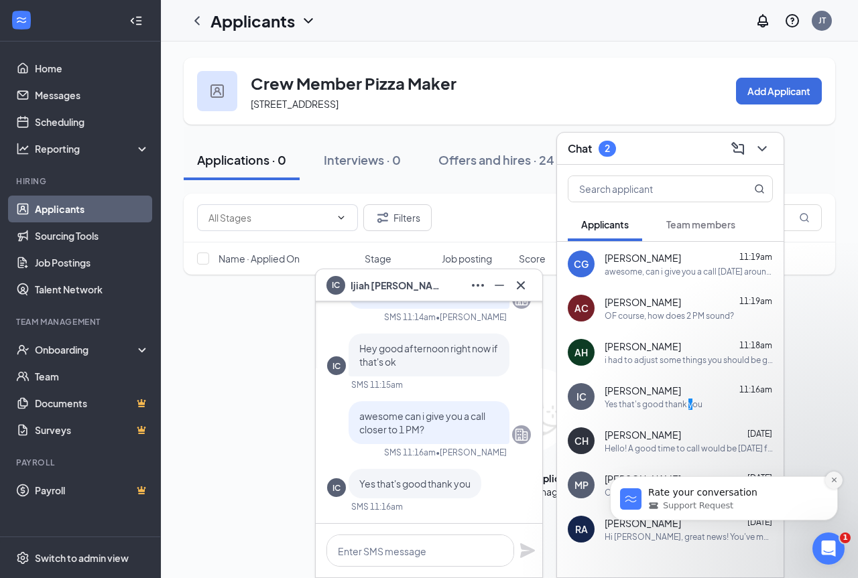
click at [840, 482] on button "Dismiss notification" at bounding box center [833, 480] width 17 height 17
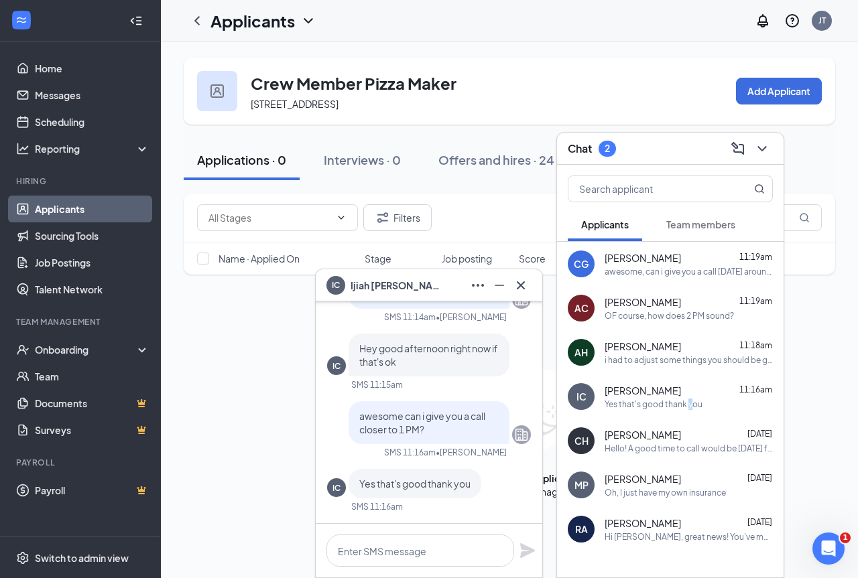
click at [663, 254] on span "[PERSON_NAME]" at bounding box center [643, 257] width 76 height 13
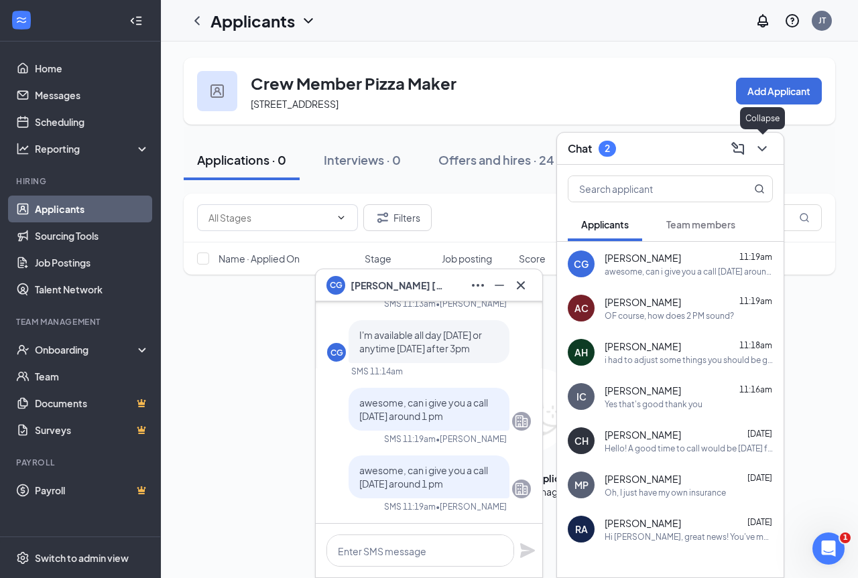
click at [762, 145] on icon "ChevronDown" at bounding box center [762, 149] width 16 height 16
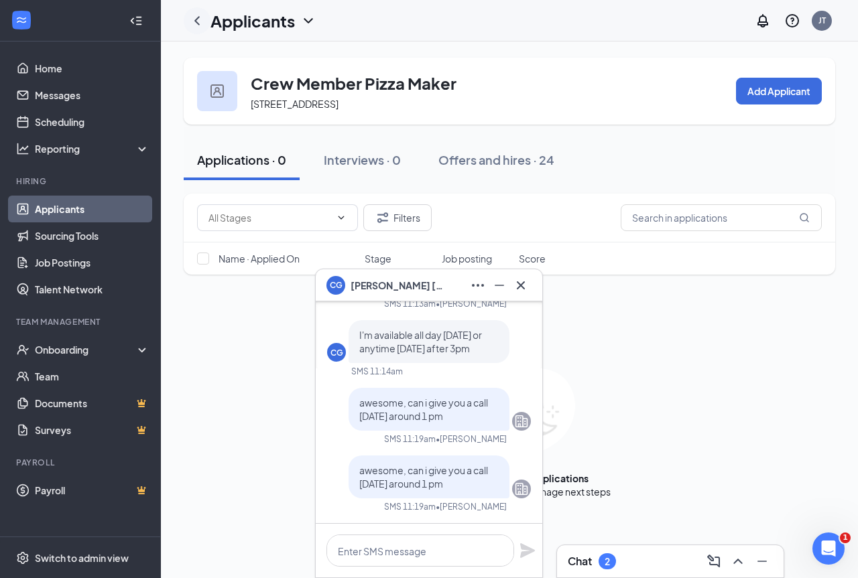
click at [206, 22] on div at bounding box center [197, 20] width 27 height 27
click at [198, 22] on icon "ChevronLeft" at bounding box center [197, 21] width 16 height 16
click at [198, 23] on icon "ChevronLeft" at bounding box center [197, 21] width 16 height 16
